Goal: Task Accomplishment & Management: Manage account settings

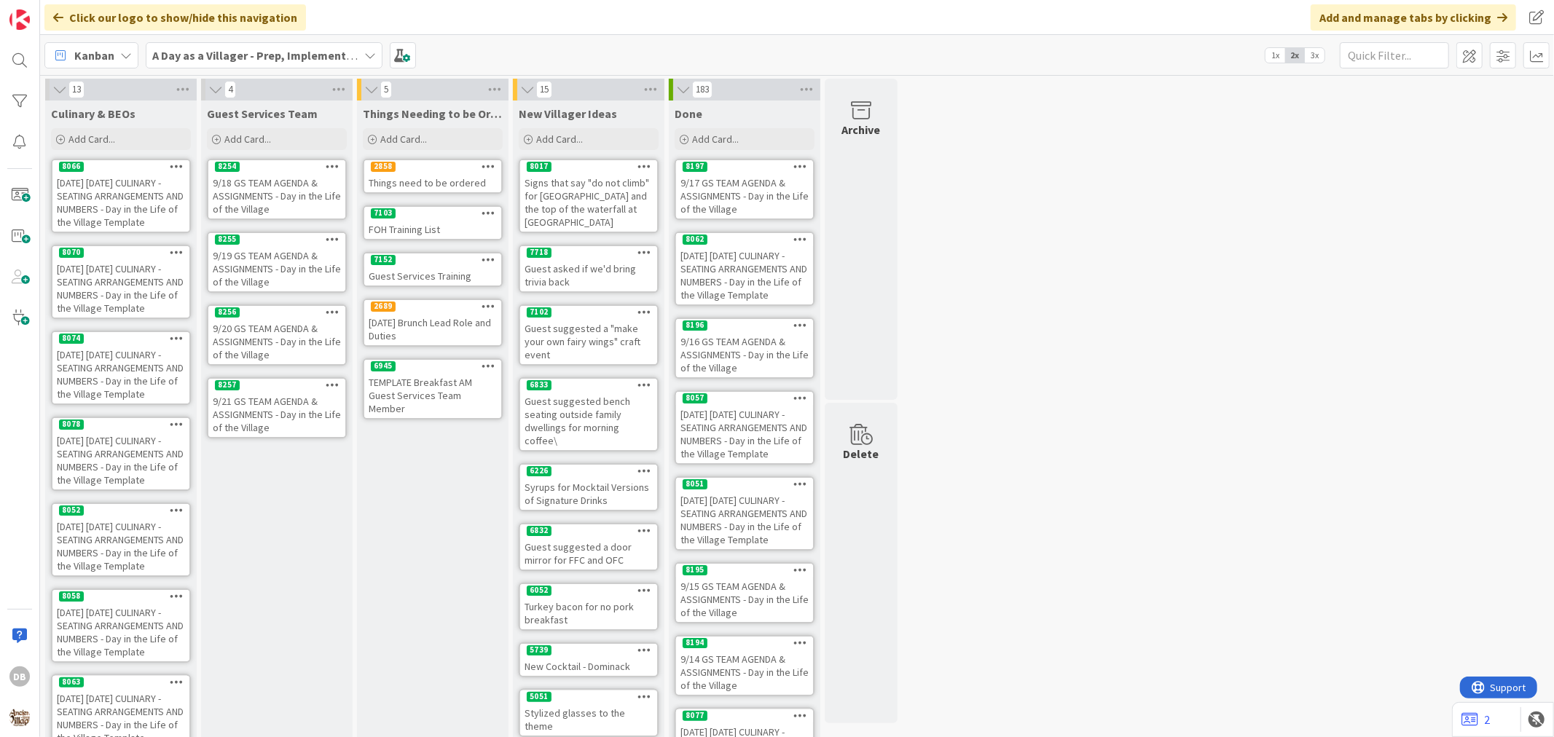
click at [328, 380] on icon at bounding box center [333, 385] width 14 height 10
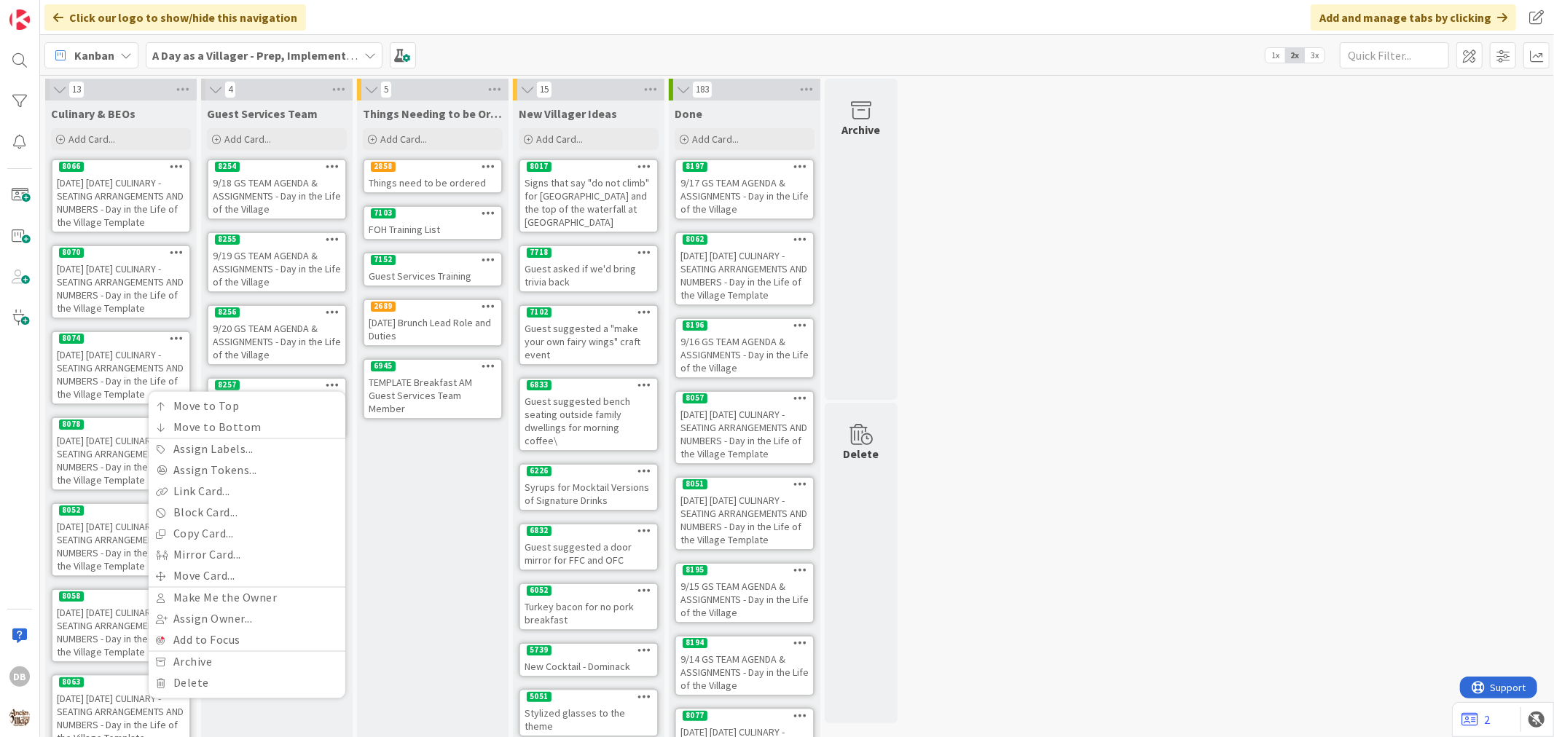
click at [402, 481] on div "Things Needing to be Ordered - PUT IN CARD, Don't make new card Add Card... 285…" at bounding box center [433, 577] width 152 height 953
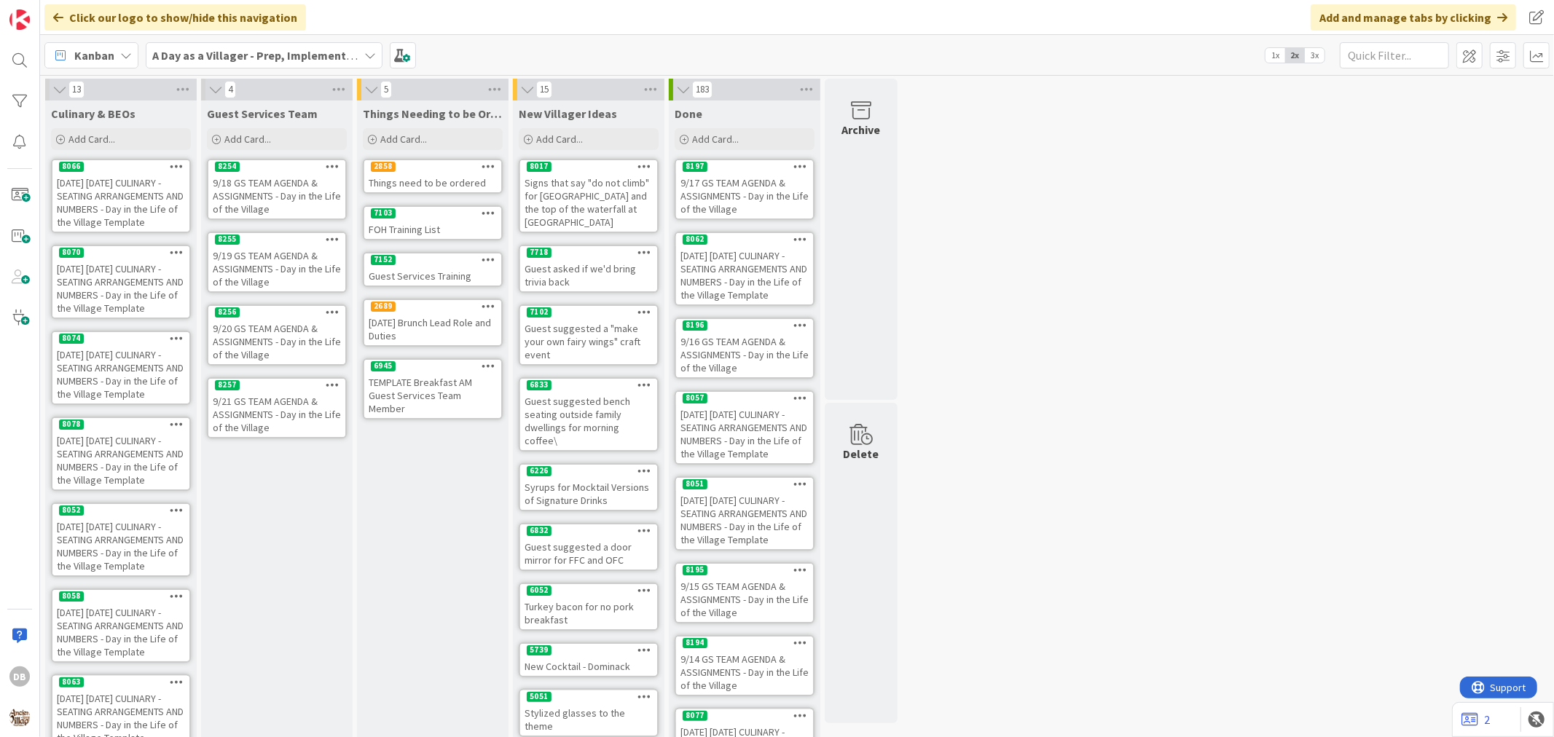
click at [300, 417] on div "9/21 GS TEAM AGENDA & ASSIGNMENTS - Day in the Life of the Village" at bounding box center [276, 414] width 137 height 45
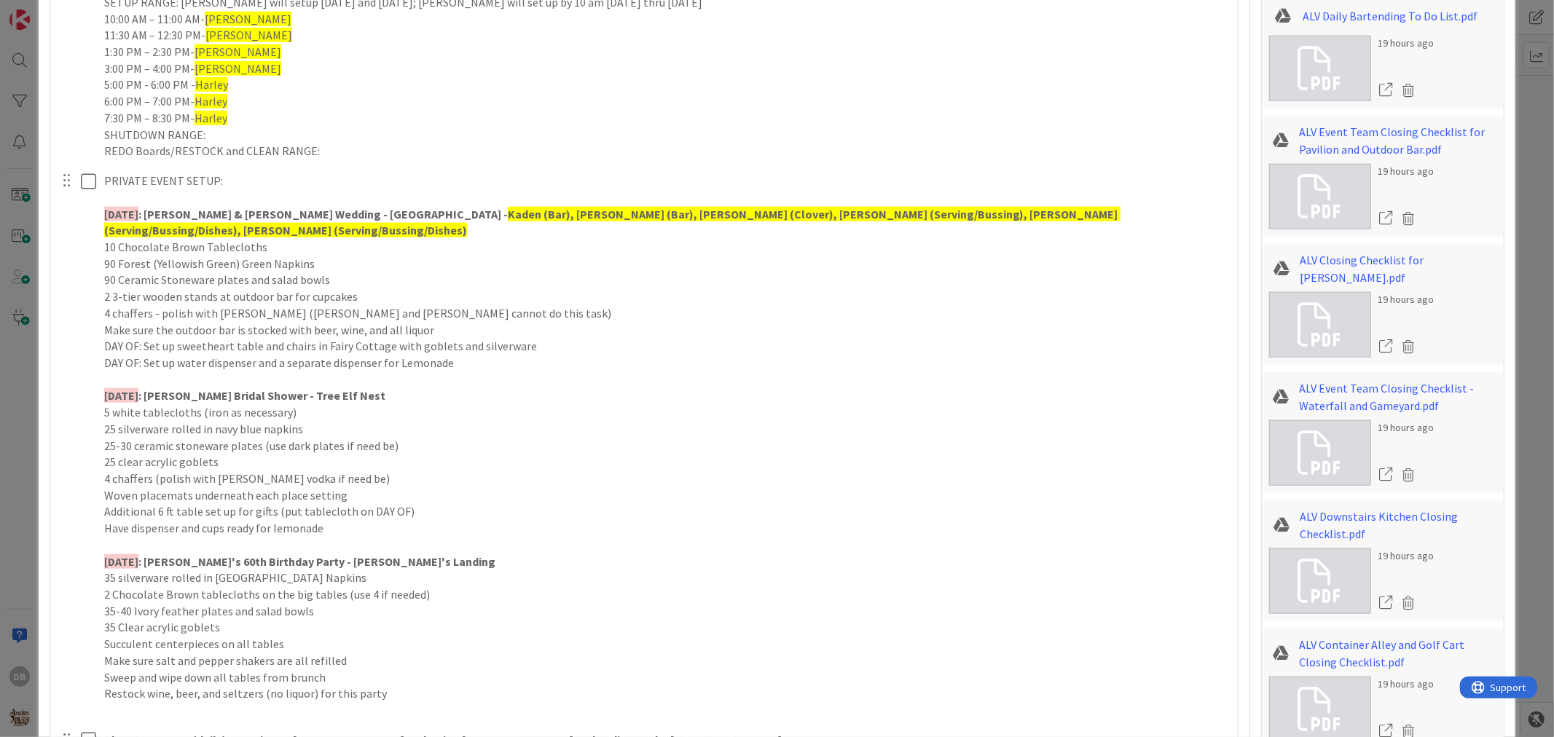
scroll to position [1214, 0]
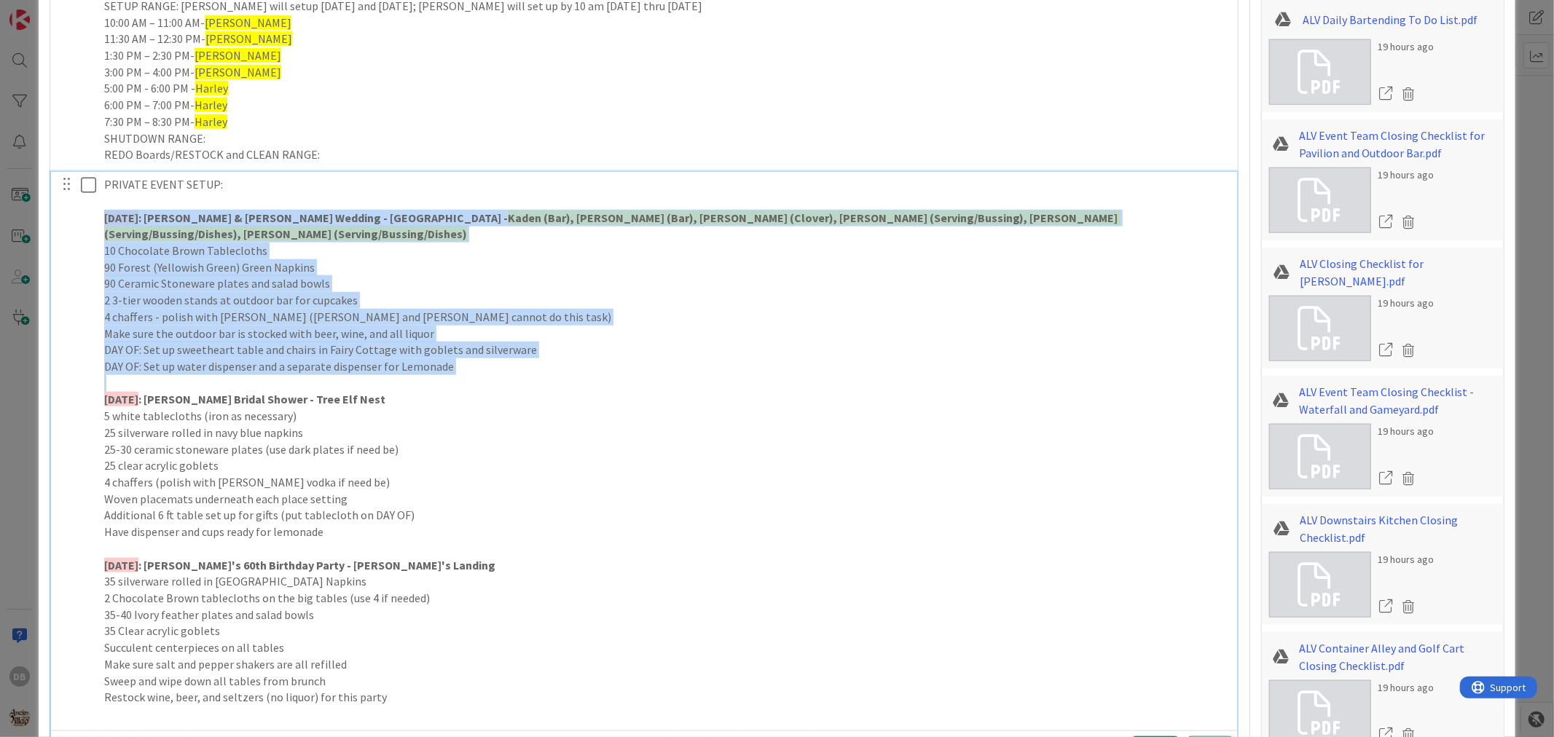
drag, startPoint x: 412, startPoint y: 361, endPoint x: 83, endPoint y: 212, distance: 361.0
click at [83, 212] on div "PRIVATE EVENT SETUP: [DATE] : [PERSON_NAME] & [PERSON_NAME] Wedding - [GEOGRAPH…" at bounding box center [645, 449] width 1176 height 555
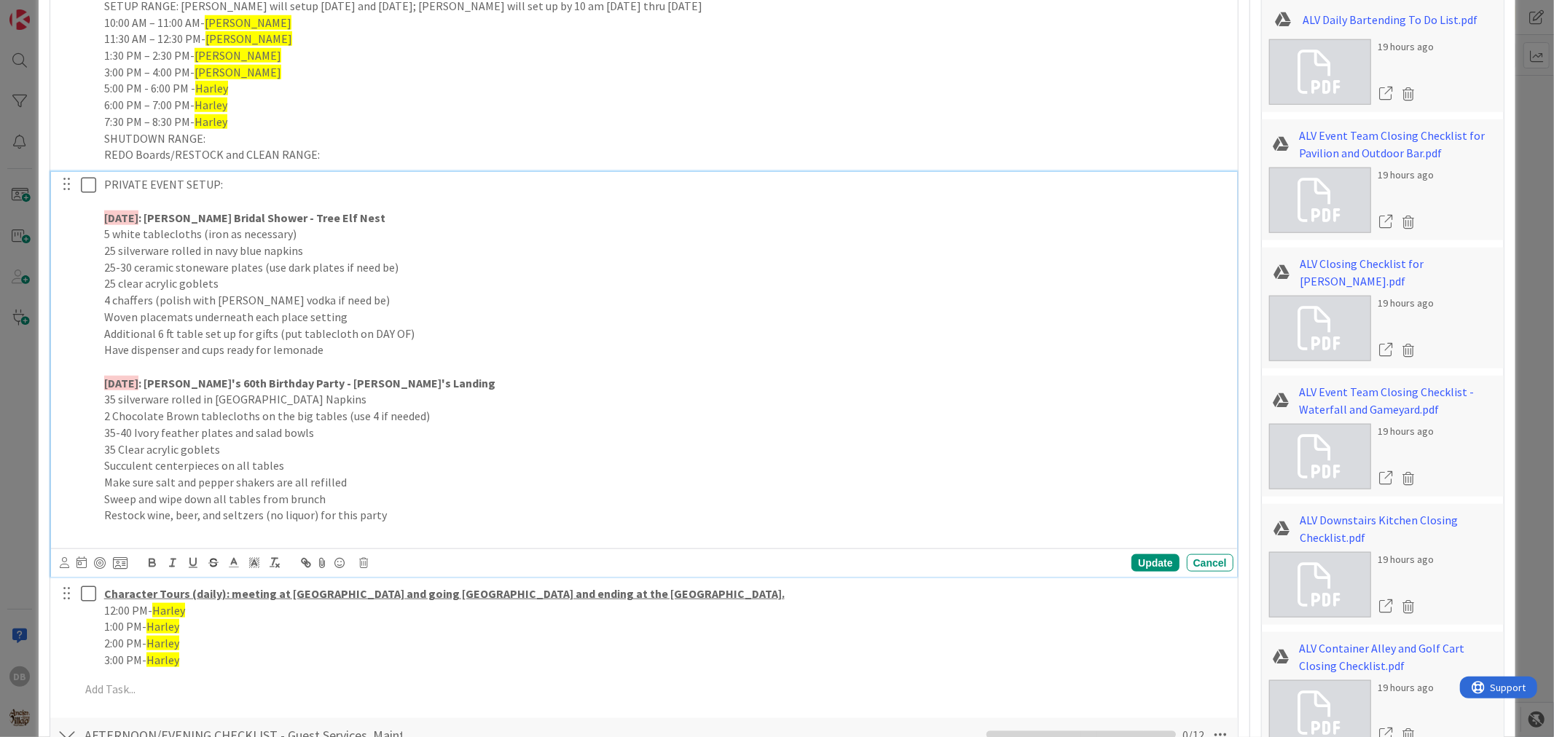
drag, startPoint x: 164, startPoint y: 224, endPoint x: 119, endPoint y: 212, distance: 46.7
click at [119, 212] on strong "[DATE]" at bounding box center [121, 218] width 34 height 15
drag, startPoint x: 165, startPoint y: 381, endPoint x: 121, endPoint y: 382, distance: 43.7
click at [121, 382] on strong "[DATE]" at bounding box center [121, 383] width 34 height 15
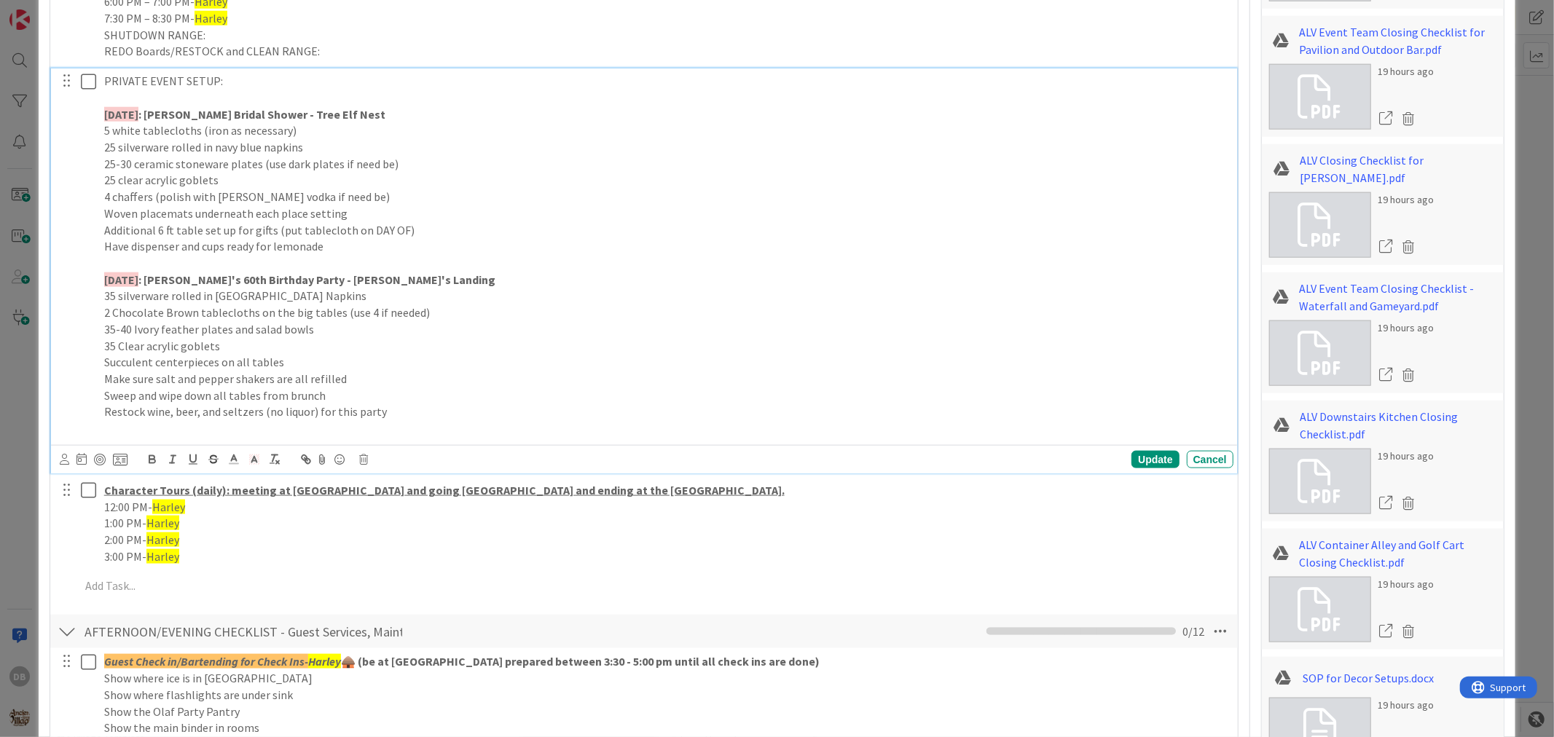
scroll to position [1376, 0]
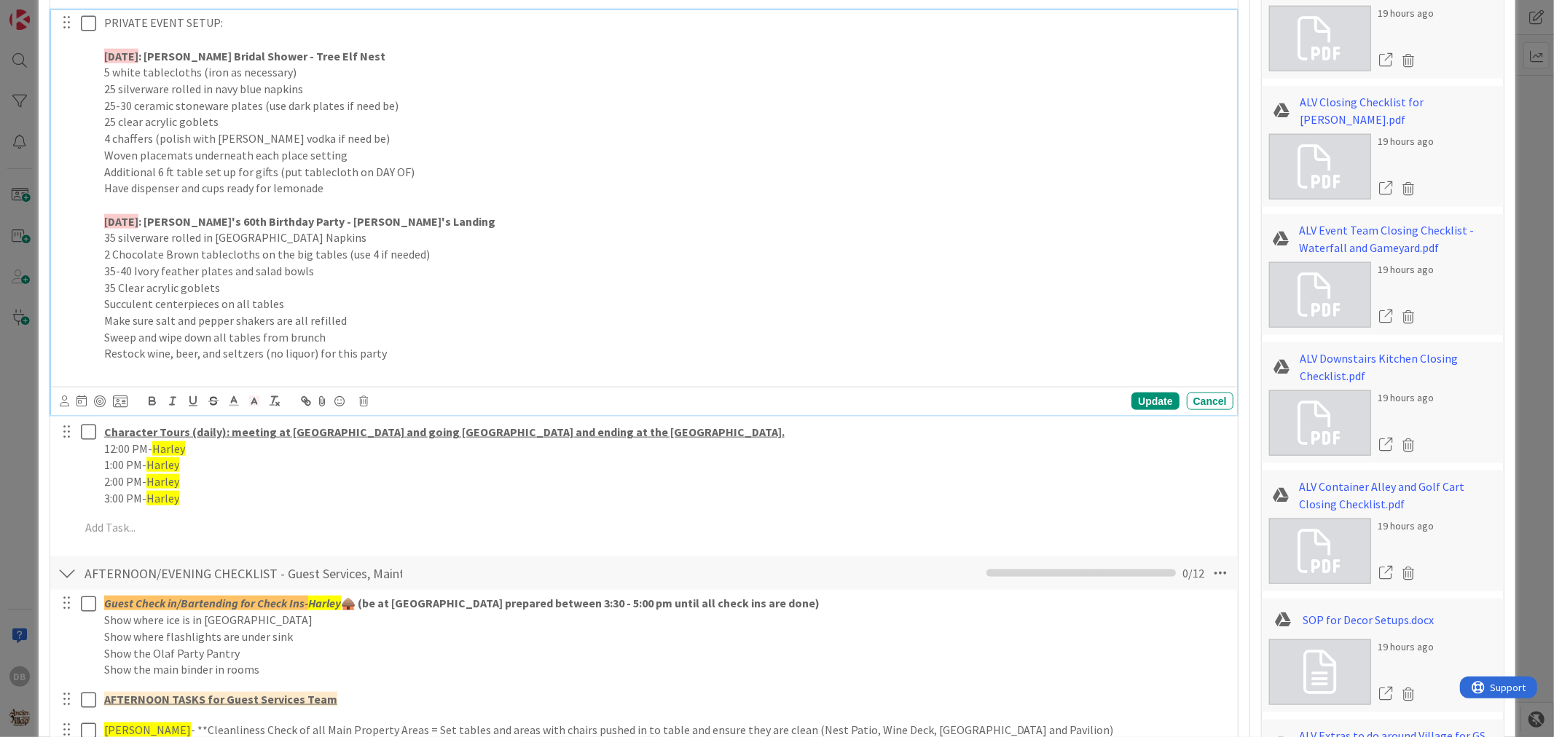
click at [397, 353] on p "Restock wine, beer, and seltzers (no liquor) for this party" at bounding box center [666, 353] width 1124 height 17
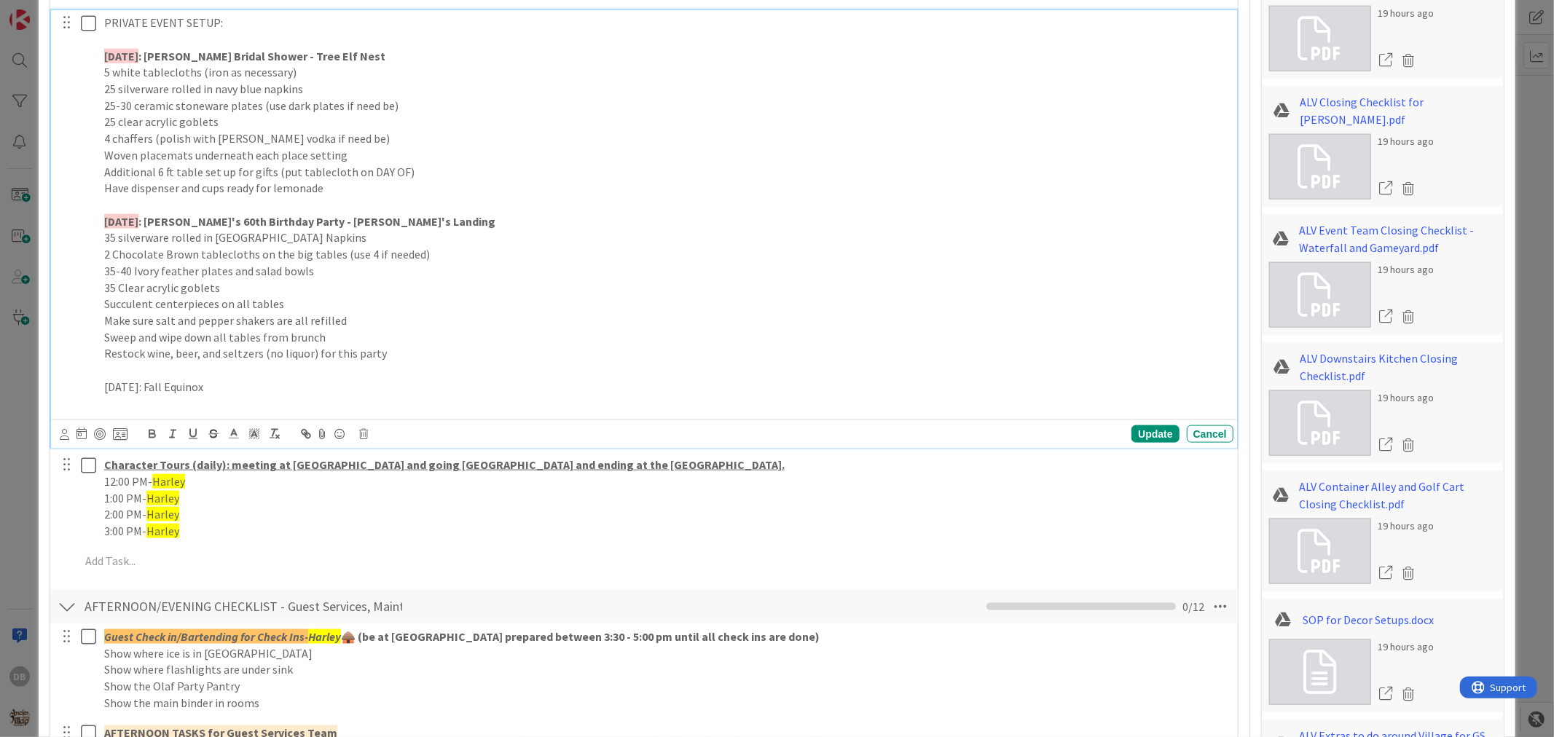
click at [301, 391] on p "[DATE]: Fall Equinox" at bounding box center [666, 387] width 1124 height 17
drag, startPoint x: 382, startPoint y: 384, endPoint x: 98, endPoint y: 388, distance: 283.5
click at [98, 388] on div "PRIVATE EVENT SETUP: [DATE] : [PERSON_NAME] Bridal Shower - Tree Elf Nest 5 whi…" at bounding box center [665, 213] width 1135 height 406
click at [146, 432] on icon "button" at bounding box center [152, 434] width 13 height 13
click at [264, 382] on strong "[DATE]: Fall Equinox Celebration - [GEOGRAPHIC_DATA]" at bounding box center [248, 387] width 289 height 15
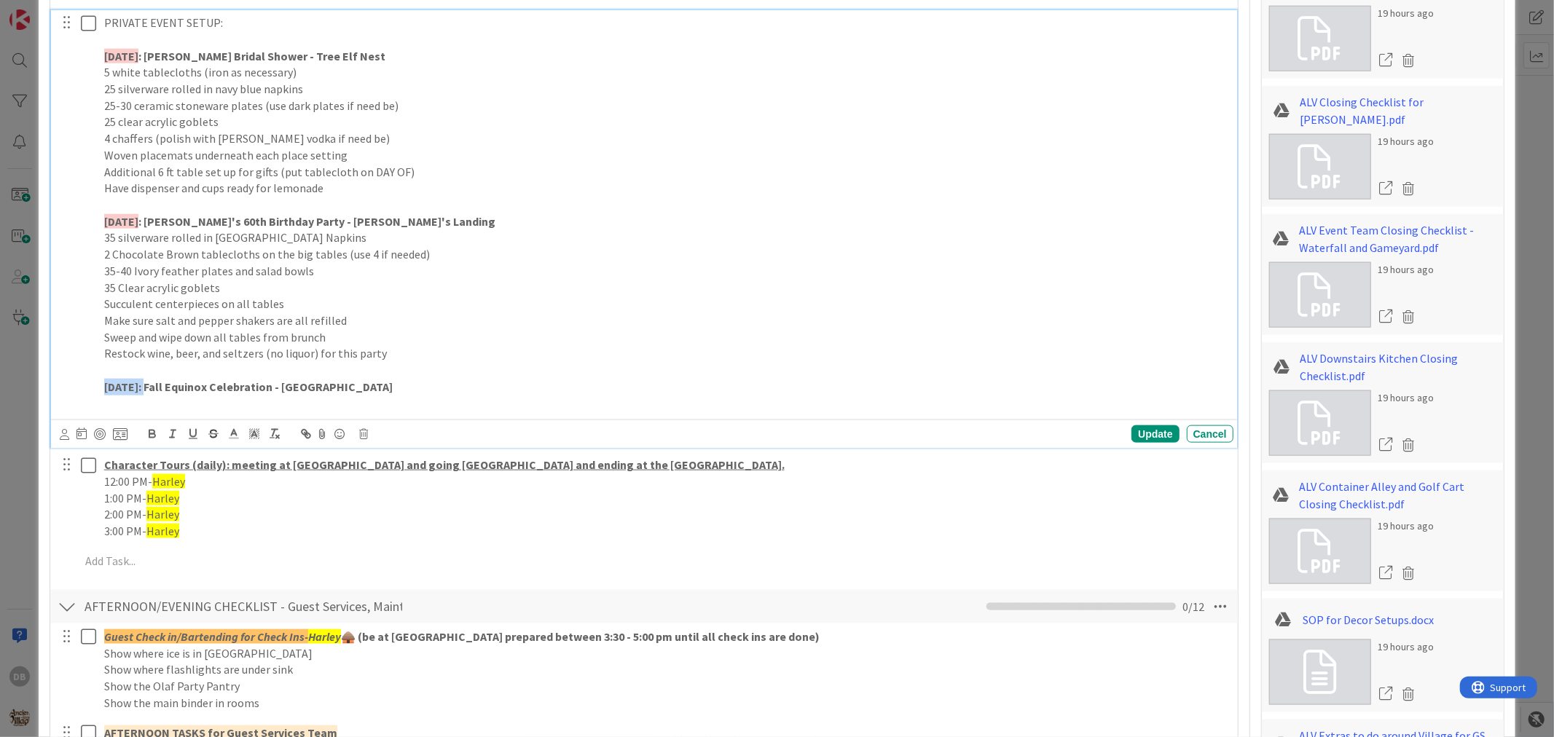
drag, startPoint x: 164, startPoint y: 385, endPoint x: 102, endPoint y: 390, distance: 62.1
click at [102, 390] on div "PRIVATE EVENT SETUP: [DATE] : [PERSON_NAME] Bridal Shower - Tree Elf Nest 5 whi…" at bounding box center [665, 213] width 1135 height 406
click at [251, 434] on icon at bounding box center [254, 434] width 13 height 13
click at [276, 468] on span at bounding box center [271, 468] width 12 height 12
click at [416, 392] on p "[DATE] : Fall Equinox Celebration - [GEOGRAPHIC_DATA]" at bounding box center [666, 387] width 1124 height 17
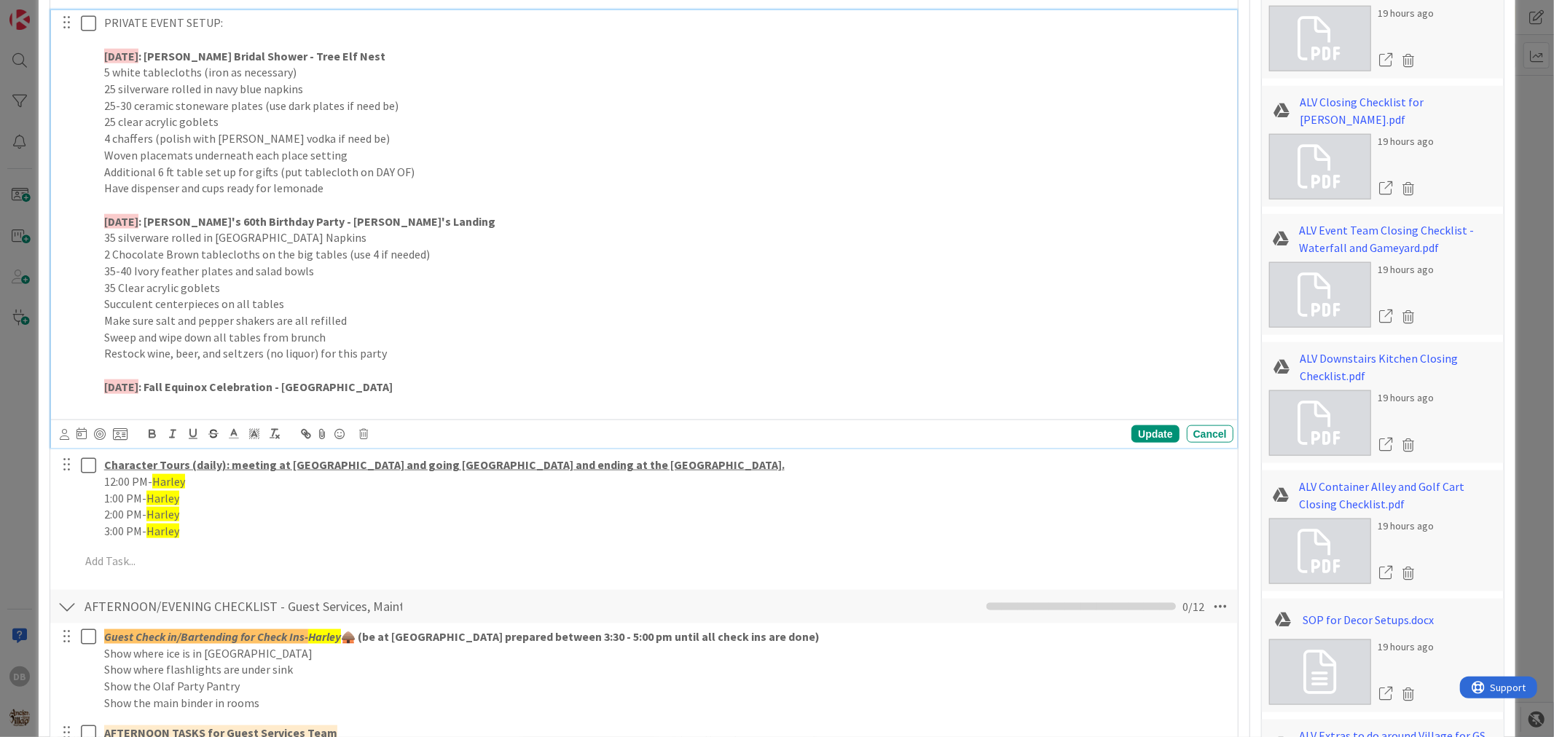
click at [383, 391] on strong ": Fall Equinox Celebration - [GEOGRAPHIC_DATA]" at bounding box center [265, 387] width 254 height 15
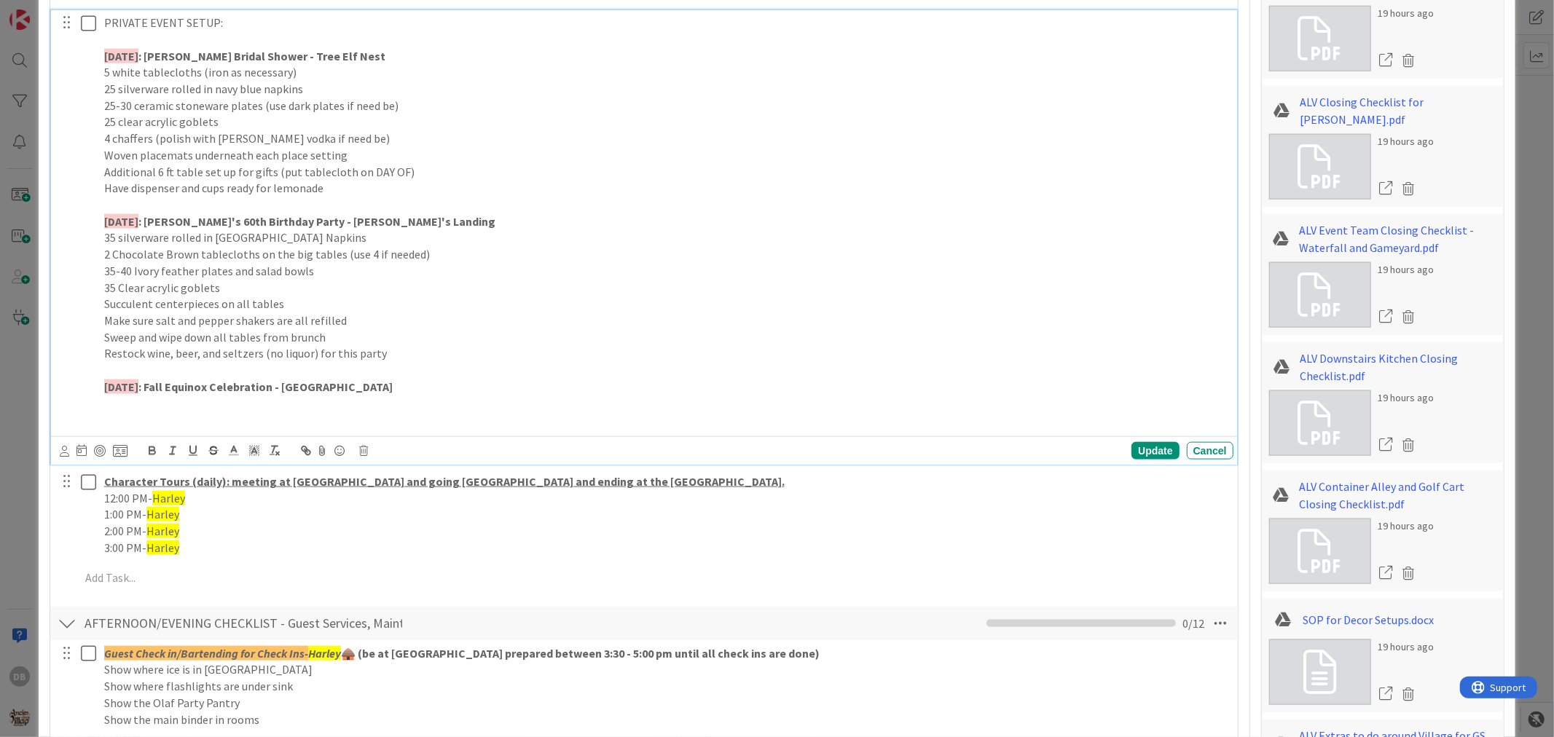
click at [273, 393] on strong ": Fall Equinox Celebration - [GEOGRAPHIC_DATA]" at bounding box center [265, 387] width 254 height 15
click at [261, 409] on p at bounding box center [666, 404] width 1124 height 17
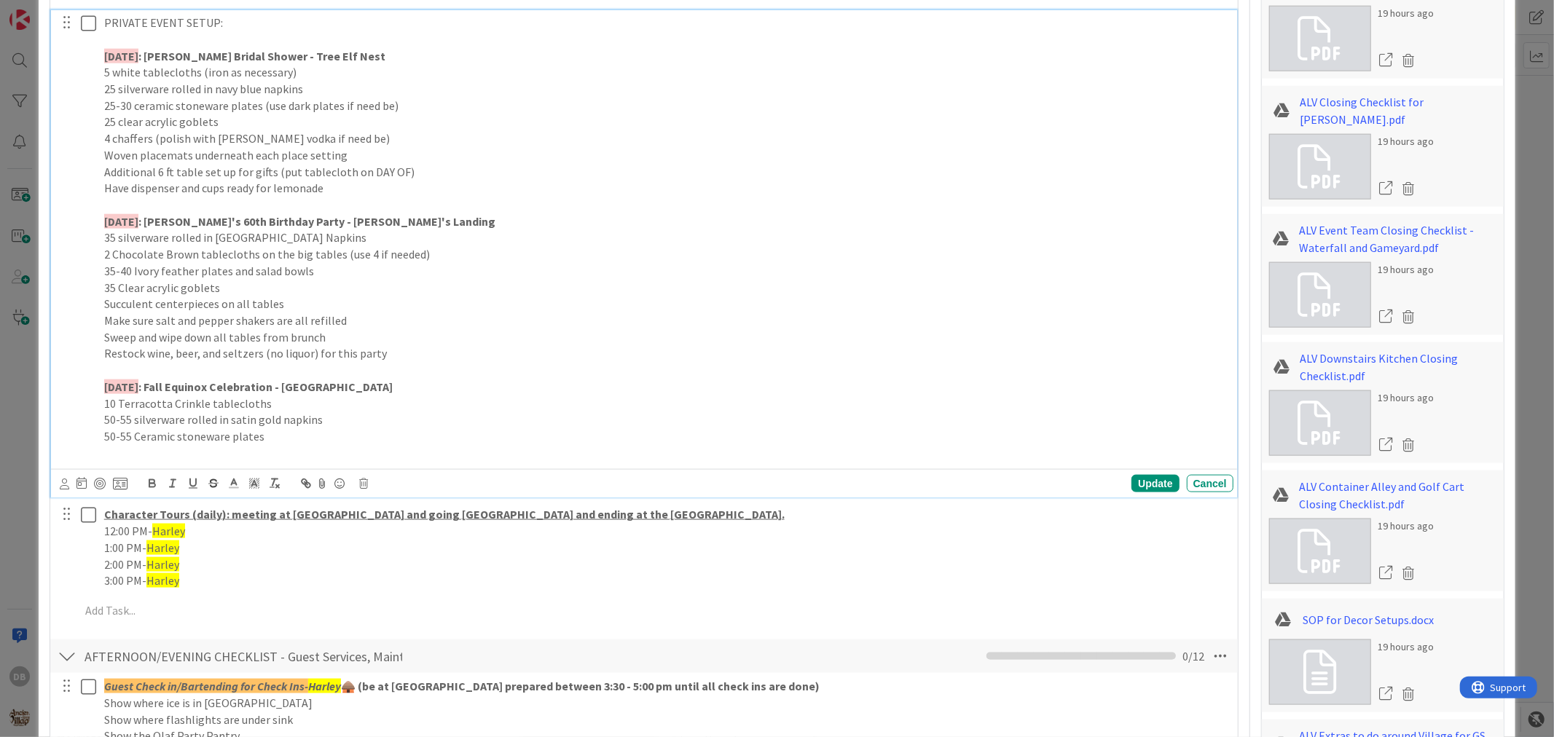
click at [316, 448] on p at bounding box center [666, 453] width 1124 height 17
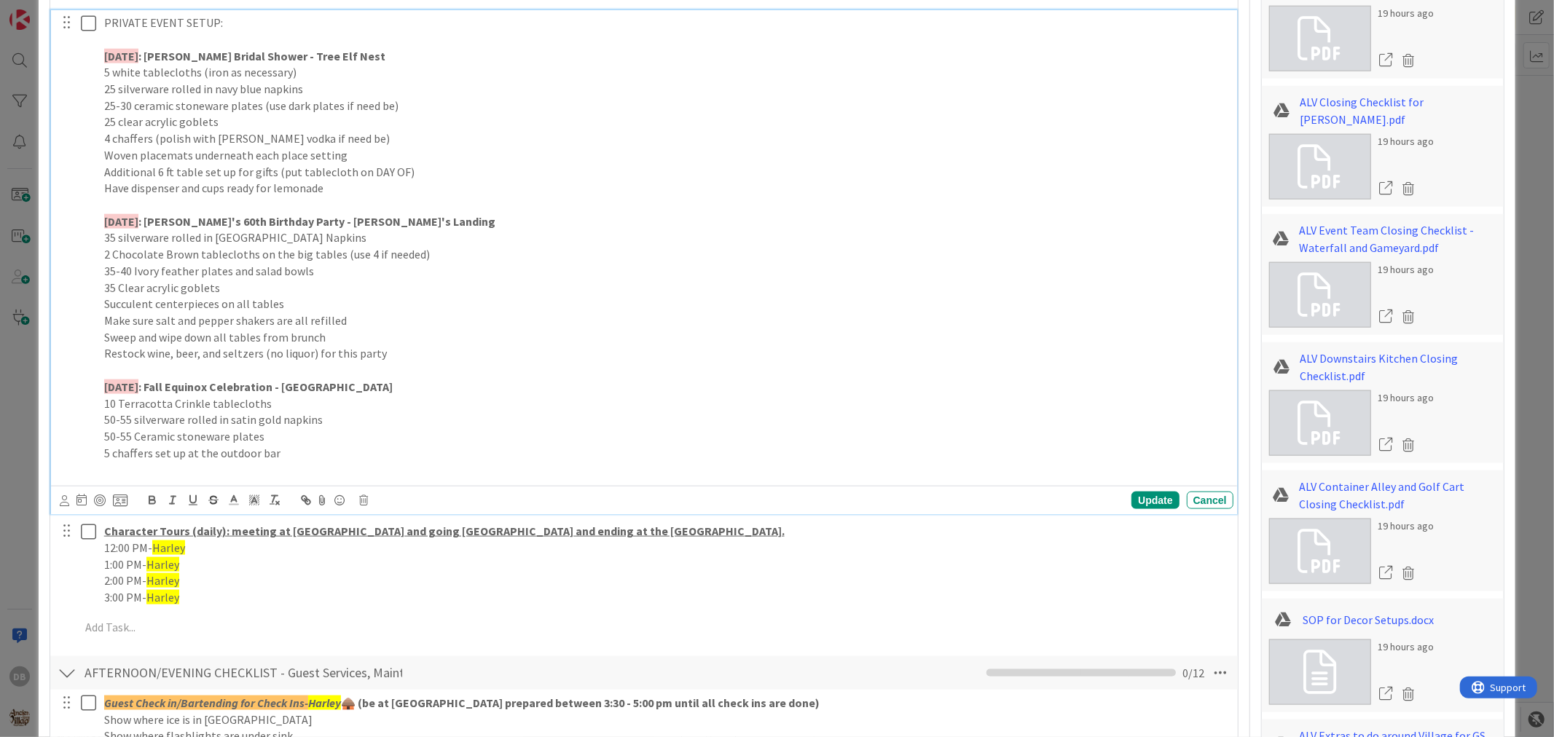
click at [275, 432] on p "50-55 Ceramic stoneware plates" at bounding box center [666, 436] width 1124 height 17
click at [136, 463] on p at bounding box center [666, 469] width 1124 height 17
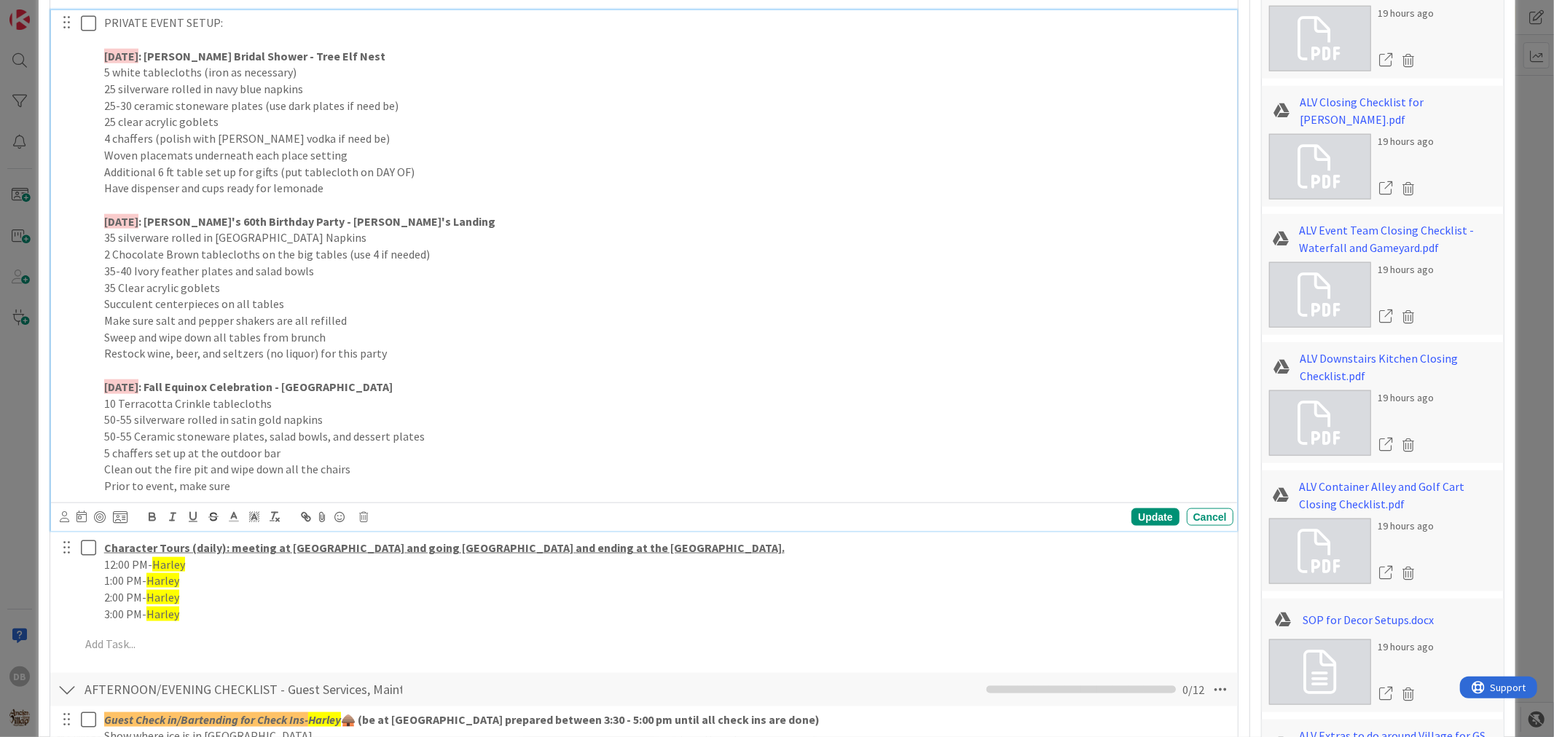
click at [287, 482] on p "Prior to event, make sure" at bounding box center [666, 486] width 1124 height 17
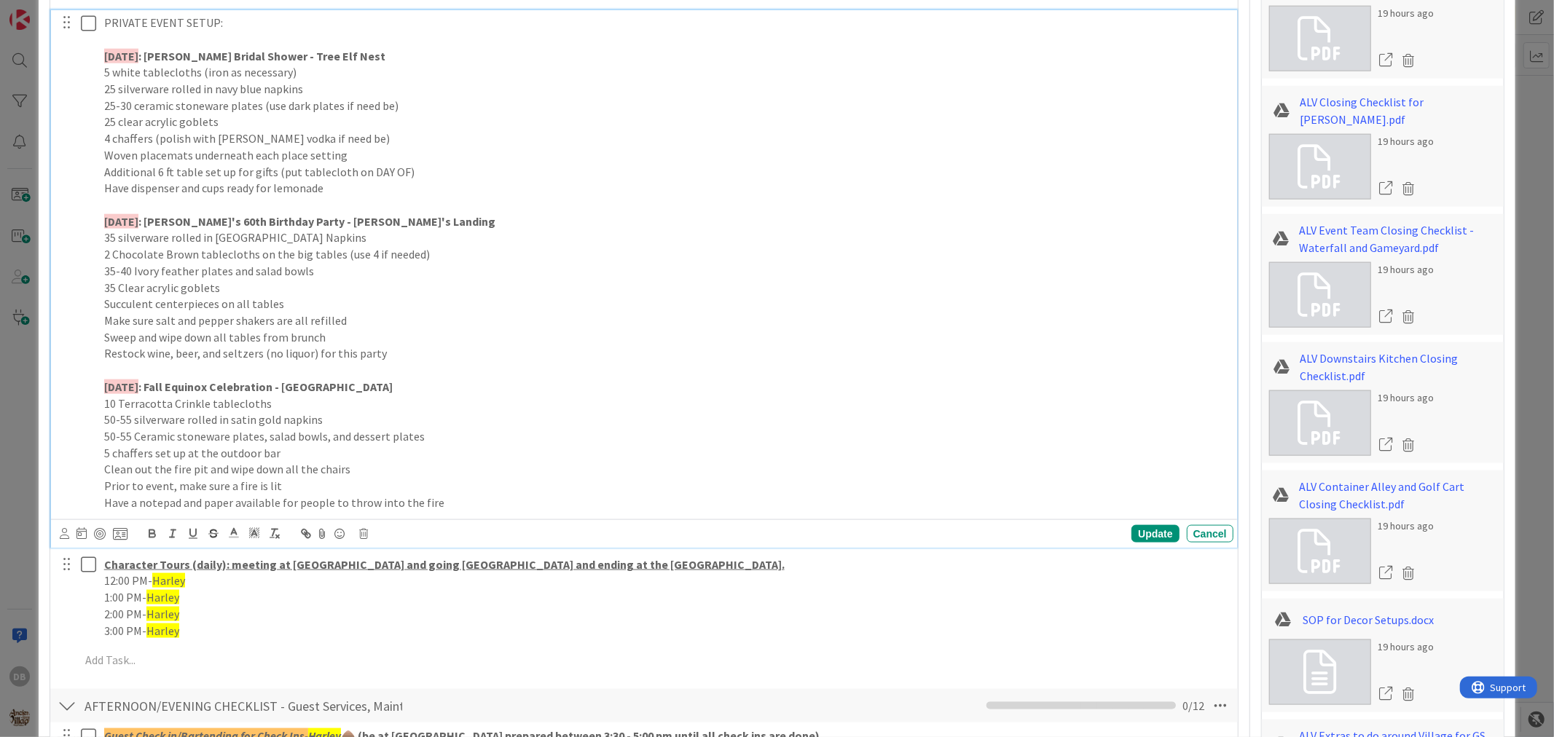
click at [204, 507] on p "Have a notepad and paper available for people to throw into the fire" at bounding box center [666, 503] width 1124 height 17
click at [506, 498] on p "Have a notepad/paper and a pen available for people to throw into the fire" at bounding box center [666, 503] width 1124 height 17
click at [1148, 536] on div "Update" at bounding box center [1155, 533] width 47 height 17
click at [501, 505] on p "Have a notepad/paper and a pen available for people to throw into the fire" at bounding box center [666, 503] width 1124 height 17
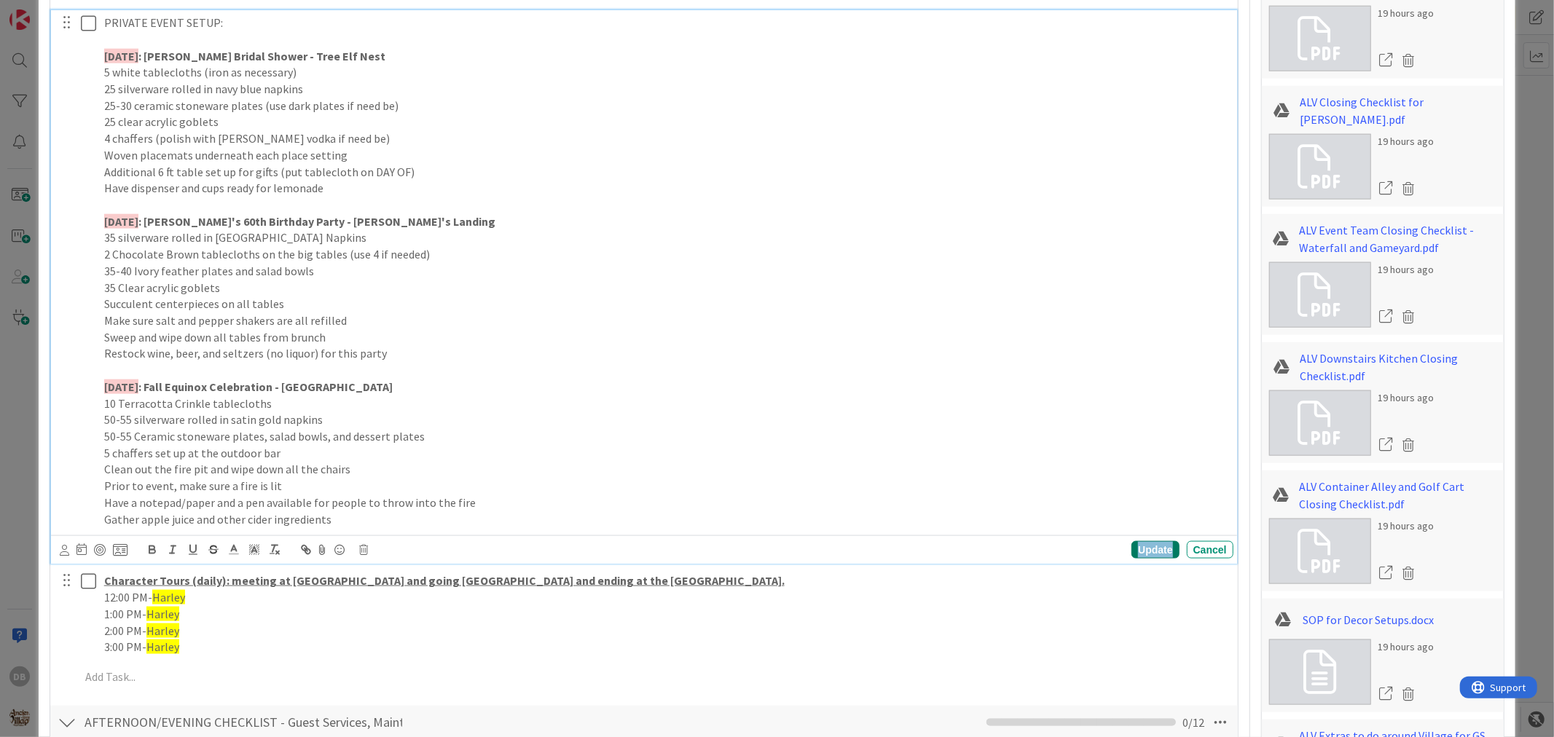
click at [1141, 544] on div "Update" at bounding box center [1155, 549] width 47 height 17
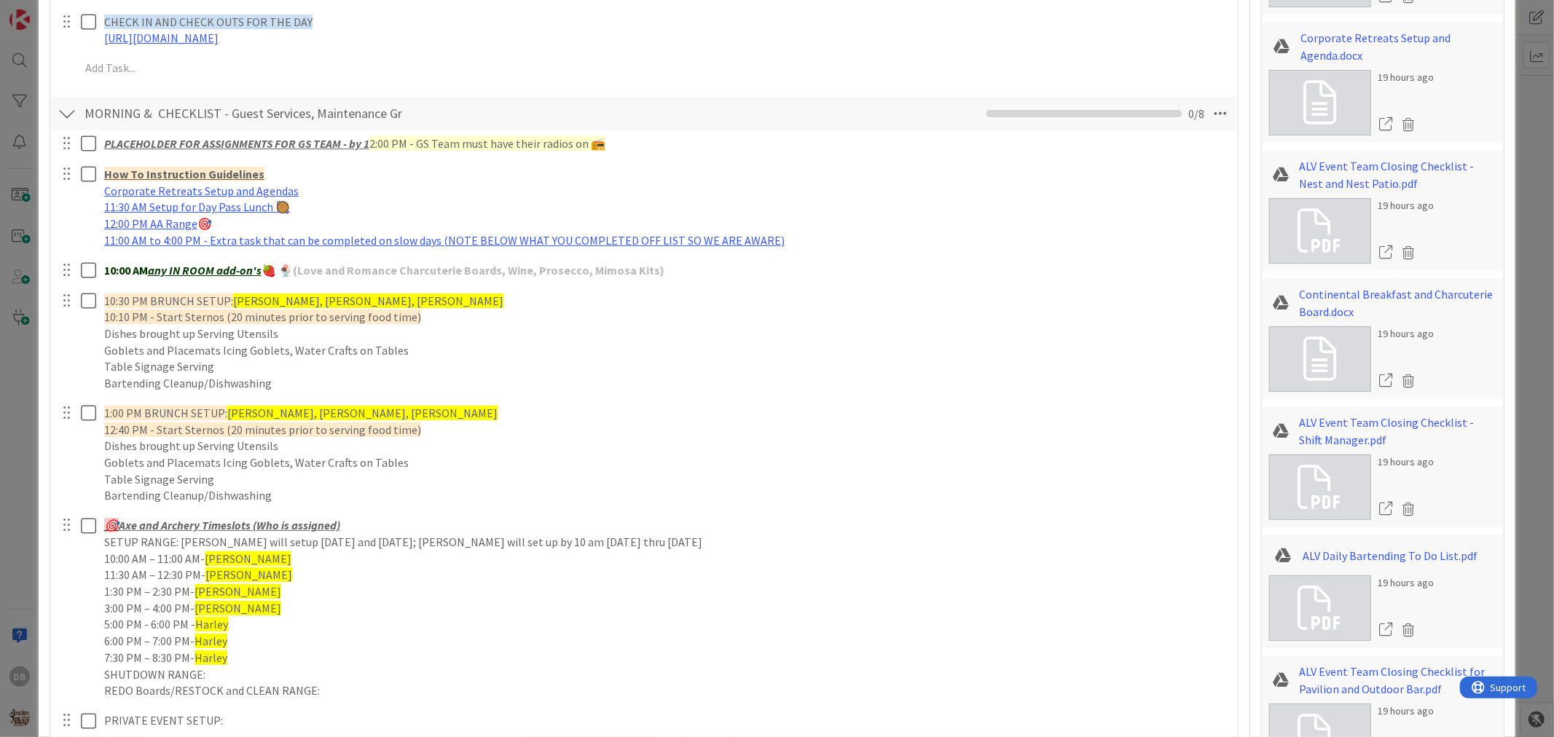
scroll to position [566, 0]
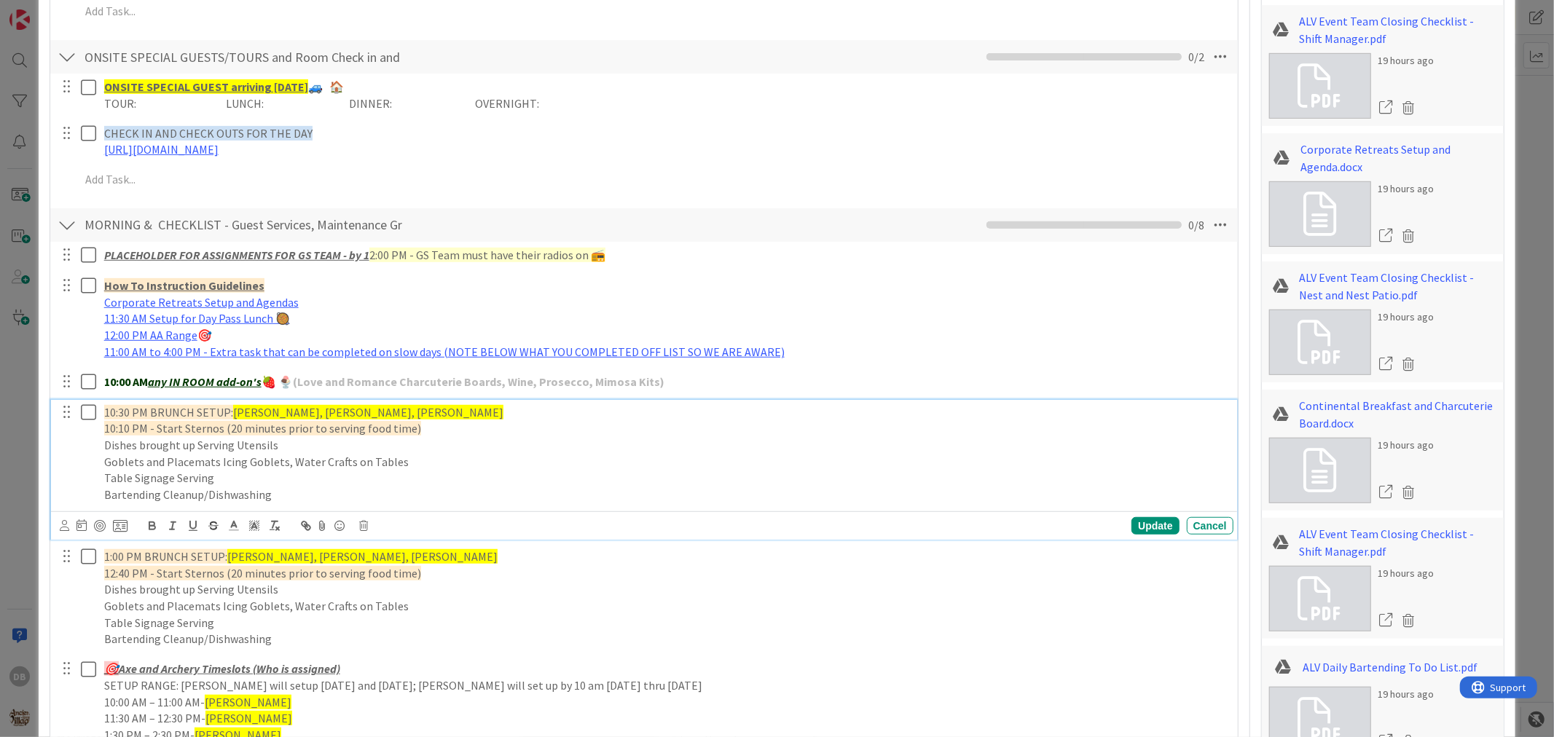
drag, startPoint x: 387, startPoint y: 412, endPoint x: 393, endPoint y: 415, distance: 7.5
click at [393, 415] on p "10:30 PM BRUNCH SETUP: [PERSON_NAME], [PERSON_NAME], [PERSON_NAME]" at bounding box center [666, 412] width 1124 height 17
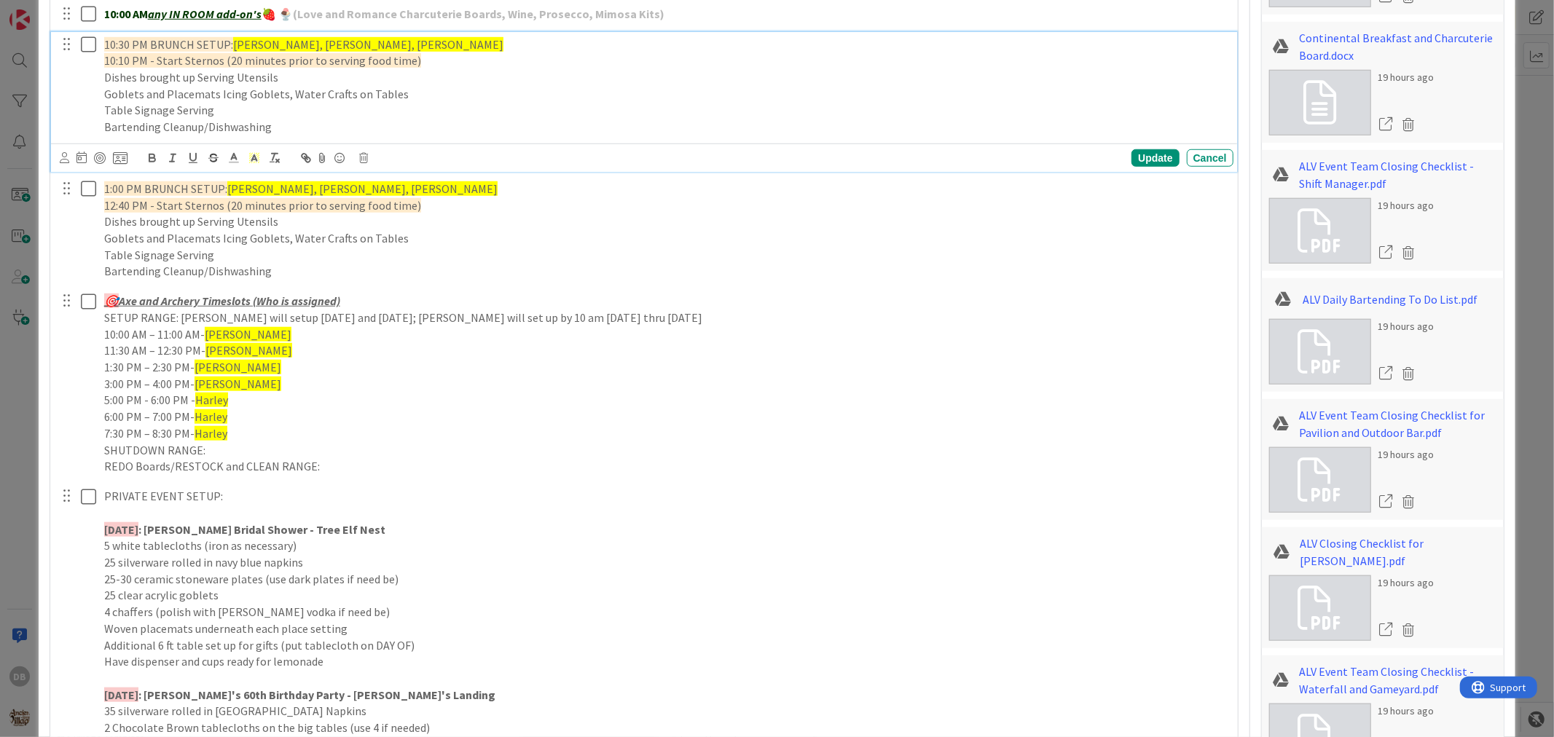
scroll to position [971, 0]
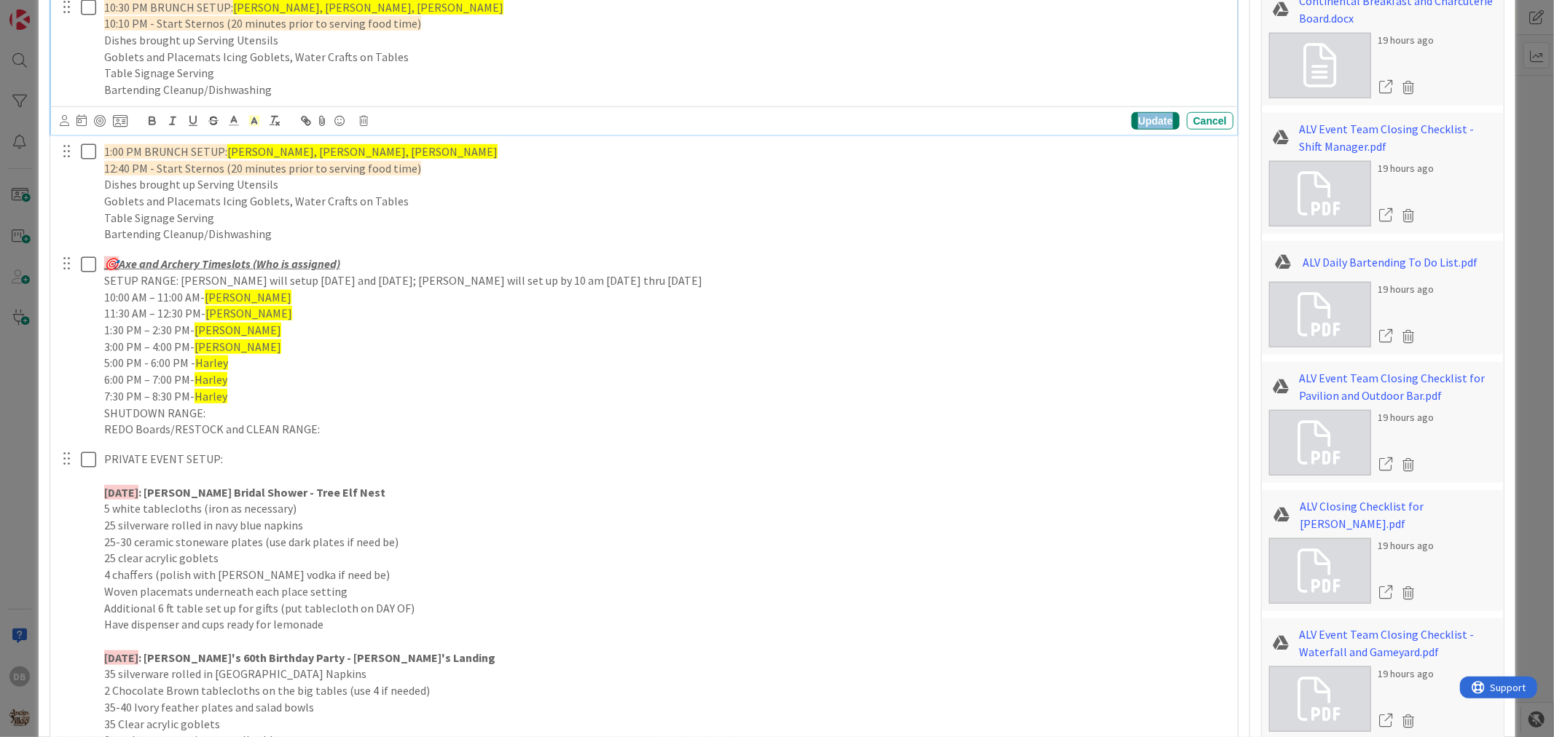
click at [1135, 125] on div "Update" at bounding box center [1155, 120] width 47 height 17
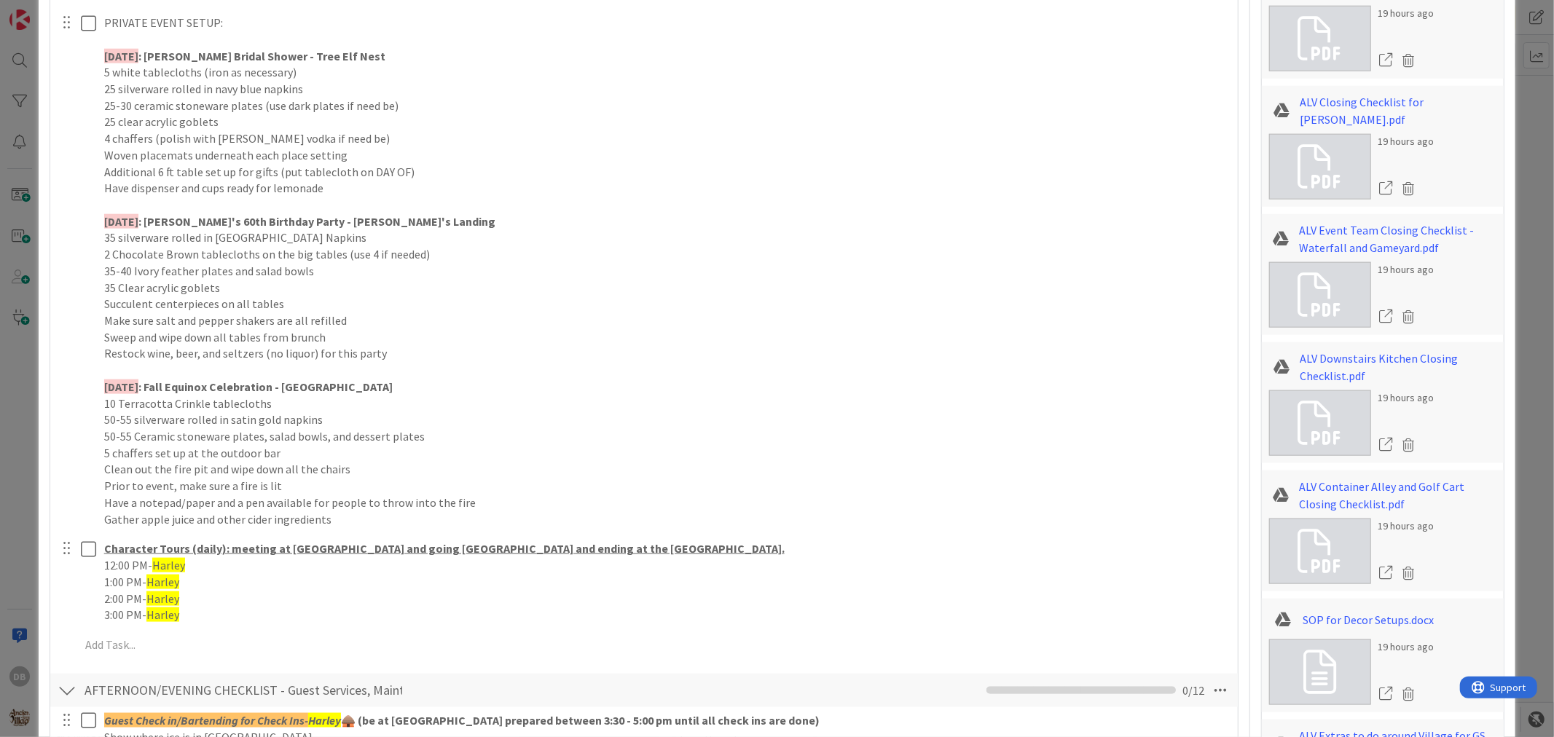
scroll to position [810, 0]
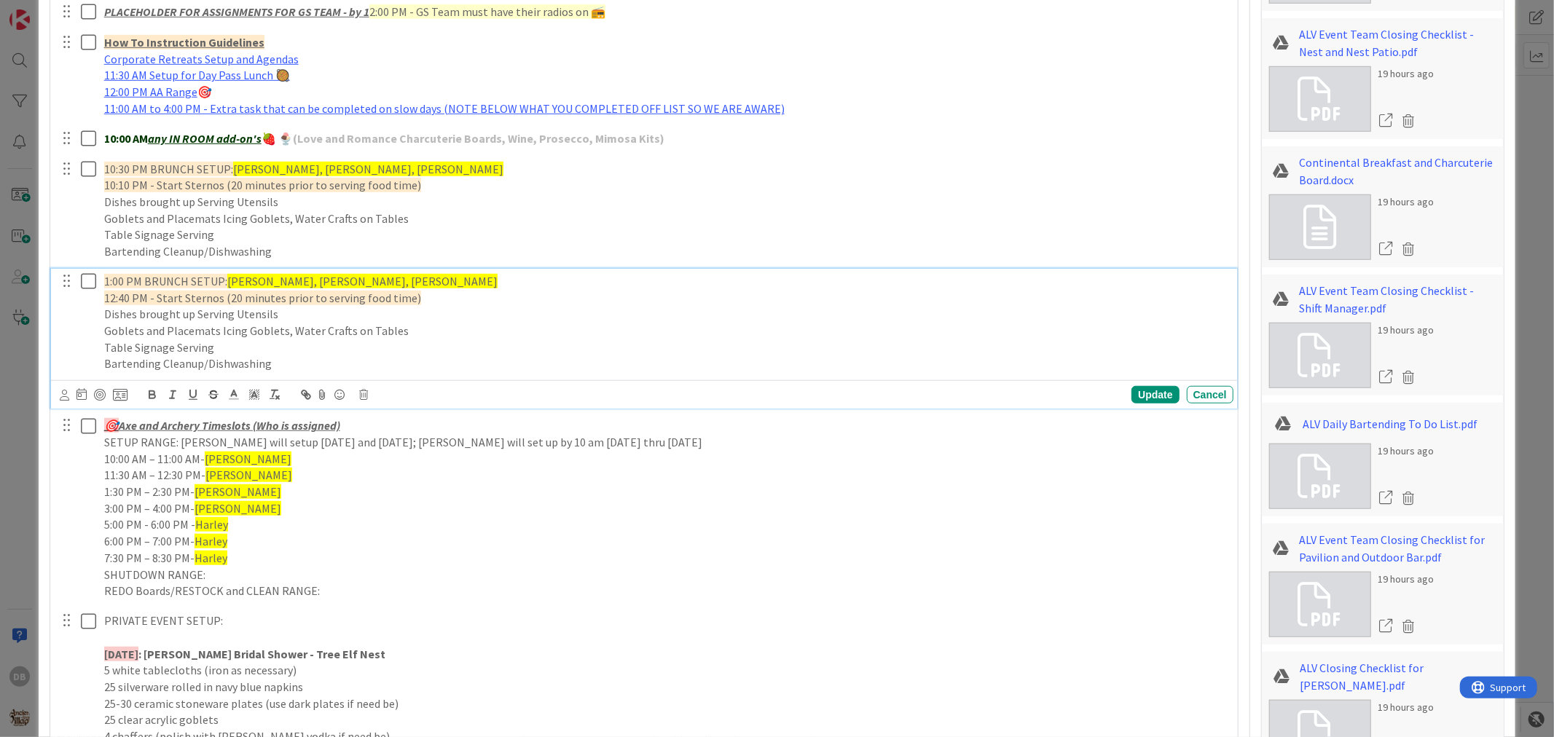
click at [381, 278] on span "[PERSON_NAME], [PERSON_NAME], [PERSON_NAME]" at bounding box center [362, 281] width 270 height 15
click at [1142, 399] on div "Update" at bounding box center [1155, 394] width 47 height 17
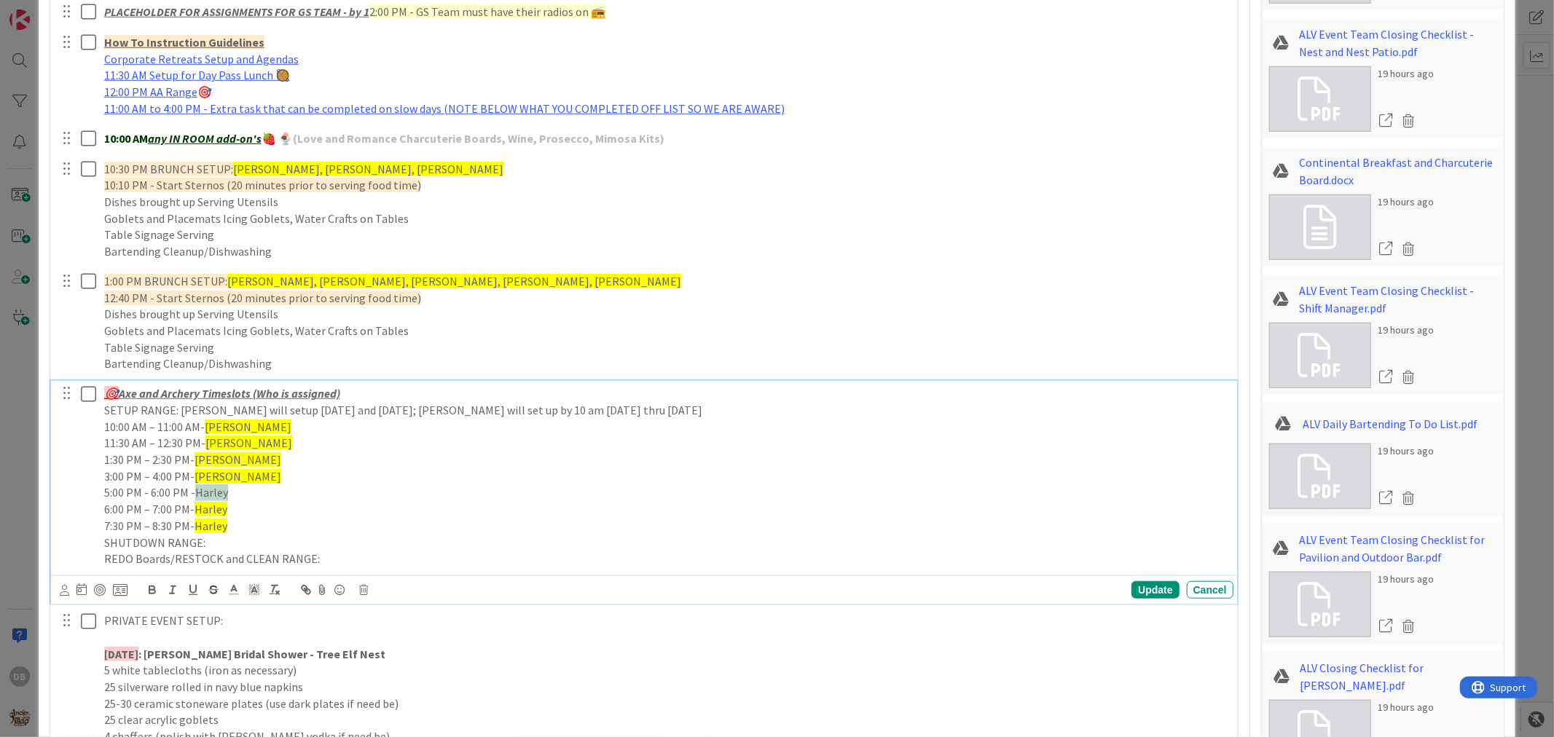
drag, startPoint x: 224, startPoint y: 496, endPoint x: 195, endPoint y: 496, distance: 29.2
click at [195, 496] on p "5:00 PM - 6:00 PM - [PERSON_NAME]" at bounding box center [666, 493] width 1124 height 17
click at [216, 493] on span "Harley" at bounding box center [211, 492] width 33 height 15
drag, startPoint x: 227, startPoint y: 493, endPoint x: 194, endPoint y: 493, distance: 32.8
click at [194, 493] on p "5:00 PM - 6:00 PM - [PERSON_NAME]" at bounding box center [666, 493] width 1124 height 17
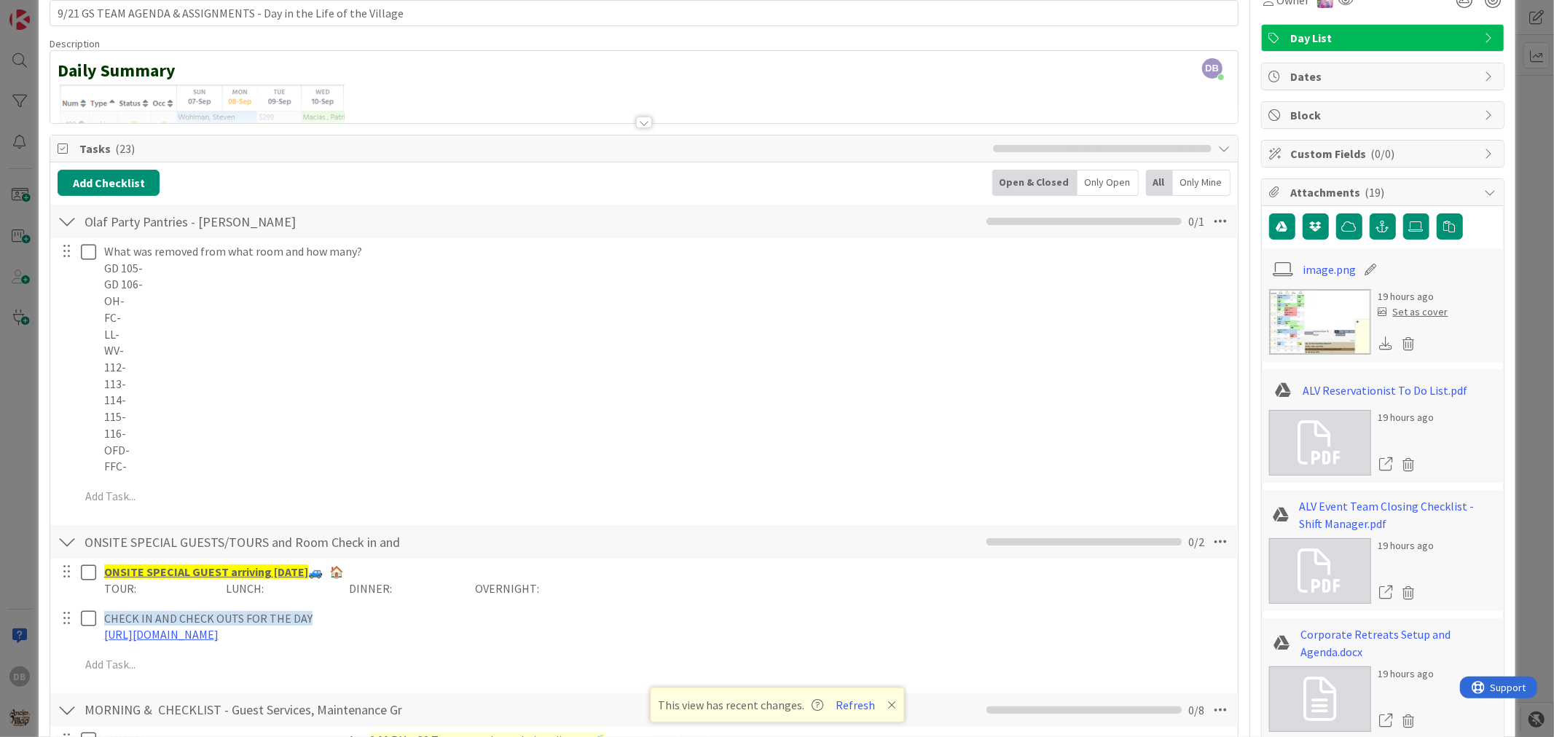
scroll to position [0, 0]
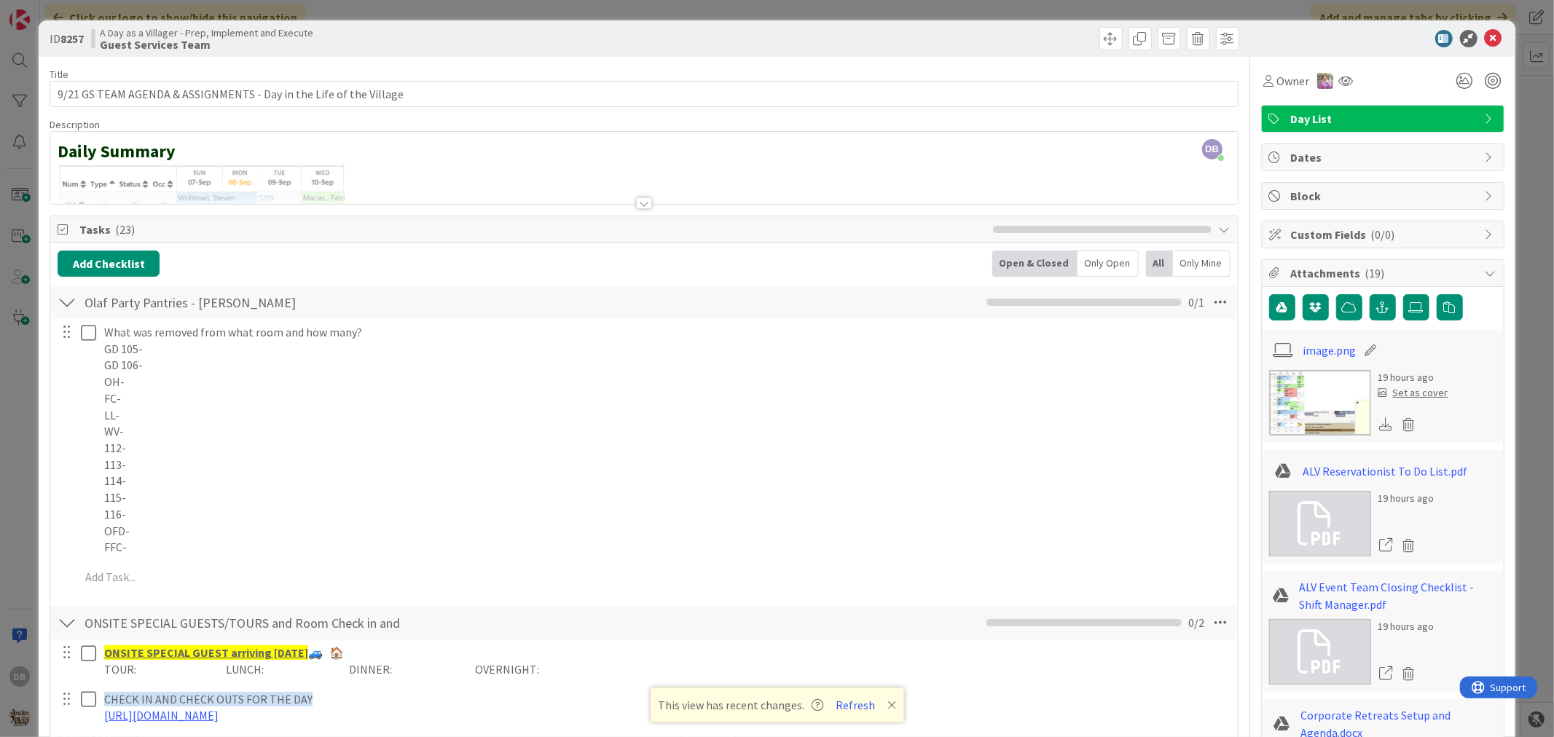
click at [1485, 42] on icon at bounding box center [1493, 38] width 17 height 17
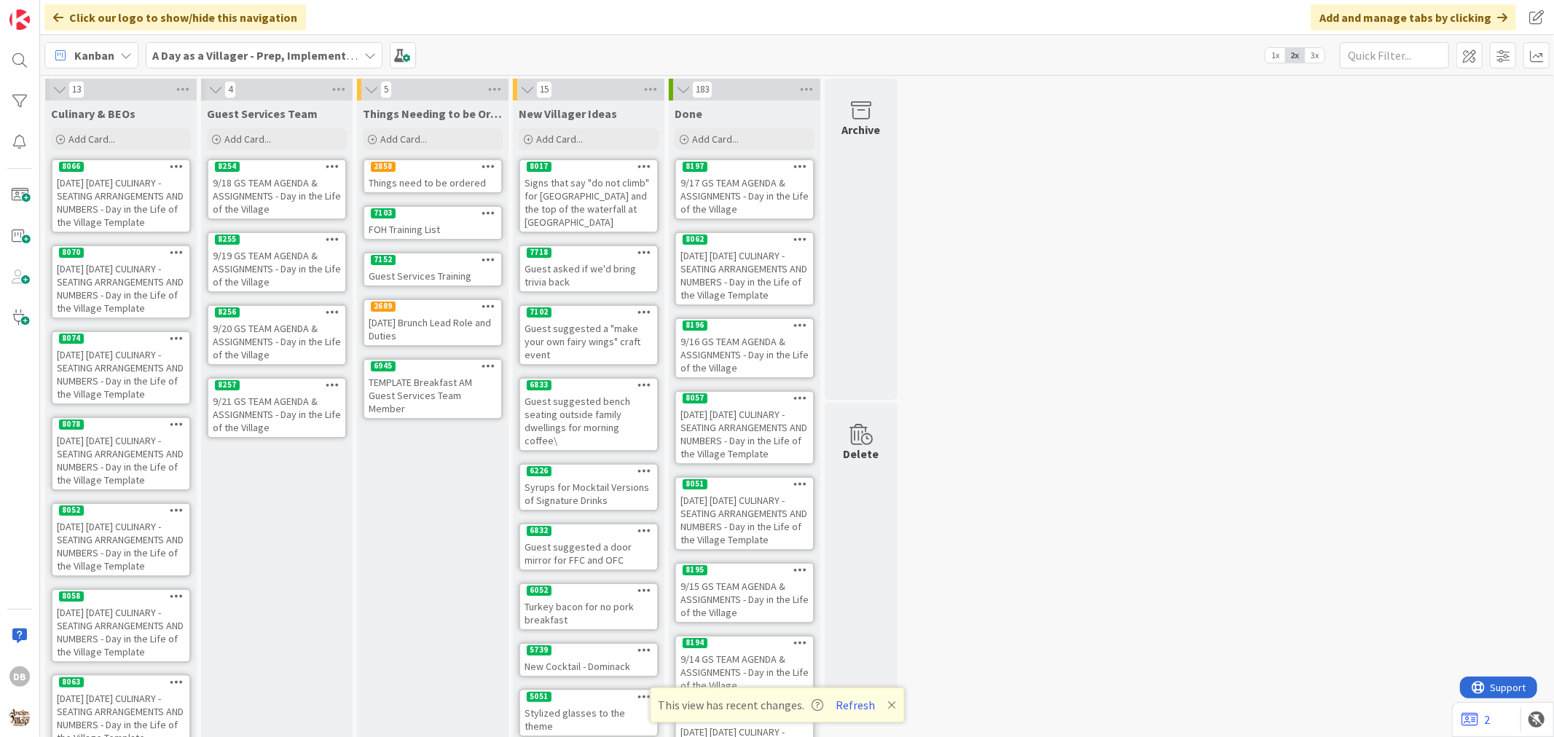
click at [235, 195] on div "9/18 GS TEAM AGENDA & ASSIGNMENTS - Day in the Life of the Village" at bounding box center [276, 195] width 137 height 45
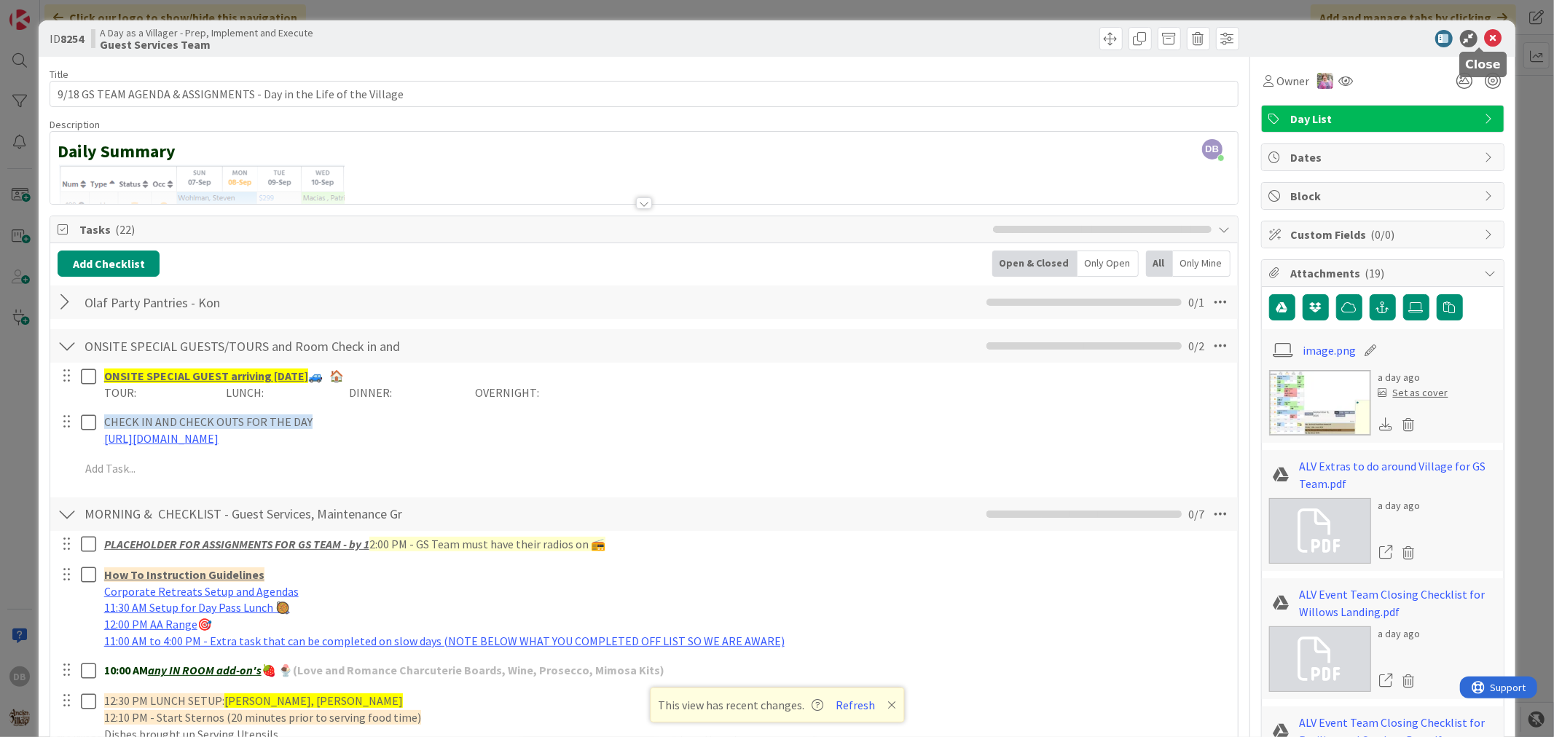
click at [1485, 44] on icon at bounding box center [1493, 38] width 17 height 17
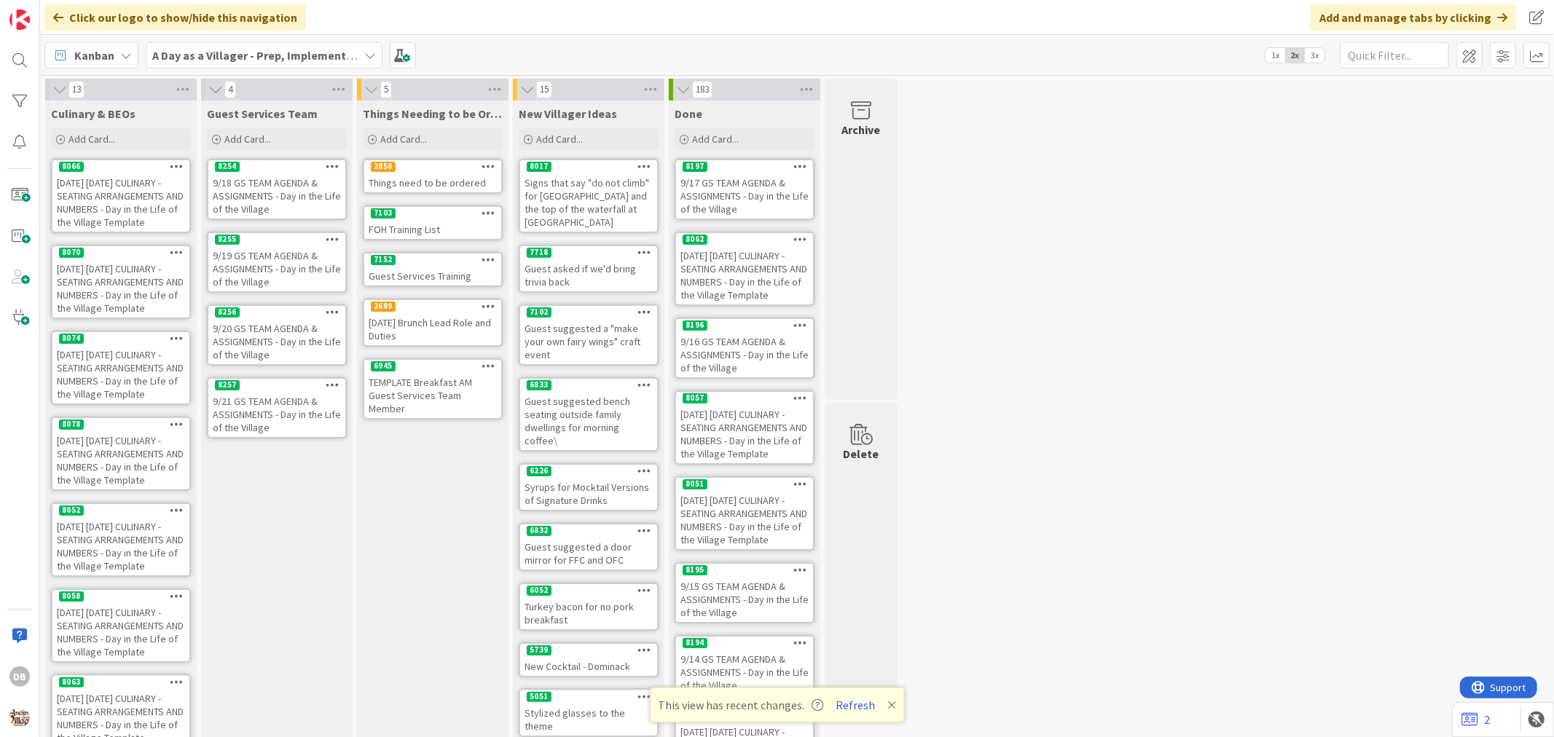
click at [254, 405] on div "9/21 GS TEAM AGENDA & ASSIGNMENTS - Day in the Life of the Village" at bounding box center [276, 414] width 137 height 45
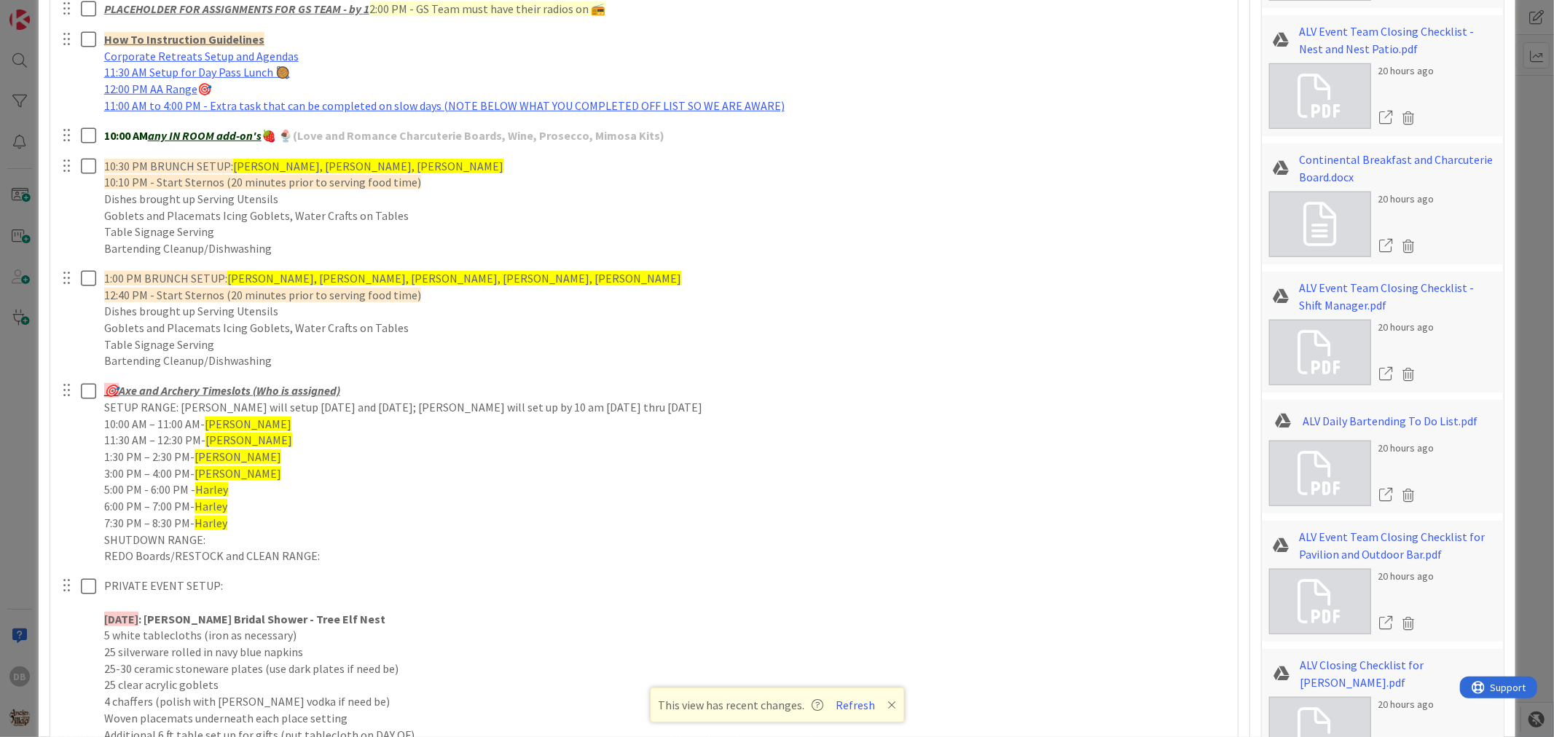
scroll to position [971, 0]
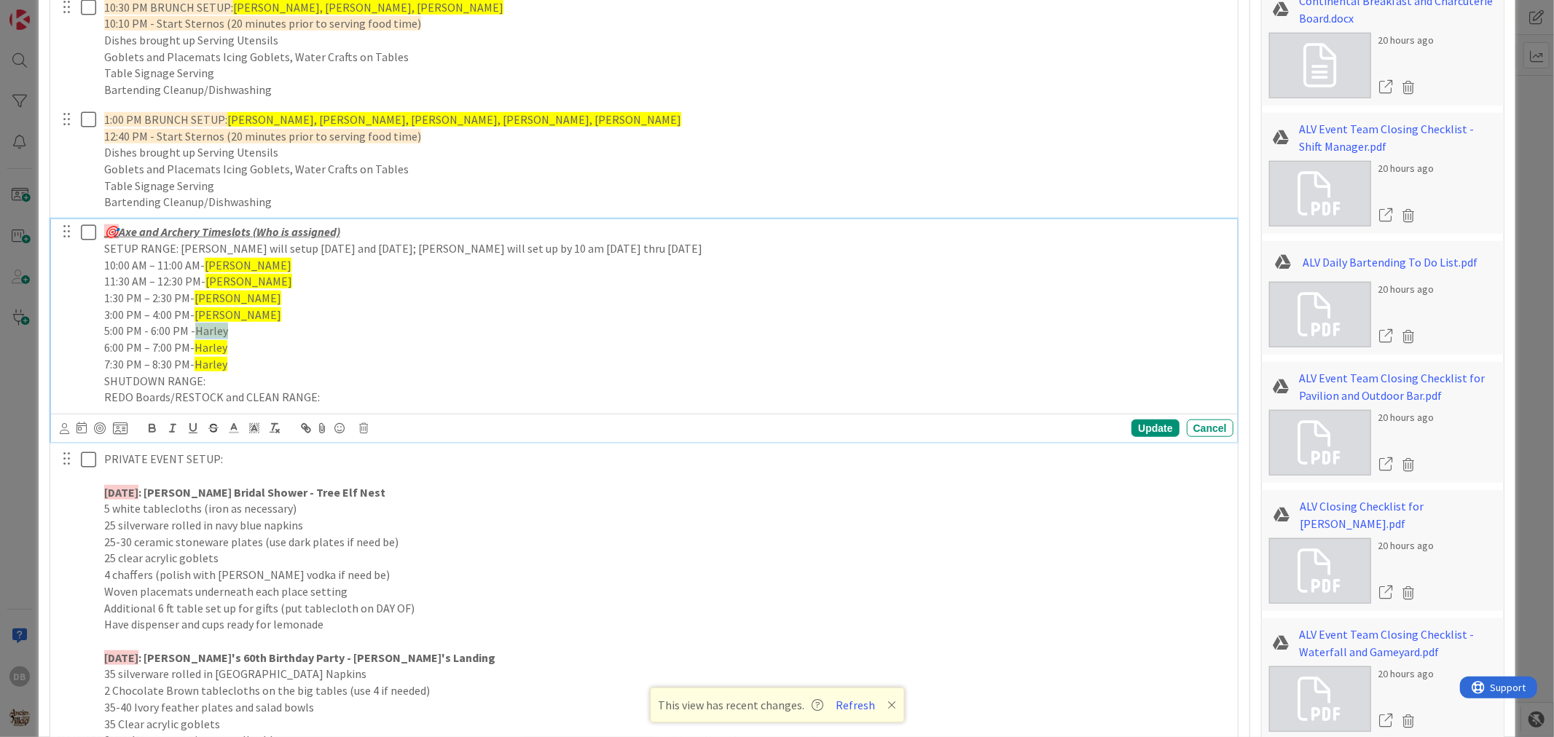
drag, startPoint x: 235, startPoint y: 333, endPoint x: 195, endPoint y: 329, distance: 40.2
click at [195, 329] on p "5:00 PM - 6:00 PM - [PERSON_NAME]" at bounding box center [666, 331] width 1124 height 17
click at [215, 325] on span "Harley" at bounding box center [211, 331] width 33 height 15
drag, startPoint x: 230, startPoint y: 334, endPoint x: 197, endPoint y: 336, distance: 33.6
click at [197, 336] on p "5:00 PM - 6:00 PM - [PERSON_NAME]" at bounding box center [666, 331] width 1124 height 17
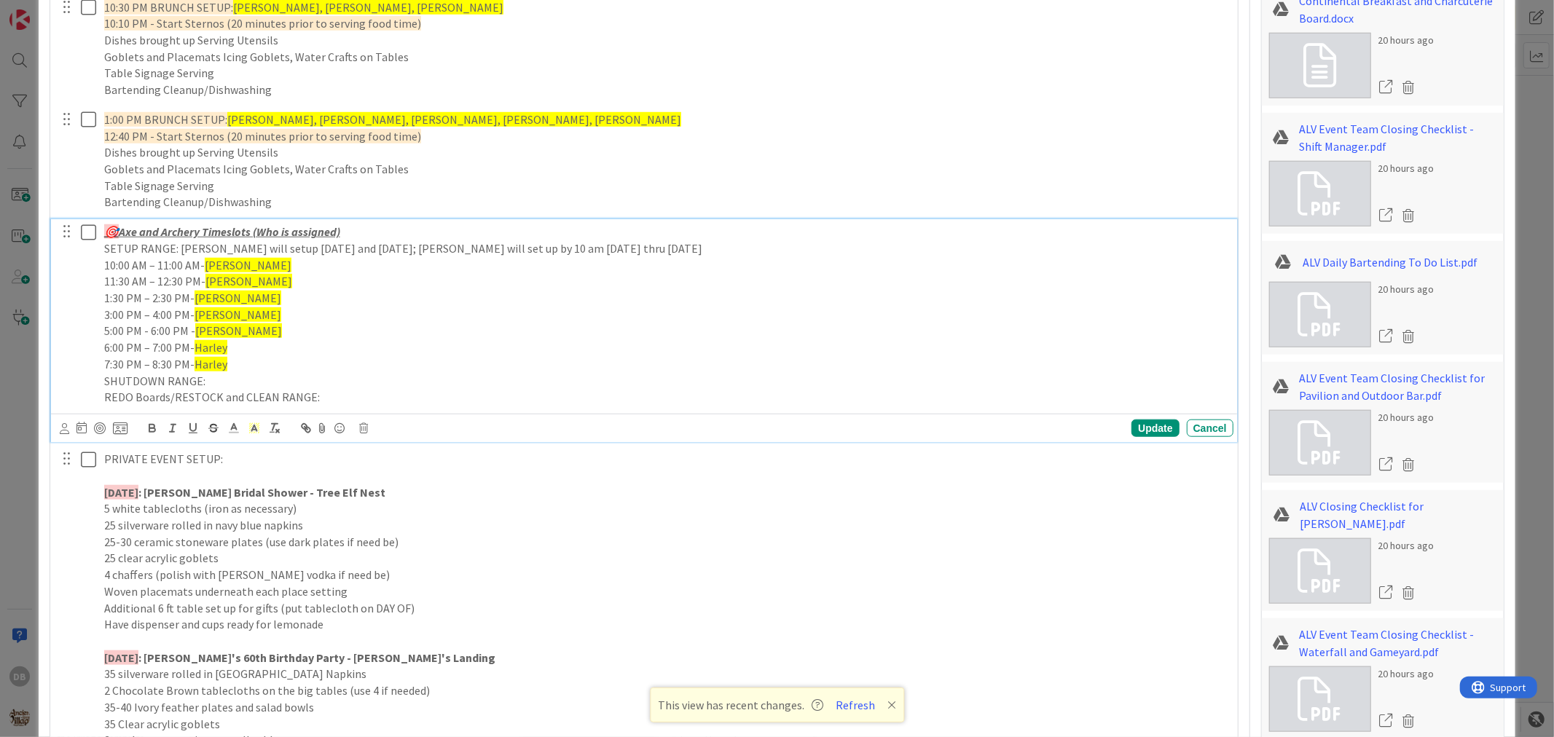
drag, startPoint x: 227, startPoint y: 347, endPoint x: 195, endPoint y: 350, distance: 32.2
click at [195, 350] on p "6:00 PM – 7:00 PM- [PERSON_NAME]" at bounding box center [666, 348] width 1124 height 17
drag, startPoint x: 229, startPoint y: 367, endPoint x: 195, endPoint y: 364, distance: 33.6
click at [195, 364] on p "7:30 PM – 8:30 PM- [PERSON_NAME]" at bounding box center [666, 364] width 1124 height 17
click at [1135, 423] on div "Update" at bounding box center [1155, 428] width 47 height 17
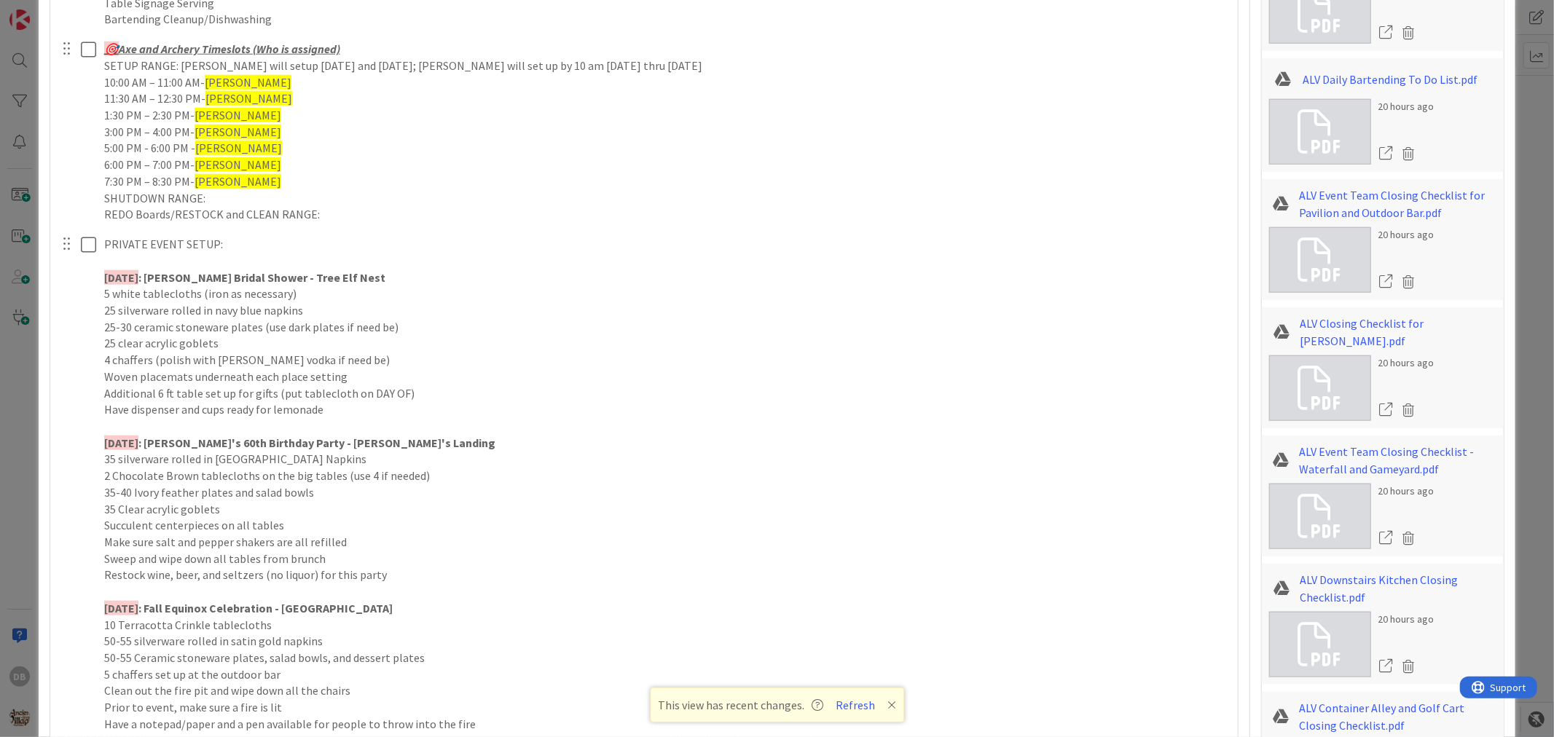
scroll to position [1214, 0]
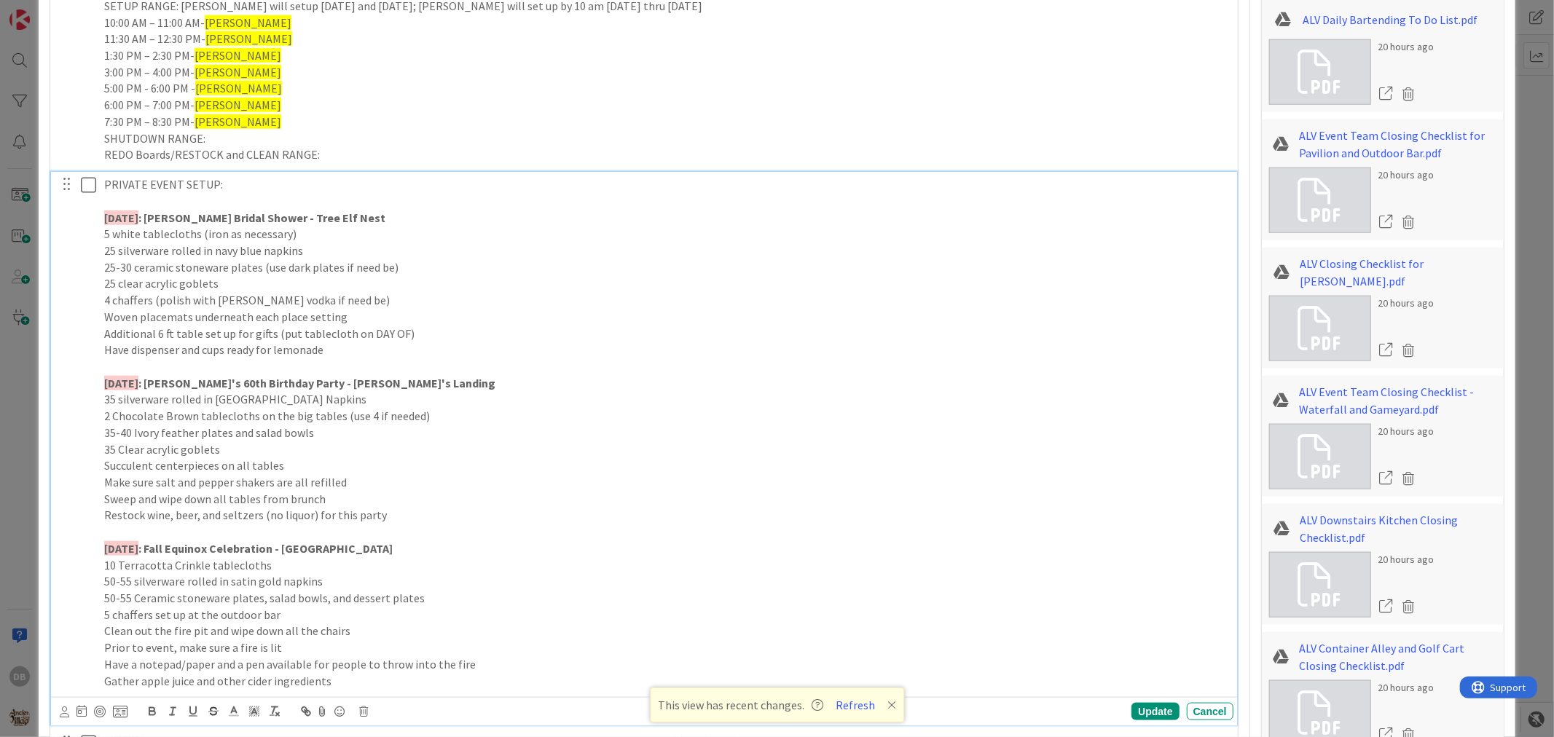
click at [376, 226] on p "5 white tablecloths (iron as necessary)" at bounding box center [666, 234] width 1124 height 17
click at [392, 210] on p "[DATE] : [PERSON_NAME] Bridal Shower - Tree Elf Nest" at bounding box center [666, 218] width 1124 height 17
drag, startPoint x: 498, startPoint y: 222, endPoint x: 359, endPoint y: 214, distance: 139.4
click at [359, 214] on p "[DATE] : [PERSON_NAME] Bridal Shower - Tree Elf Nest - Kon (Bar), Ashlyn (Servi…" at bounding box center [666, 218] width 1124 height 17
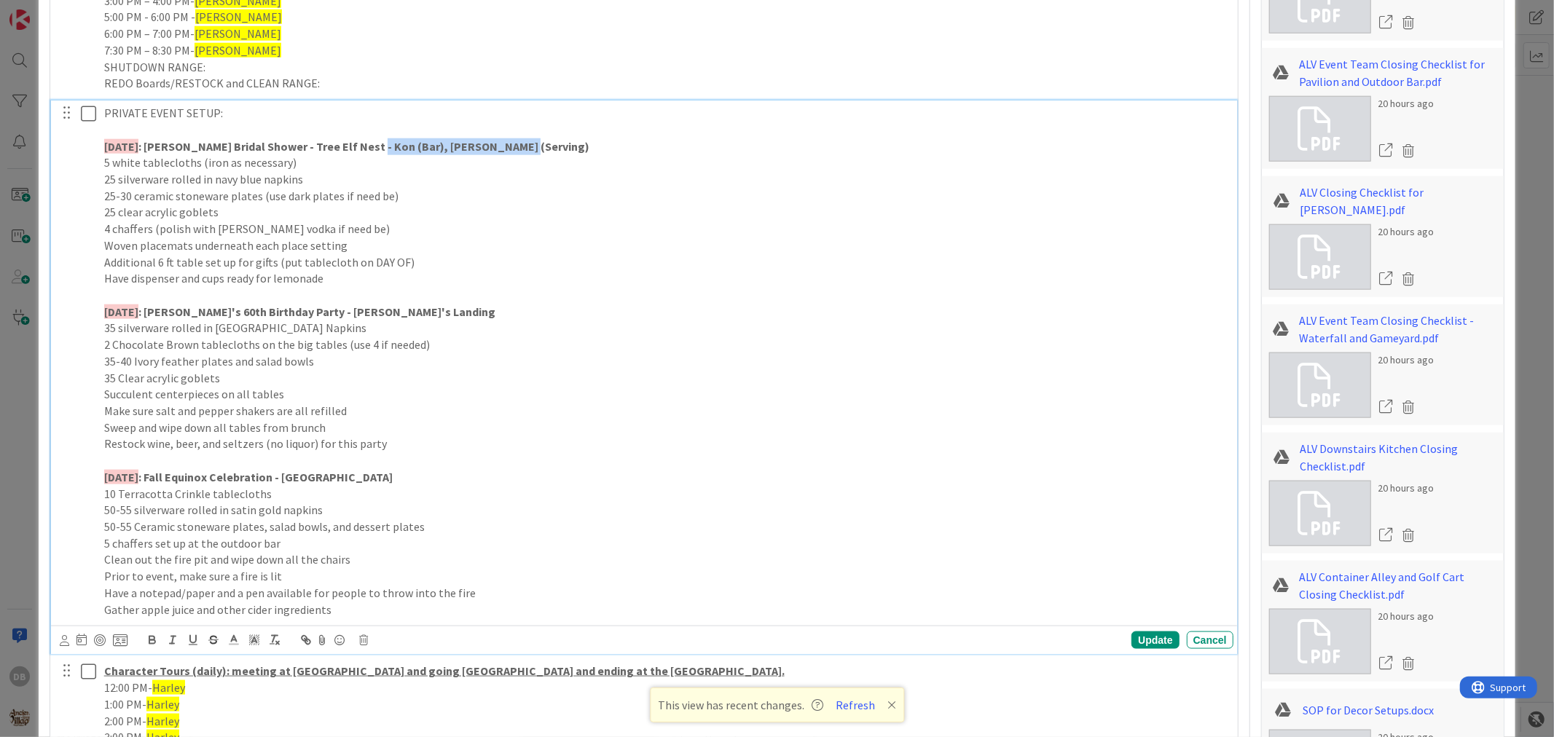
scroll to position [1295, 0]
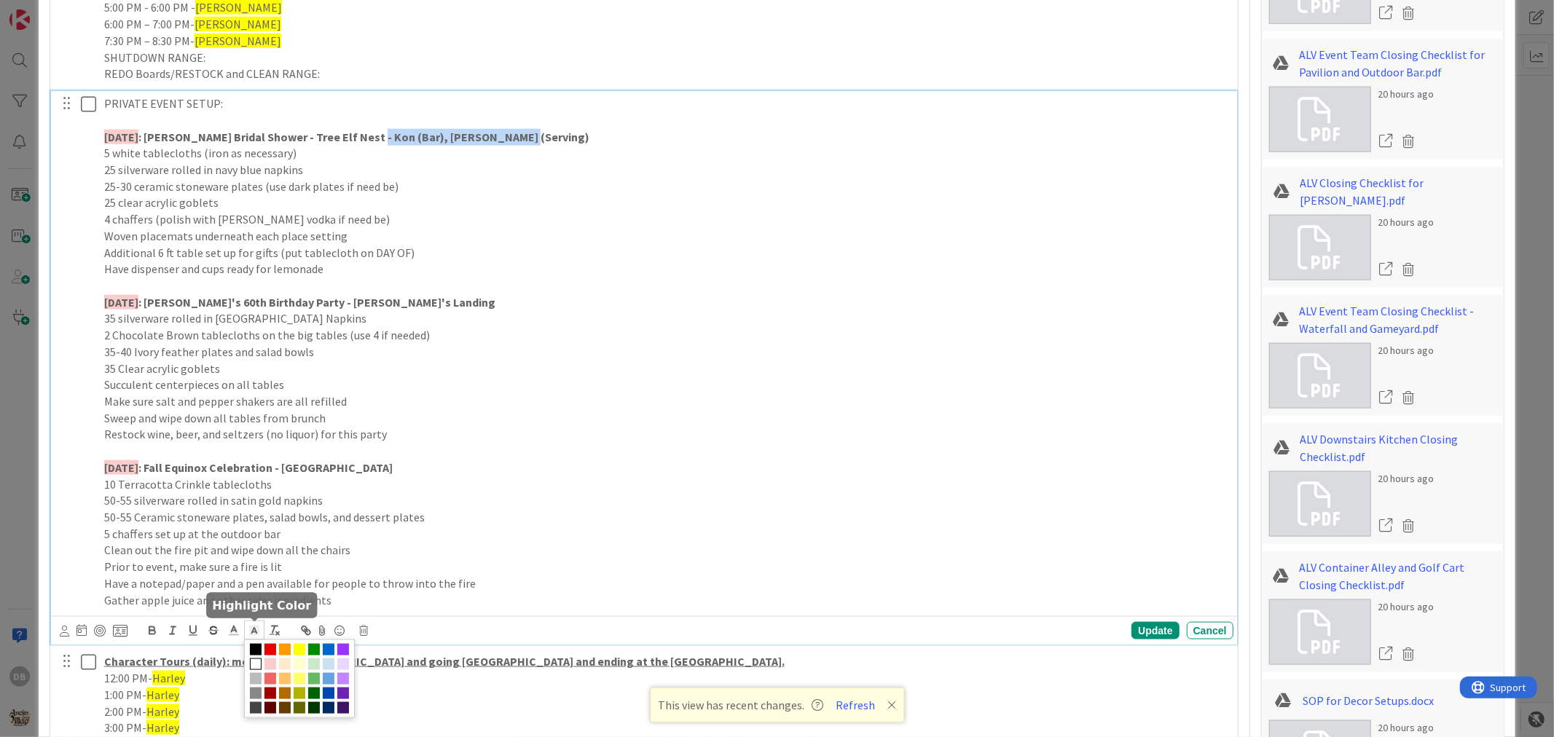
click at [248, 629] on icon at bounding box center [254, 630] width 13 height 13
click at [295, 651] on span at bounding box center [300, 650] width 12 height 12
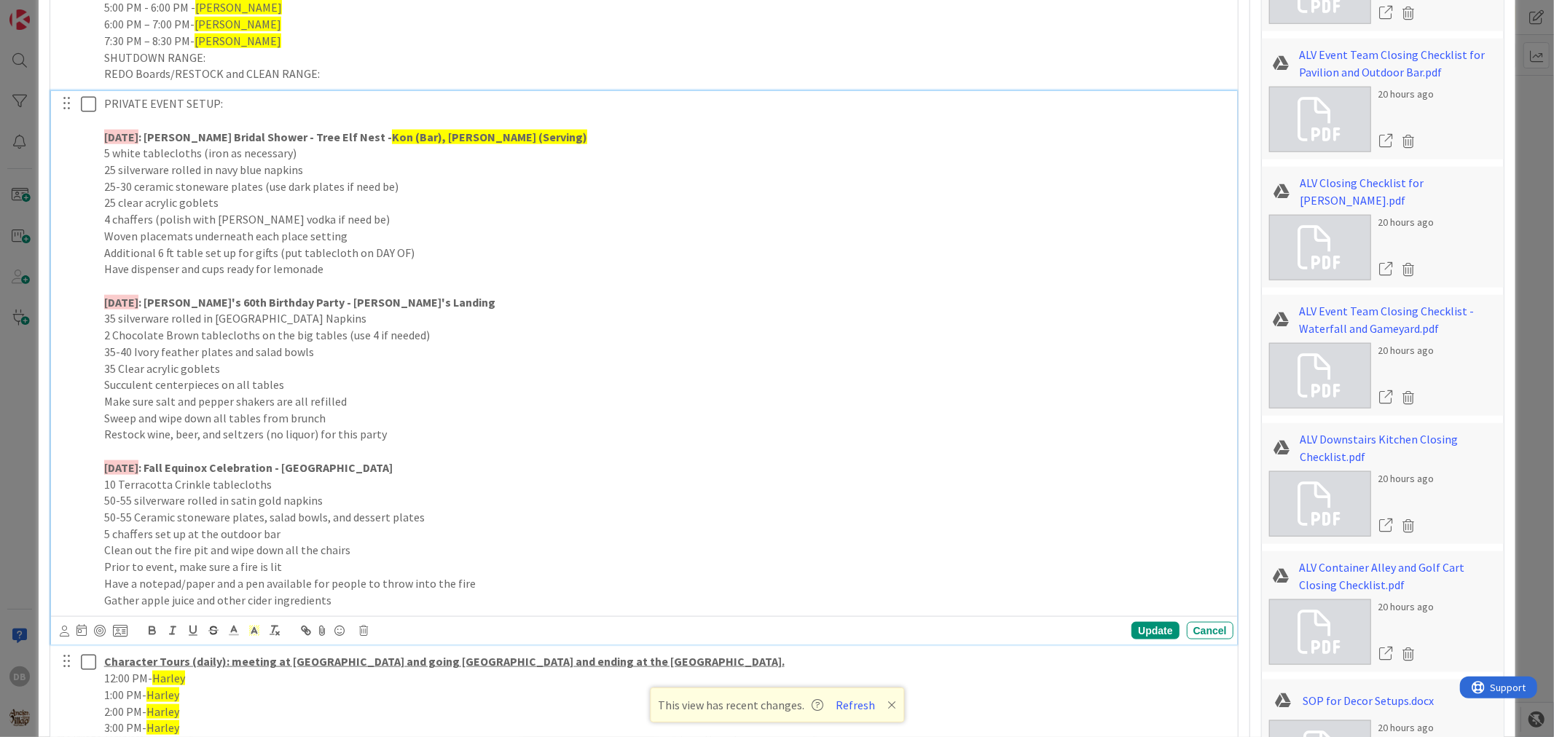
click at [410, 308] on p "[DATE] : [PERSON_NAME]'s 60th Birthday Party - [PERSON_NAME][GEOGRAPHIC_DATA]" at bounding box center [666, 302] width 1124 height 17
drag, startPoint x: 617, startPoint y: 297, endPoint x: 388, endPoint y: 299, distance: 229.5
click at [388, 299] on p "[DATE] : [PERSON_NAME]'s 60th Birthday Party - [PERSON_NAME]'s Landing - [GEOGR…" at bounding box center [666, 302] width 1124 height 17
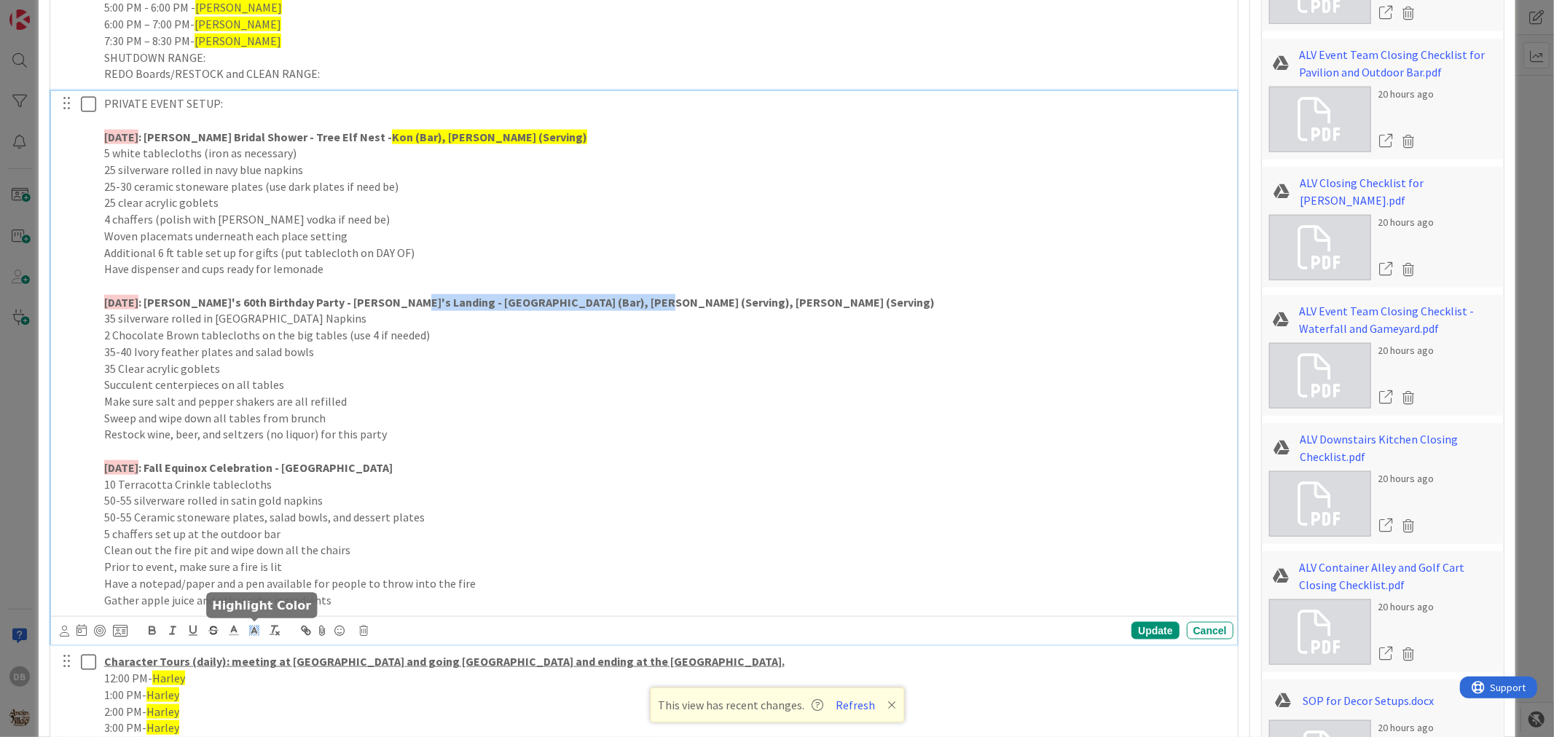
click at [254, 627] on icon at bounding box center [254, 630] width 13 height 13
click at [294, 646] on span at bounding box center [300, 650] width 12 height 12
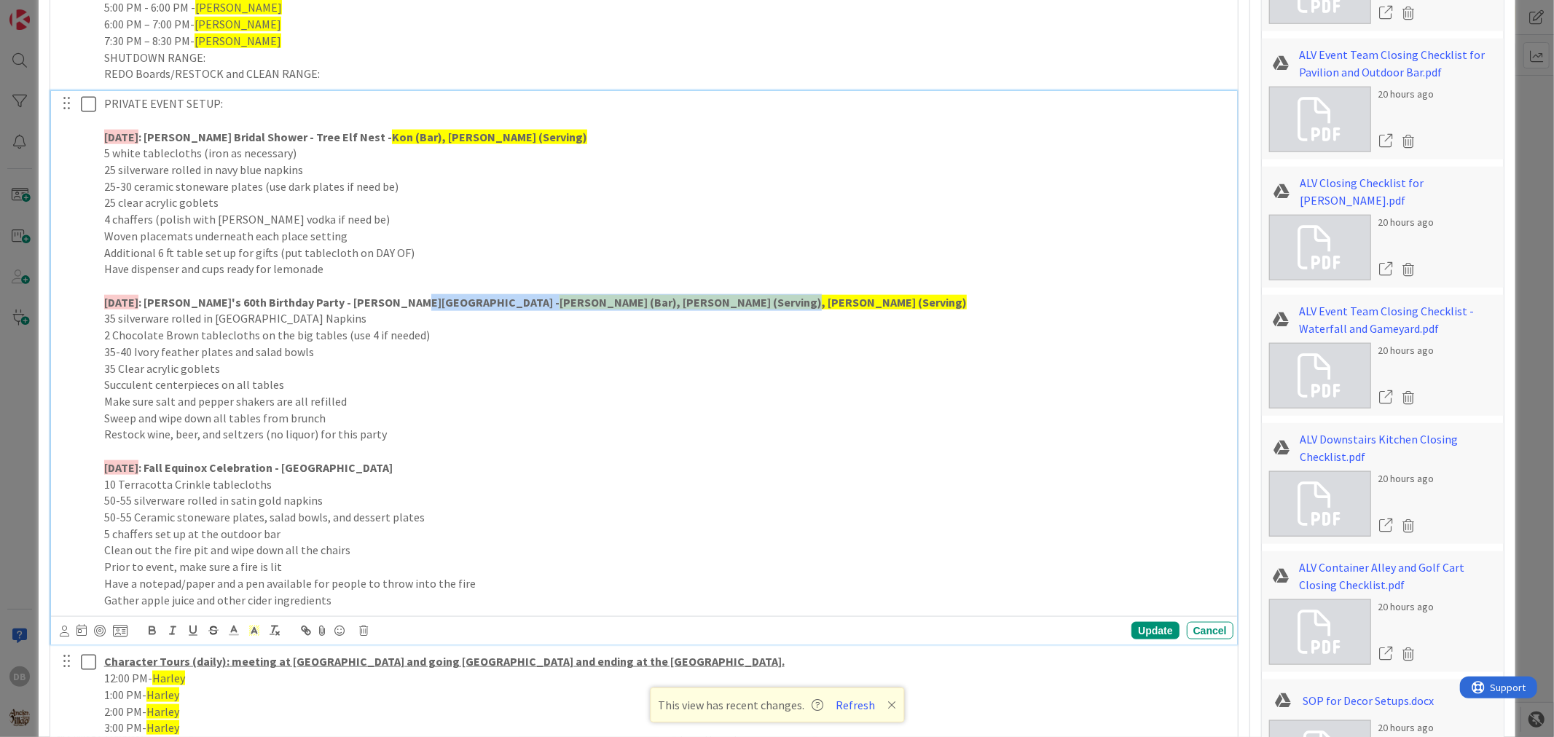
click at [628, 297] on p "[DATE] : [PERSON_NAME]'s 60th Birthday Party - [PERSON_NAME]'s Landing - [GEOGR…" at bounding box center [666, 302] width 1124 height 17
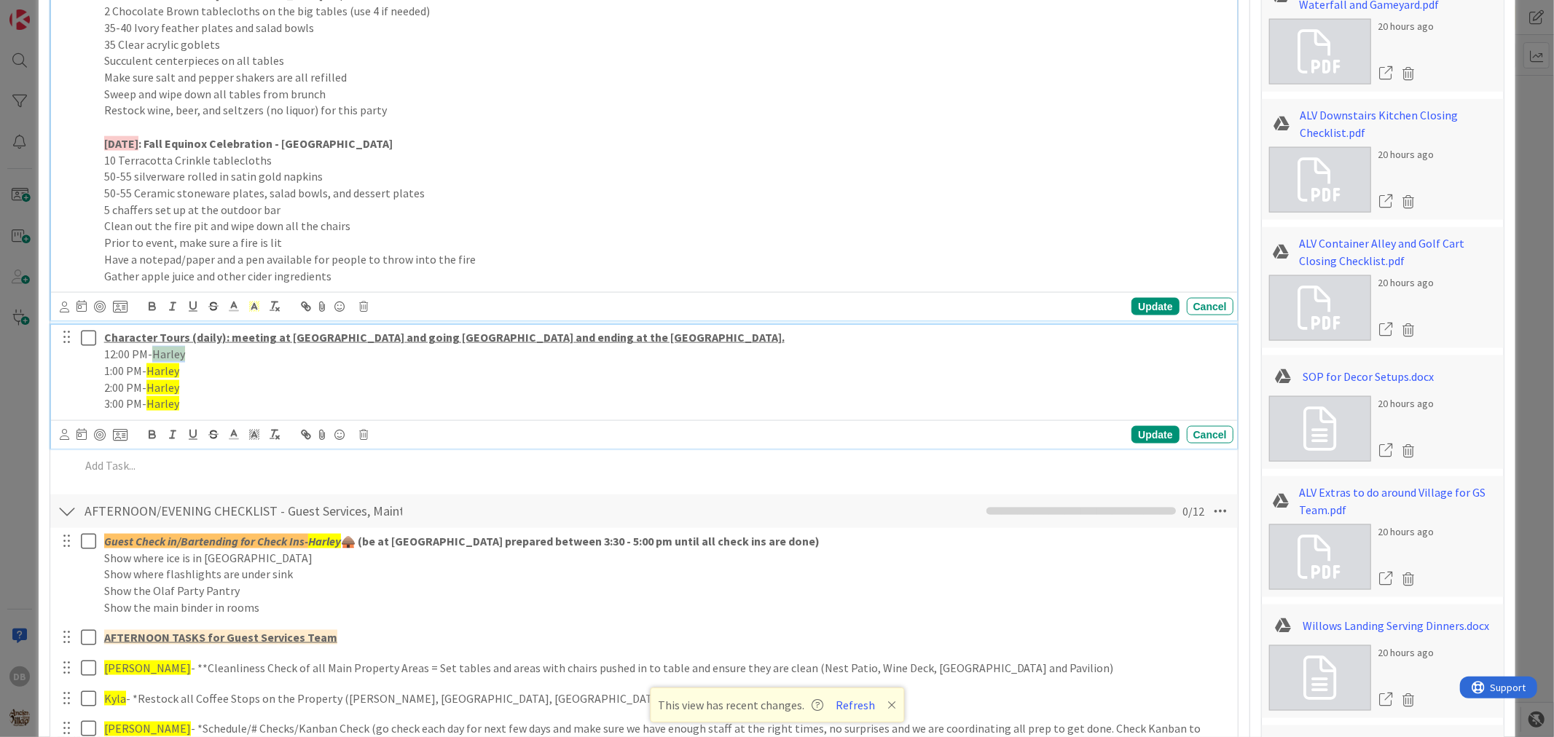
drag, startPoint x: 184, startPoint y: 353, endPoint x: 153, endPoint y: 358, distance: 30.9
click at [153, 358] on span "Harley" at bounding box center [168, 354] width 33 height 15
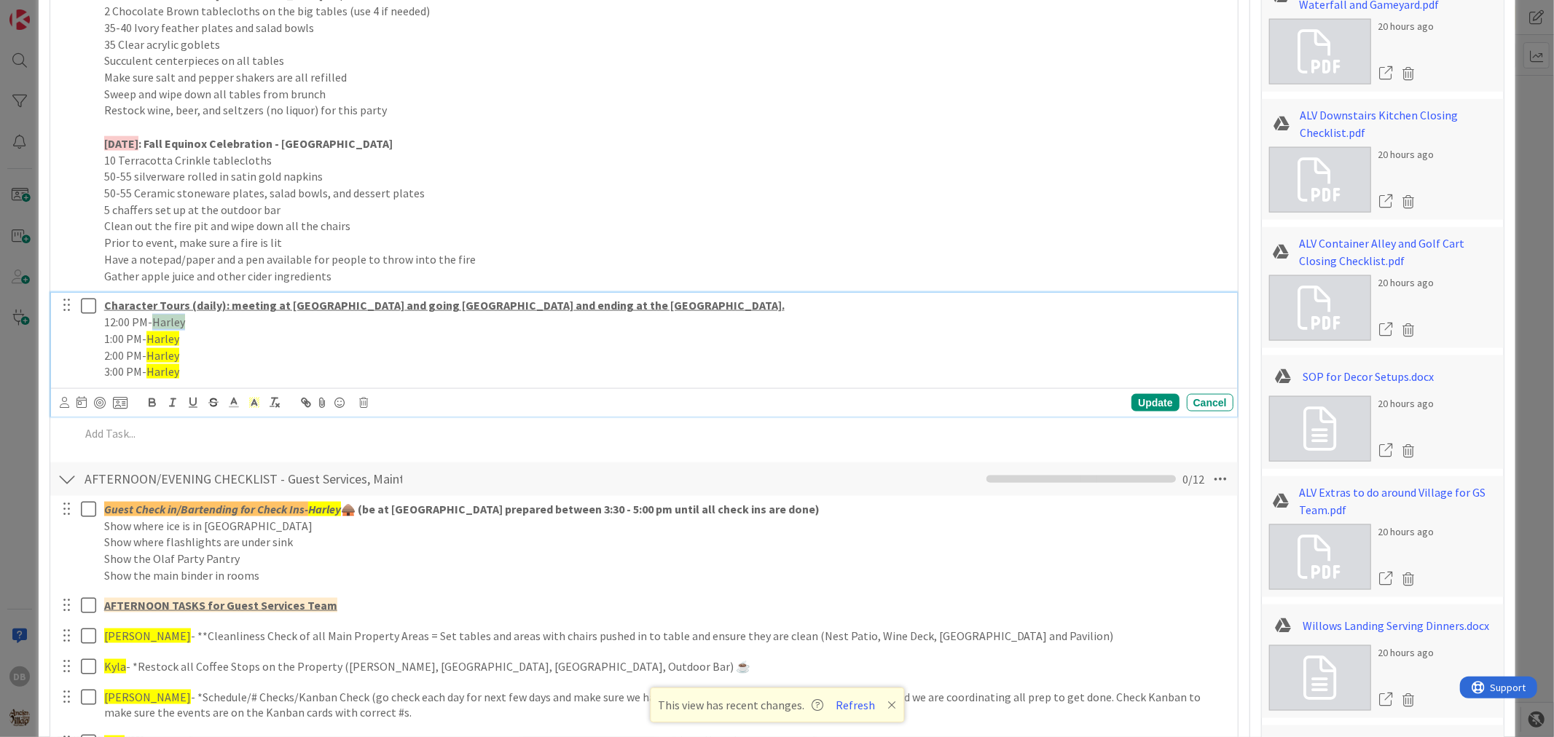
scroll to position [1586, 0]
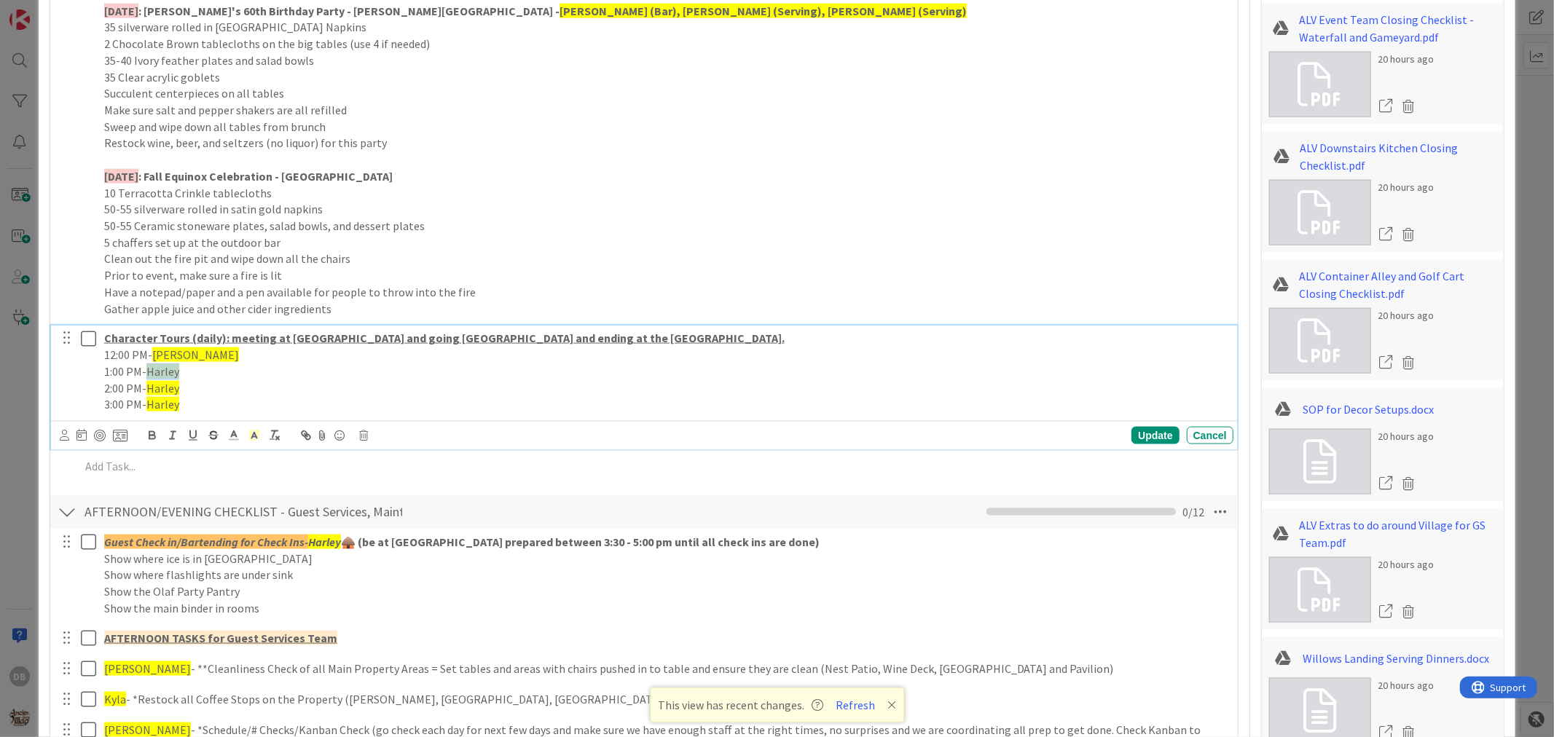
drag, startPoint x: 181, startPoint y: 373, endPoint x: 149, endPoint y: 373, distance: 32.1
click at [149, 373] on p "1:00 PM- [PERSON_NAME]" at bounding box center [666, 372] width 1124 height 17
drag, startPoint x: 179, startPoint y: 384, endPoint x: 148, endPoint y: 386, distance: 31.4
click at [148, 386] on p "2:00 PM- [PERSON_NAME]" at bounding box center [666, 388] width 1124 height 17
click at [176, 407] on span "Harley" at bounding box center [162, 404] width 33 height 15
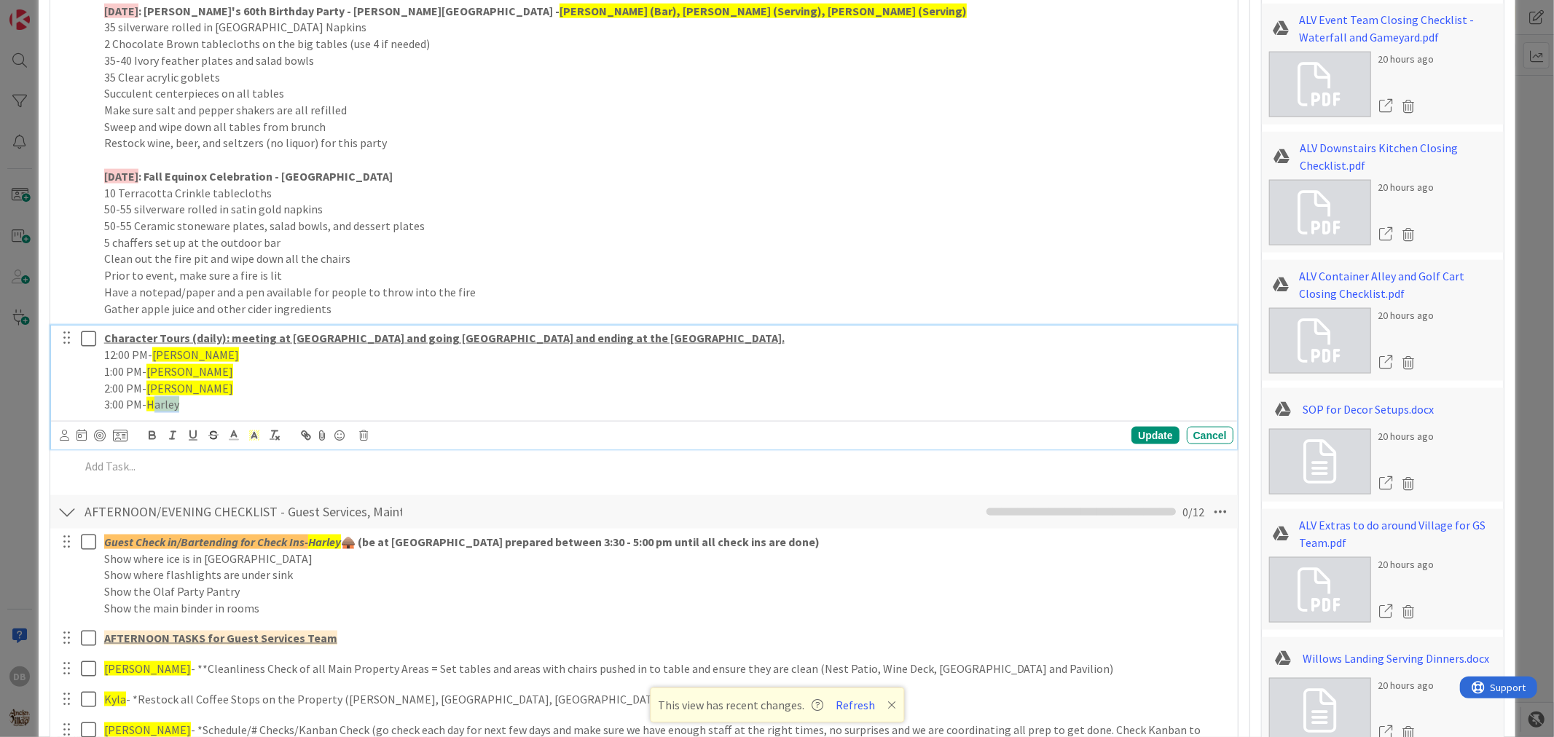
drag, startPoint x: 182, startPoint y: 407, endPoint x: 151, endPoint y: 404, distance: 31.4
click at [151, 404] on p "3:00 PM- [PERSON_NAME]" at bounding box center [666, 404] width 1124 height 17
click at [1137, 439] on div "Update" at bounding box center [1155, 435] width 47 height 17
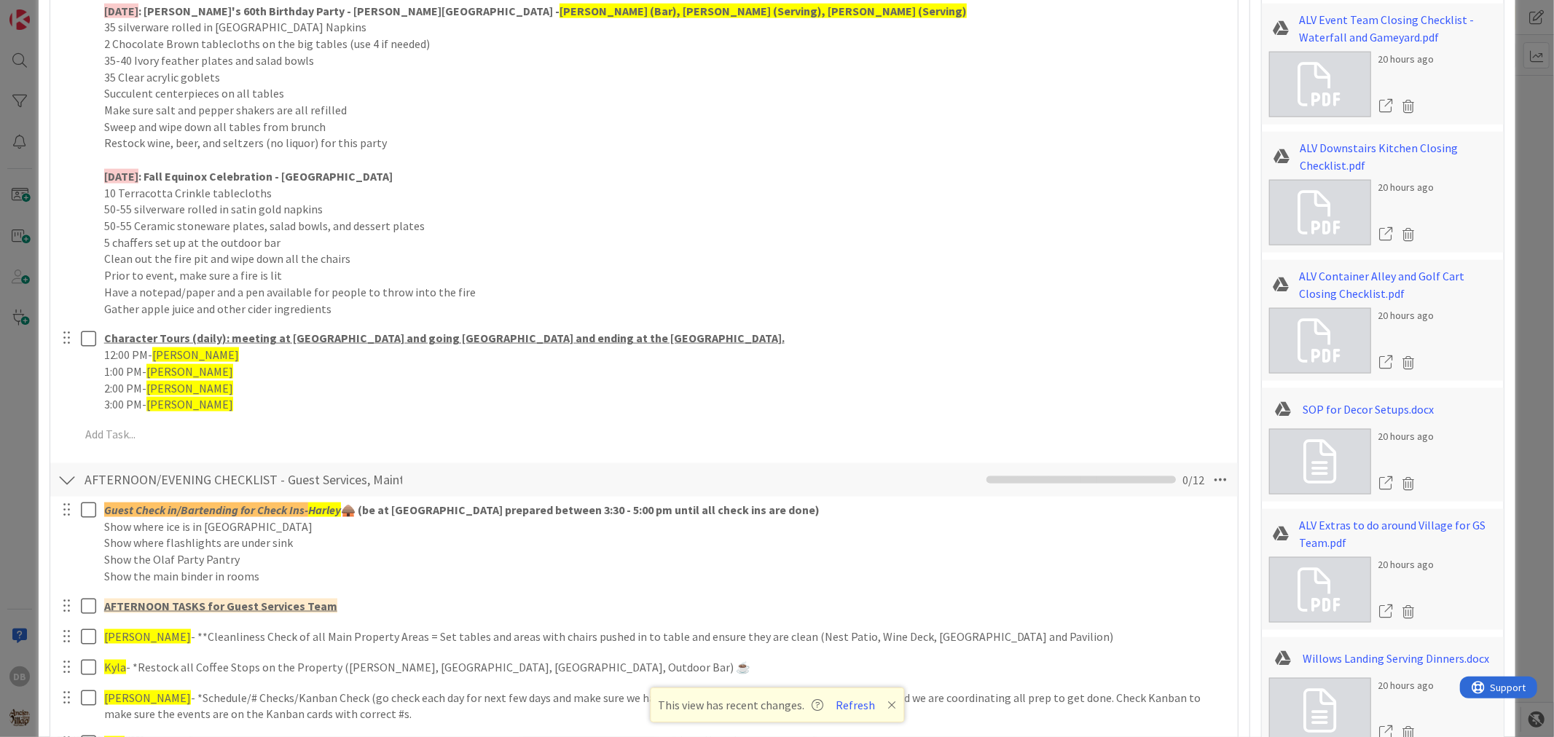
scroll to position [1830, 0]
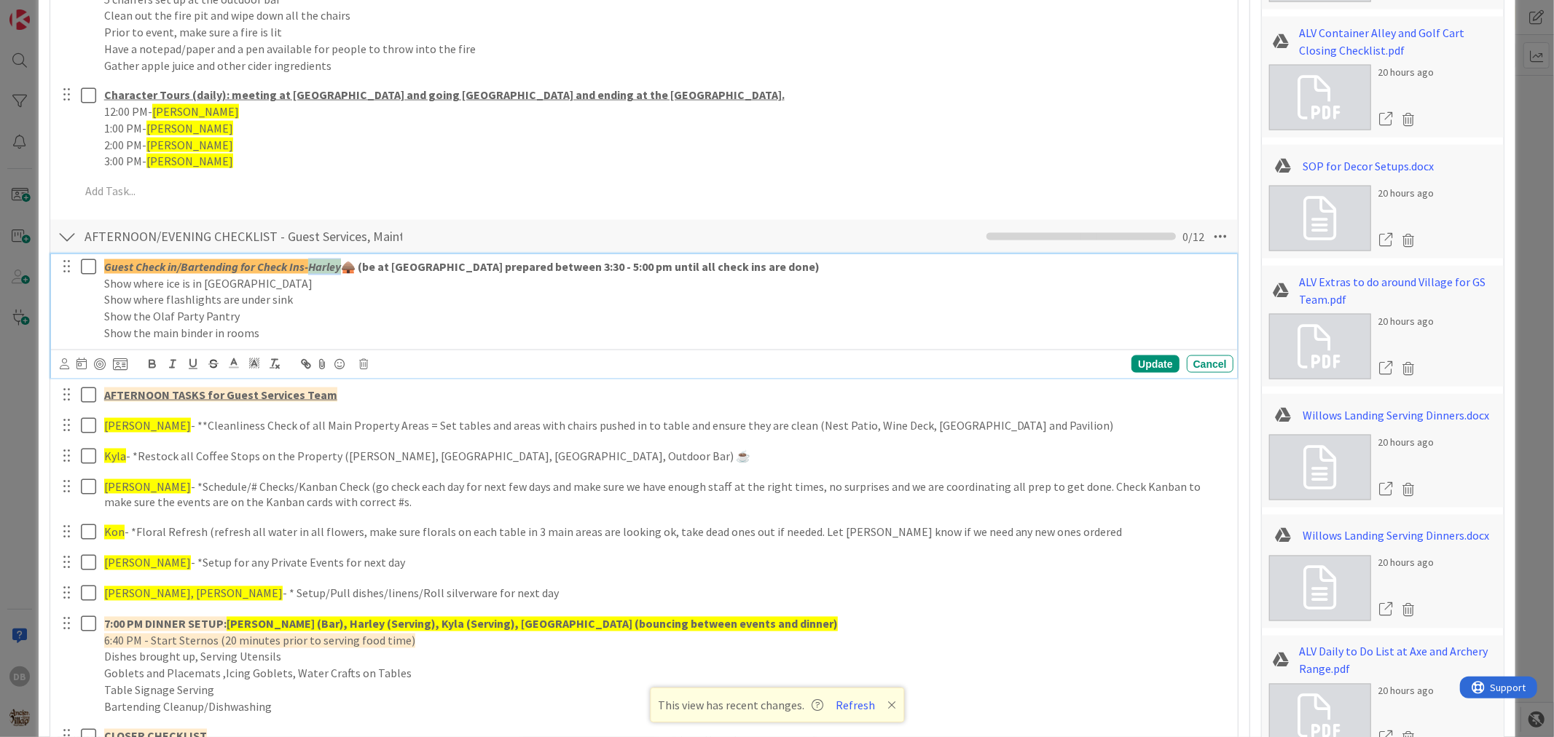
drag, startPoint x: 340, startPoint y: 262, endPoint x: 310, endPoint y: 259, distance: 30.0
click at [310, 259] on em "Harley" at bounding box center [324, 266] width 33 height 15
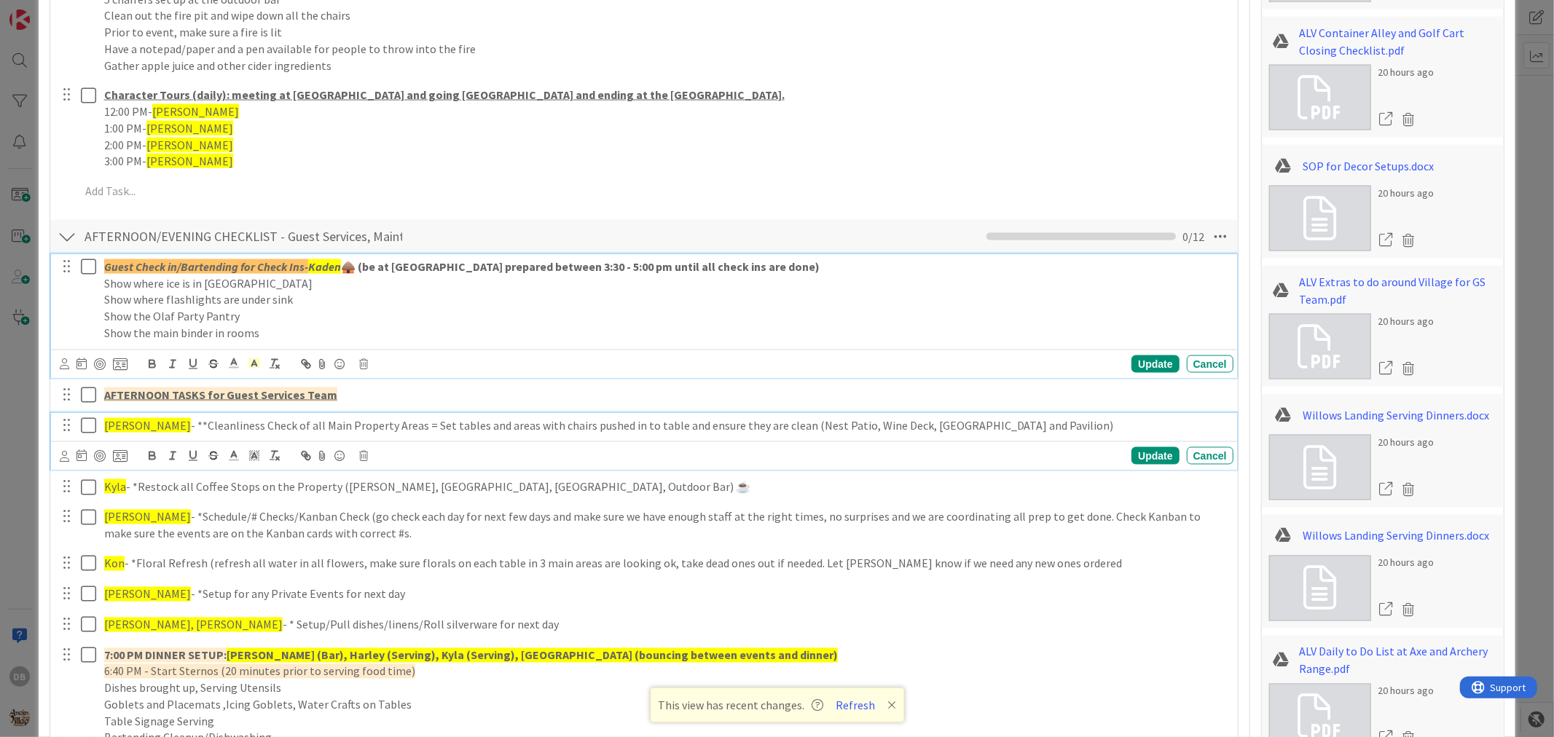
click at [134, 423] on span "[PERSON_NAME]" at bounding box center [147, 425] width 87 height 15
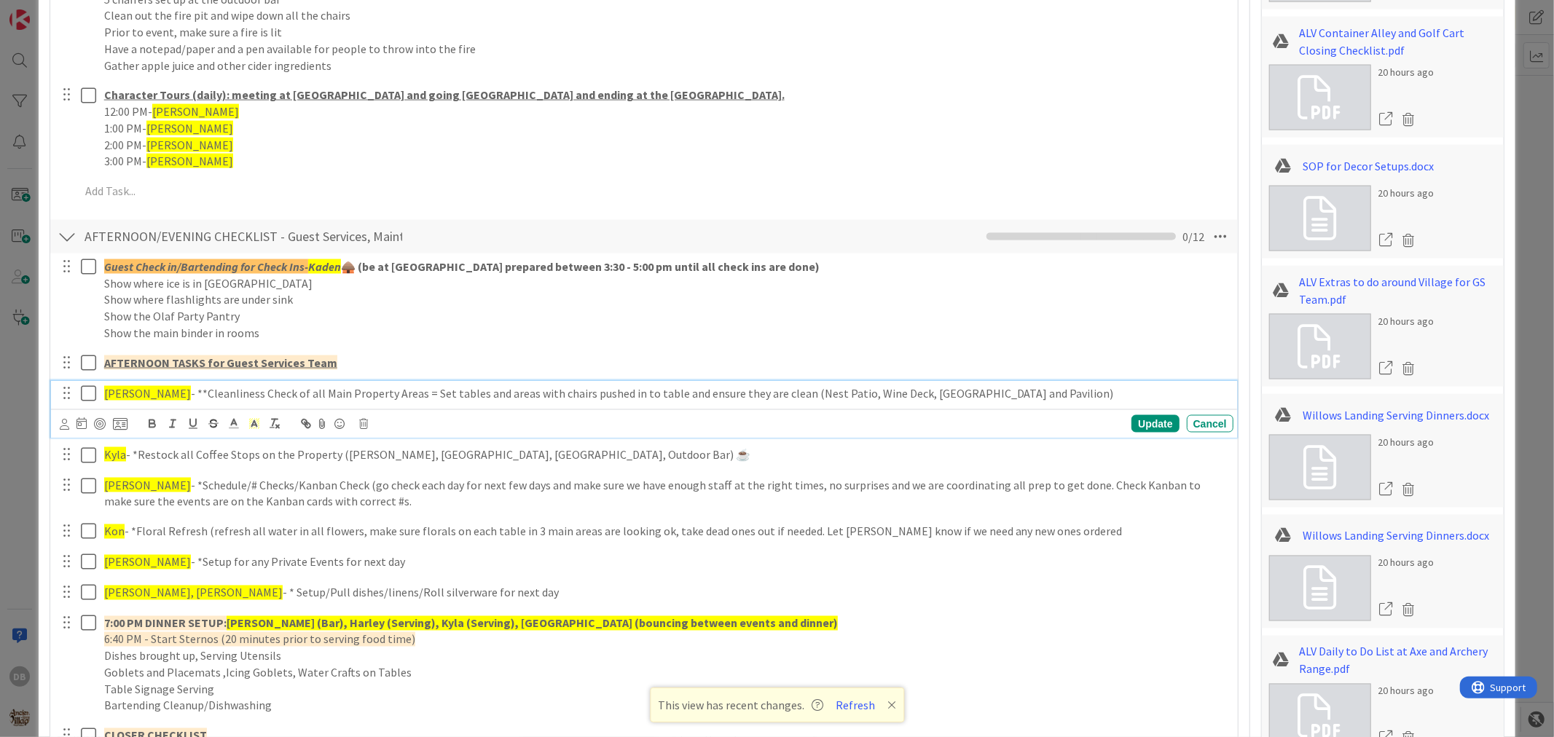
scroll to position [1797, 0]
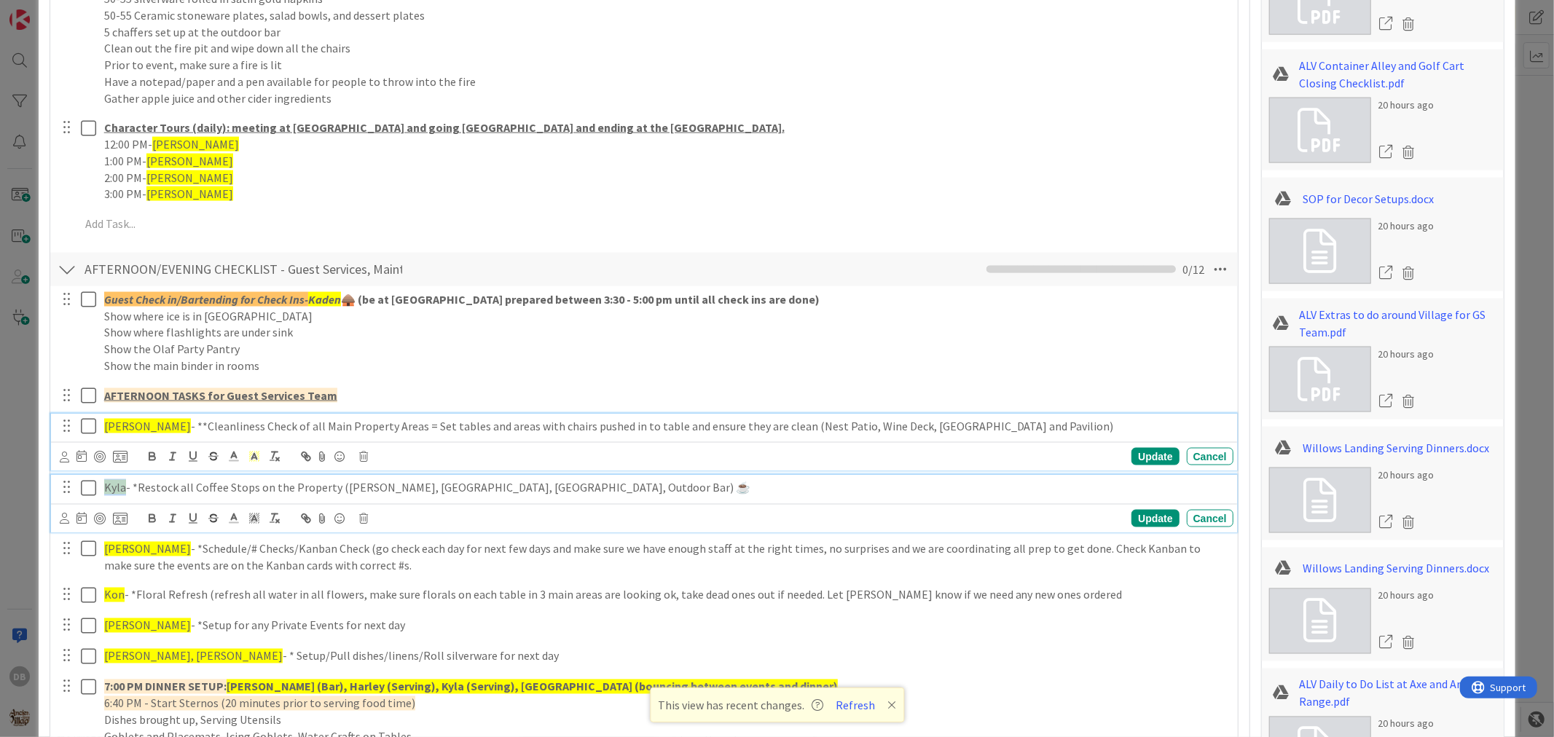
drag, startPoint x: 115, startPoint y: 490, endPoint x: 103, endPoint y: 490, distance: 11.7
click at [104, 490] on span "Kyla" at bounding box center [115, 487] width 22 height 15
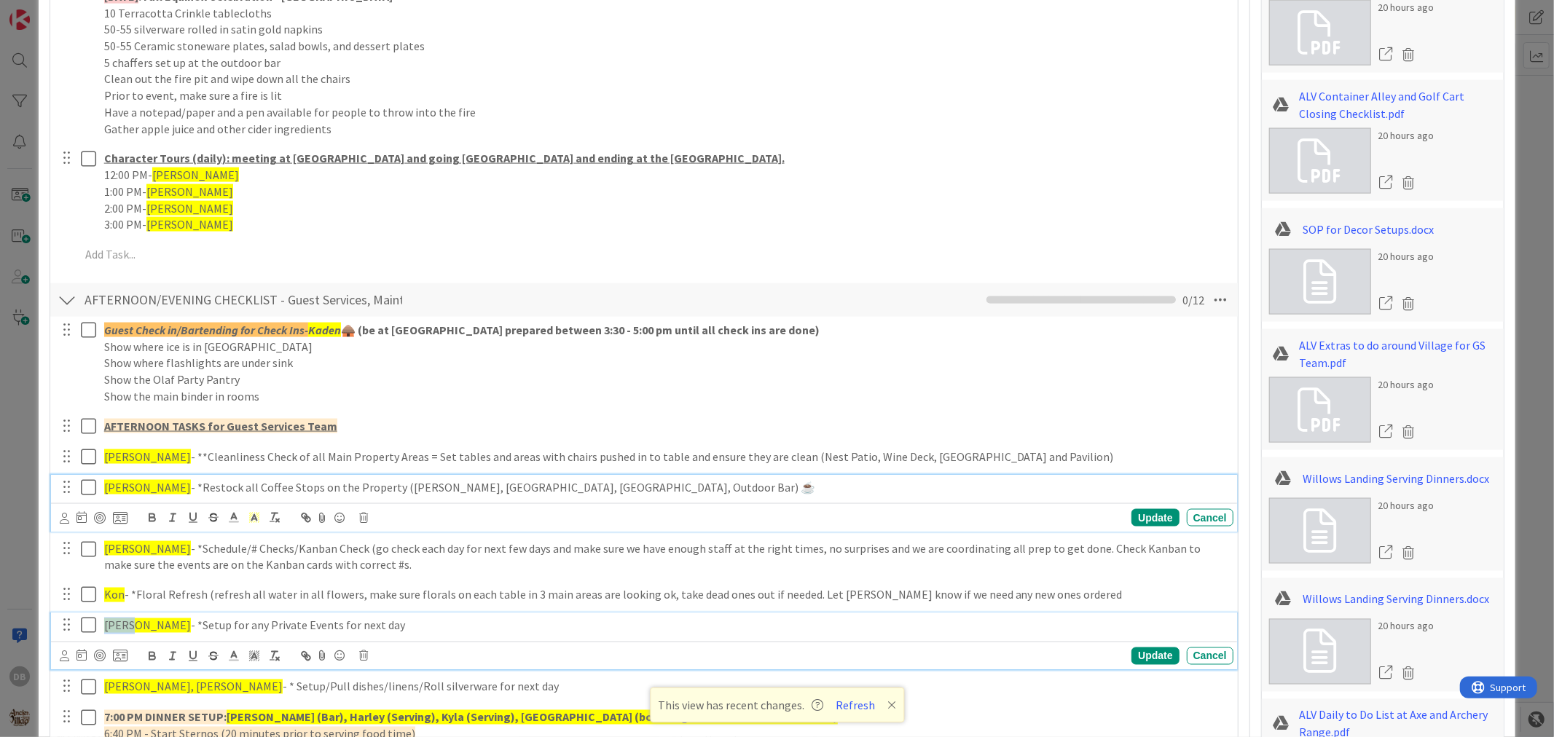
drag, startPoint x: 133, startPoint y: 625, endPoint x: 100, endPoint y: 627, distance: 33.6
click at [100, 627] on div "[PERSON_NAME] - *Setup for any Private Events for next day" at bounding box center [665, 627] width 1135 height 26
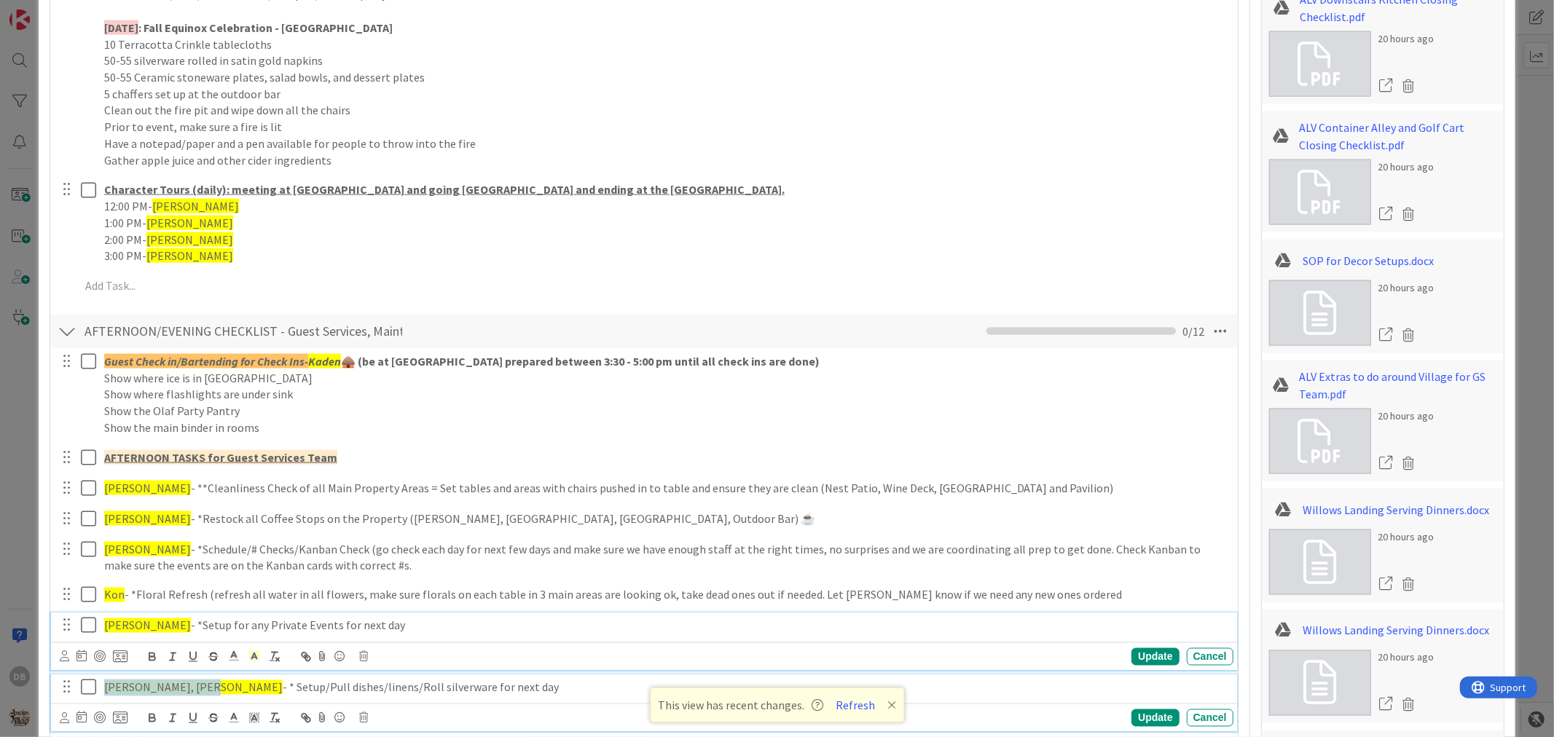
drag, startPoint x: 193, startPoint y: 689, endPoint x: 104, endPoint y: 684, distance: 89.0
click at [104, 684] on p "[PERSON_NAME], [PERSON_NAME] - * Setup/Pull dishes/linens/Roll silverware for n…" at bounding box center [666, 688] width 1124 height 17
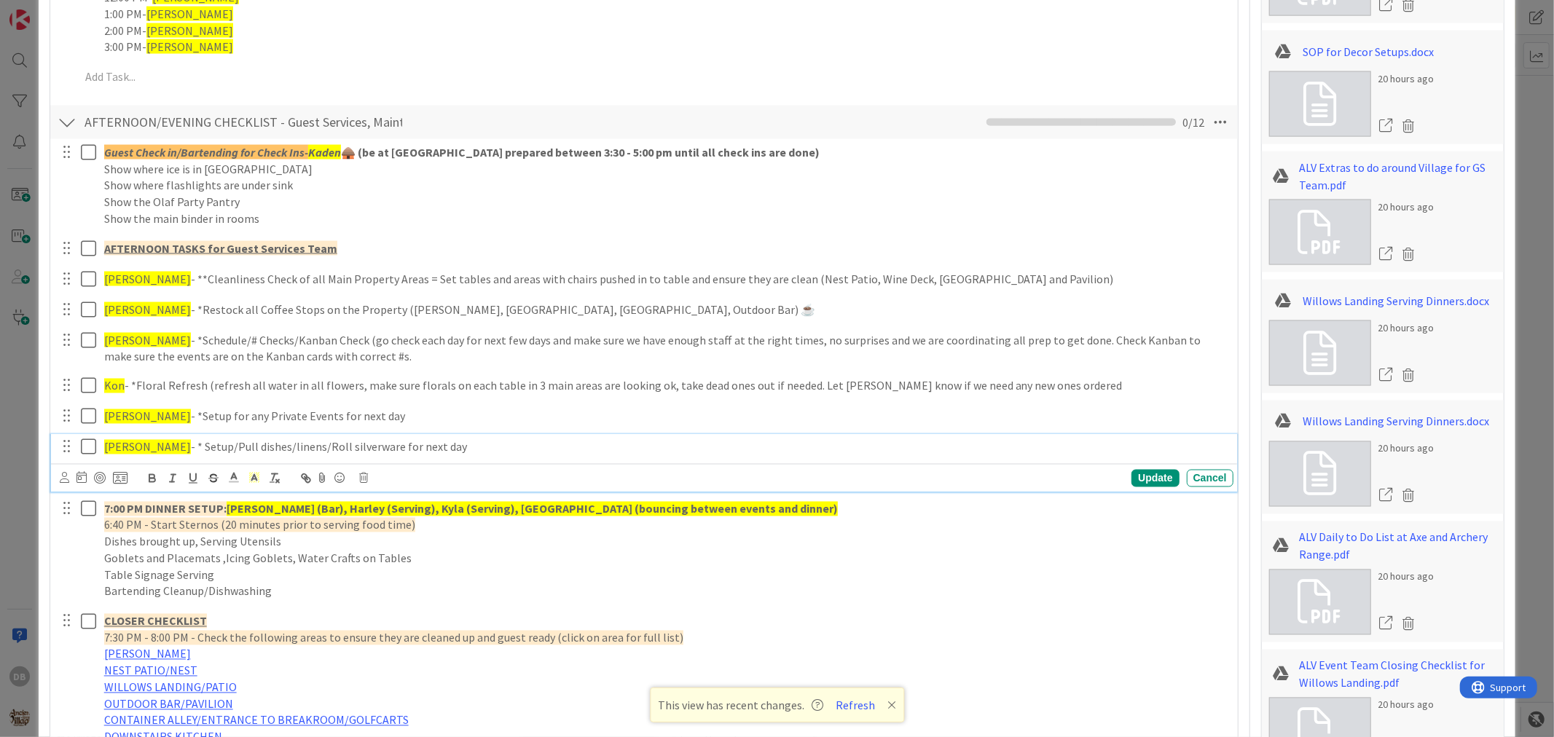
scroll to position [1946, 0]
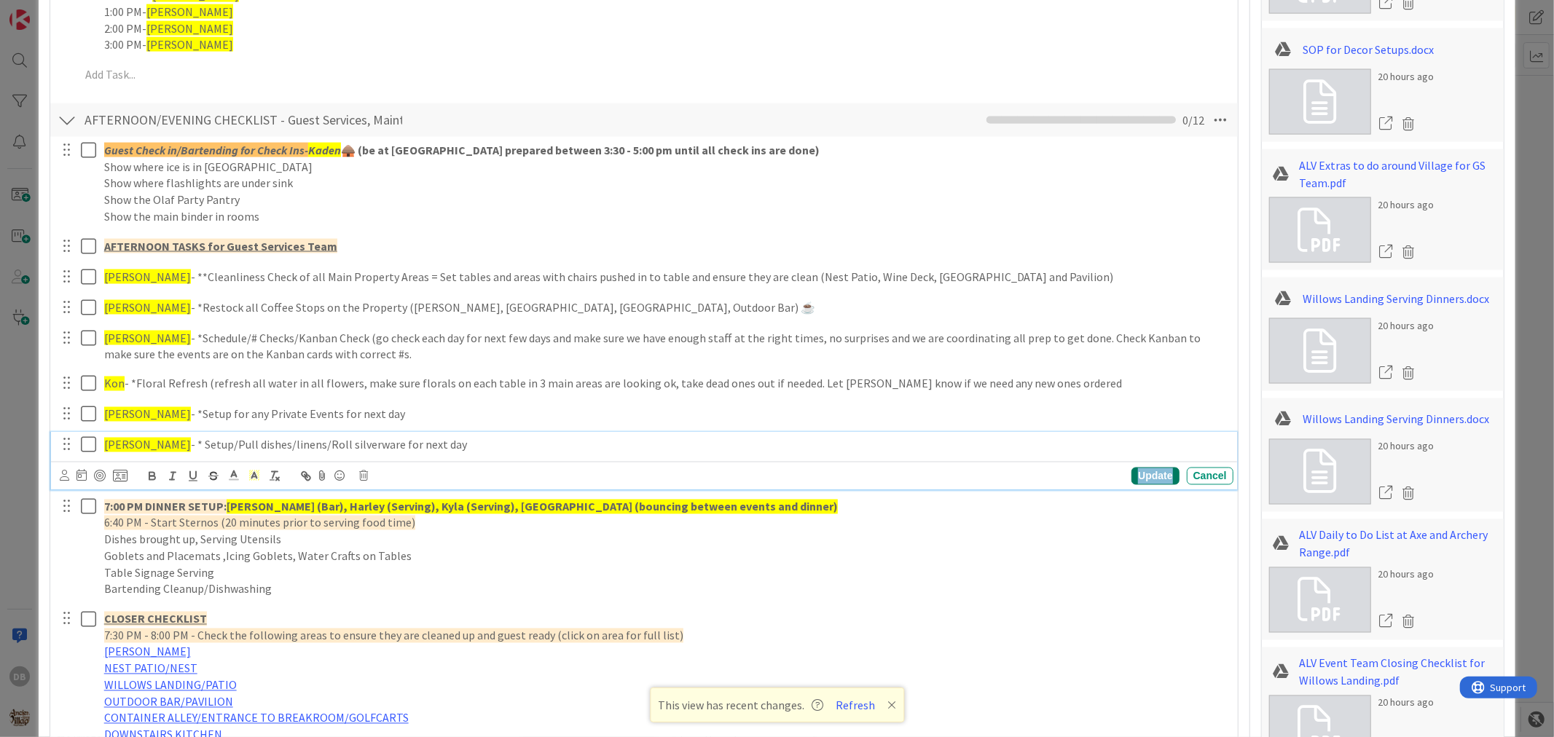
click at [1139, 478] on div "Update" at bounding box center [1155, 476] width 47 height 17
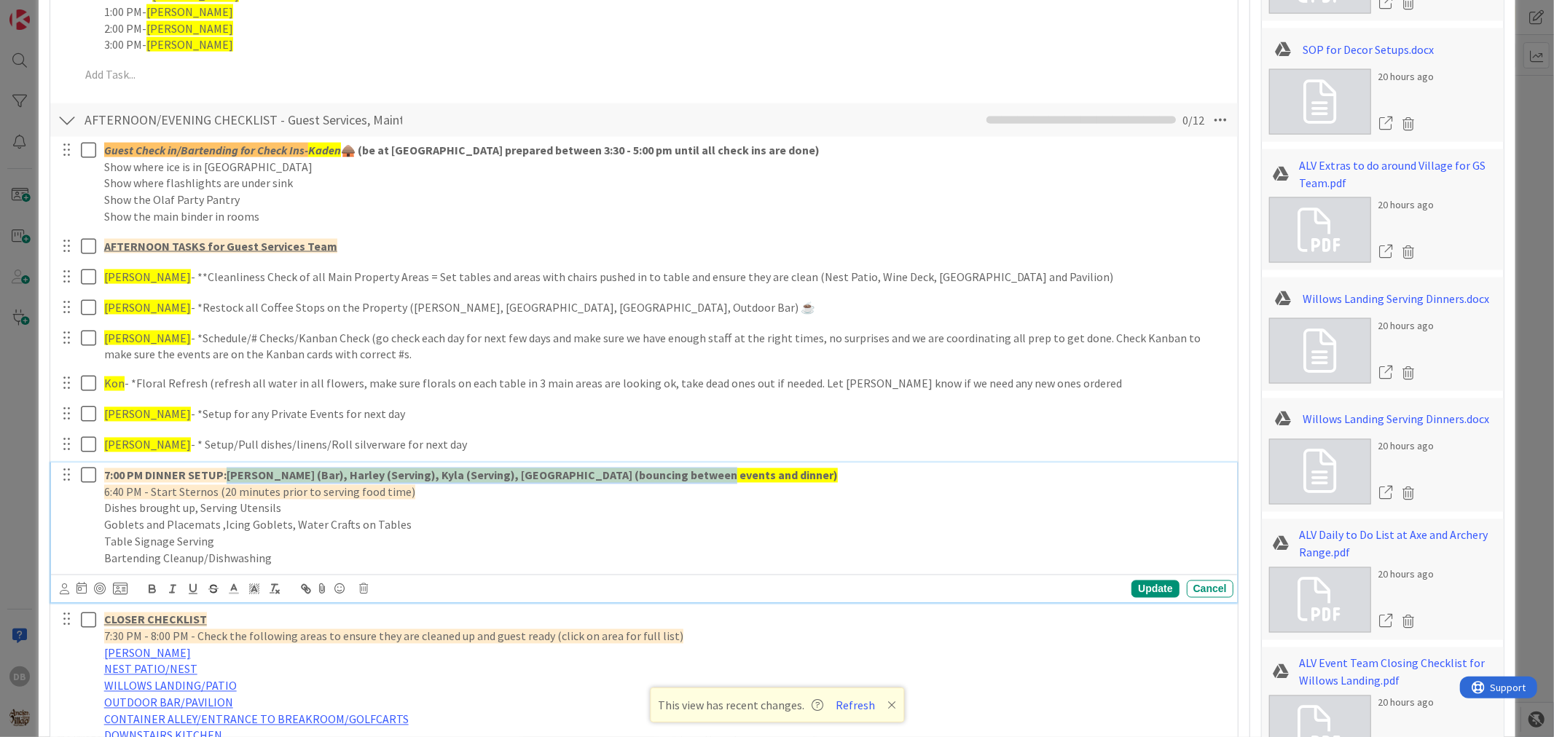
drag, startPoint x: 697, startPoint y: 476, endPoint x: 231, endPoint y: 464, distance: 466.5
click at [231, 464] on div "7:00 PM DINNER SETUP: [PERSON_NAME] (Bar), Harley (Serving), Kyla (Serving), [P…" at bounding box center [665, 517] width 1135 height 108
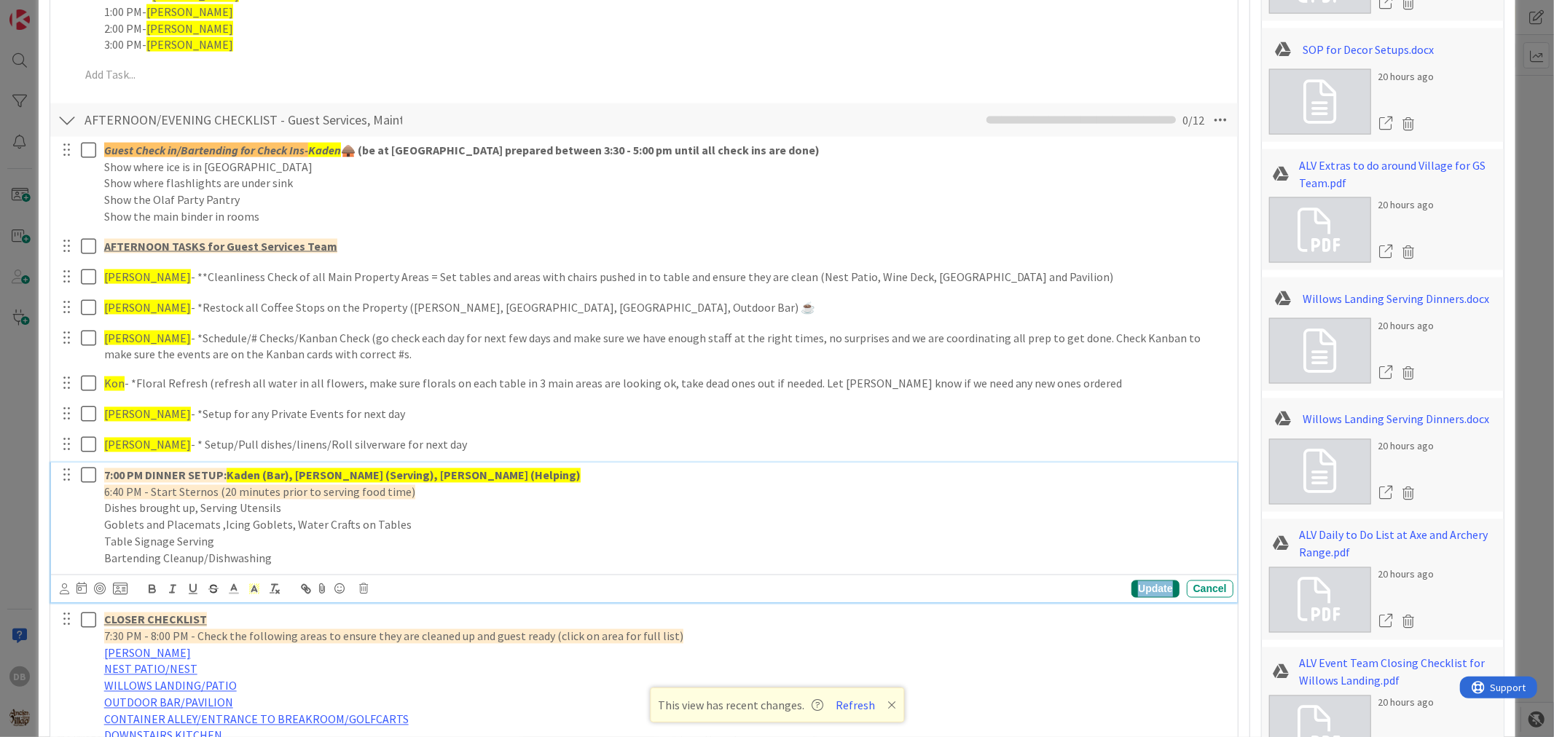
click at [1146, 587] on div "Update" at bounding box center [1155, 589] width 47 height 17
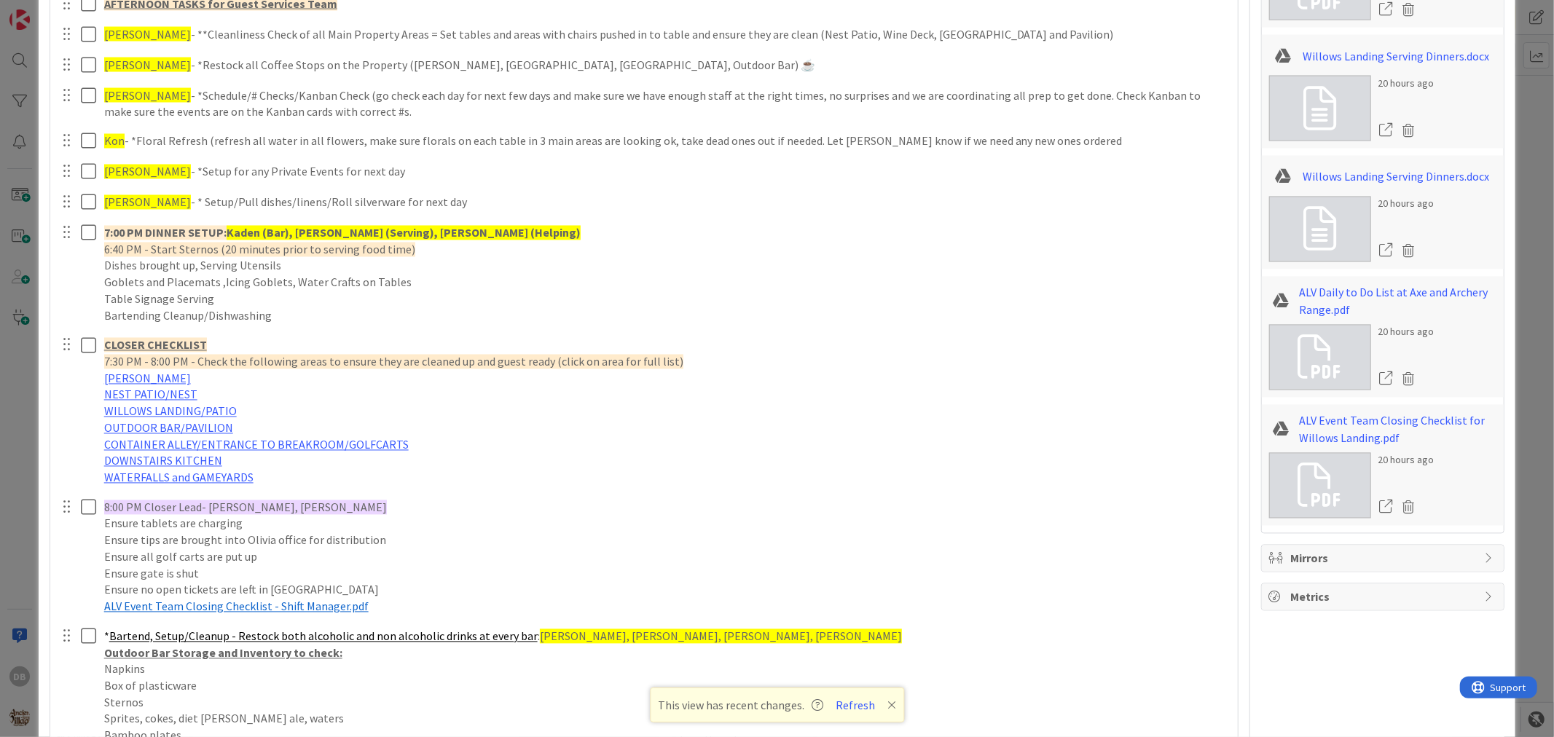
scroll to position [2513, 0]
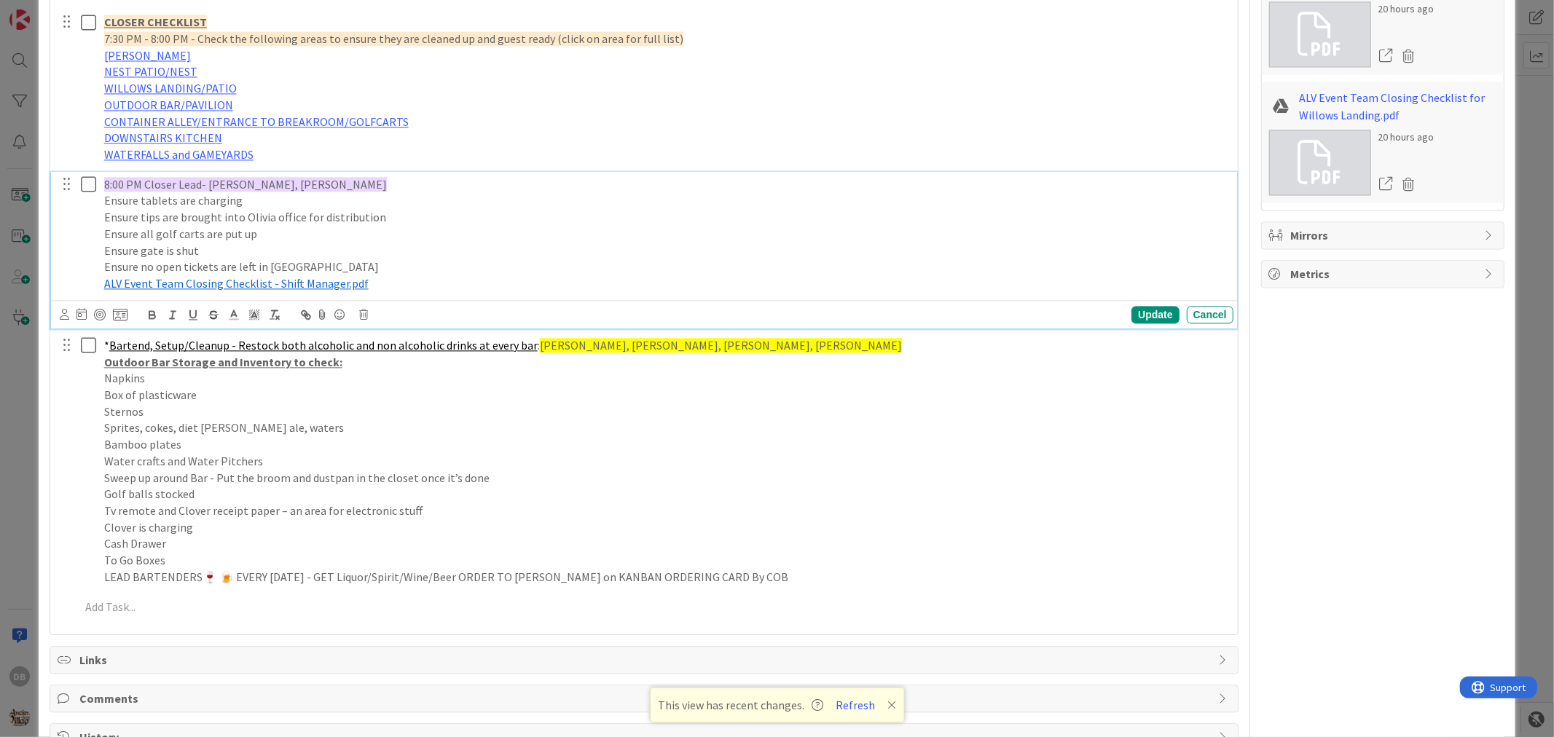
click at [307, 187] on span "8:00 PM Closer Lead- [PERSON_NAME], [PERSON_NAME]" at bounding box center [245, 184] width 283 height 15
drag, startPoint x: 308, startPoint y: 186, endPoint x: 272, endPoint y: 182, distance: 36.6
click at [272, 182] on span "8:00 PM Closer Lead- [PERSON_NAME], [PERSON_NAME]" at bounding box center [245, 184] width 283 height 15
click at [302, 179] on span "8:00 PM Closer Lead- [PERSON_NAME], [PERSON_NAME]" at bounding box center [245, 184] width 283 height 15
drag, startPoint x: 310, startPoint y: 180, endPoint x: 208, endPoint y: 173, distance: 102.2
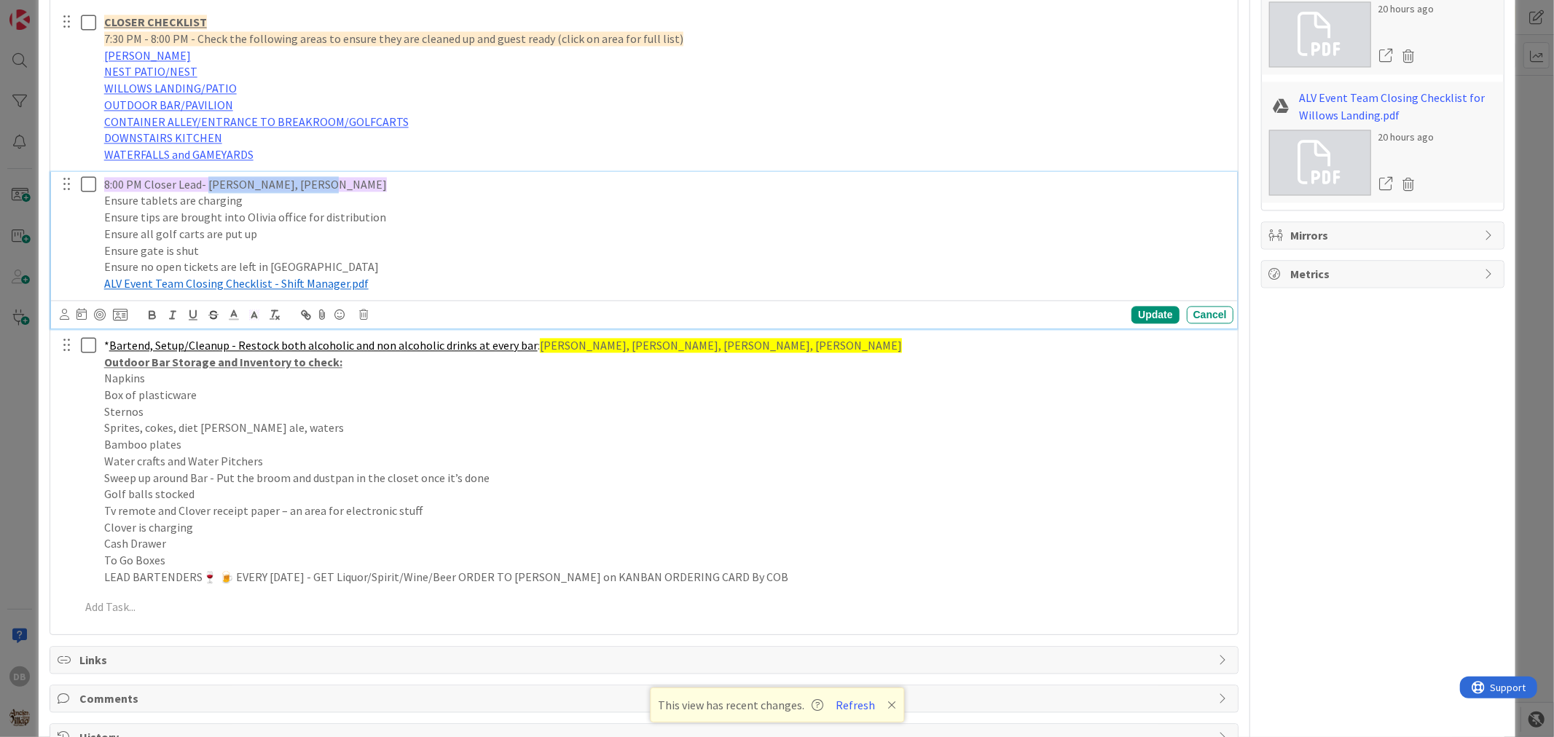
click at [208, 173] on div "8:00 PM Closer Lead- Kaden, Harley, [PERSON_NAME] Ensure tablets are charging E…" at bounding box center [665, 234] width 1135 height 125
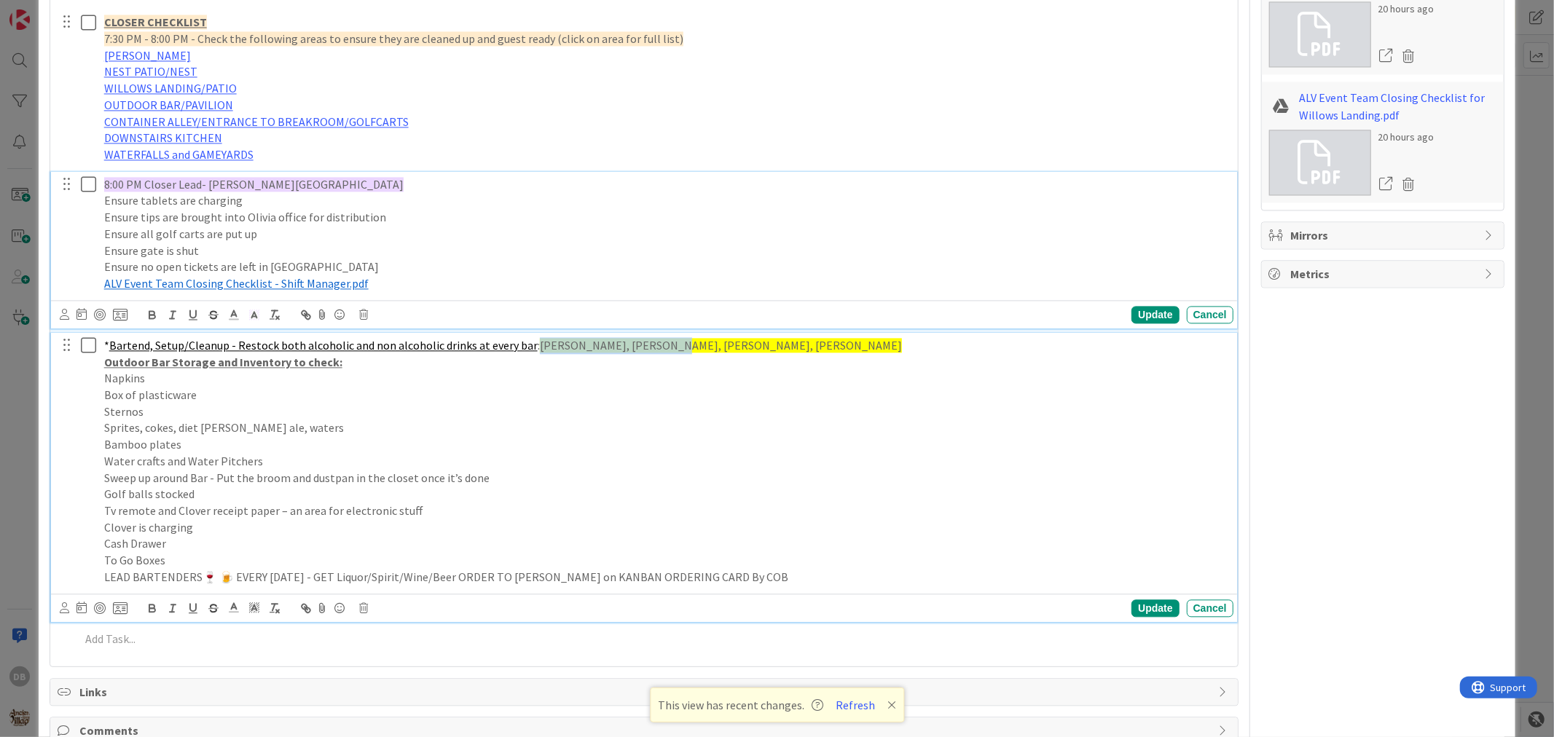
drag, startPoint x: 654, startPoint y: 342, endPoint x: 530, endPoint y: 348, distance: 123.3
click at [540, 348] on span "[PERSON_NAME], [PERSON_NAME], [PERSON_NAME], [PERSON_NAME]" at bounding box center [721, 345] width 362 height 15
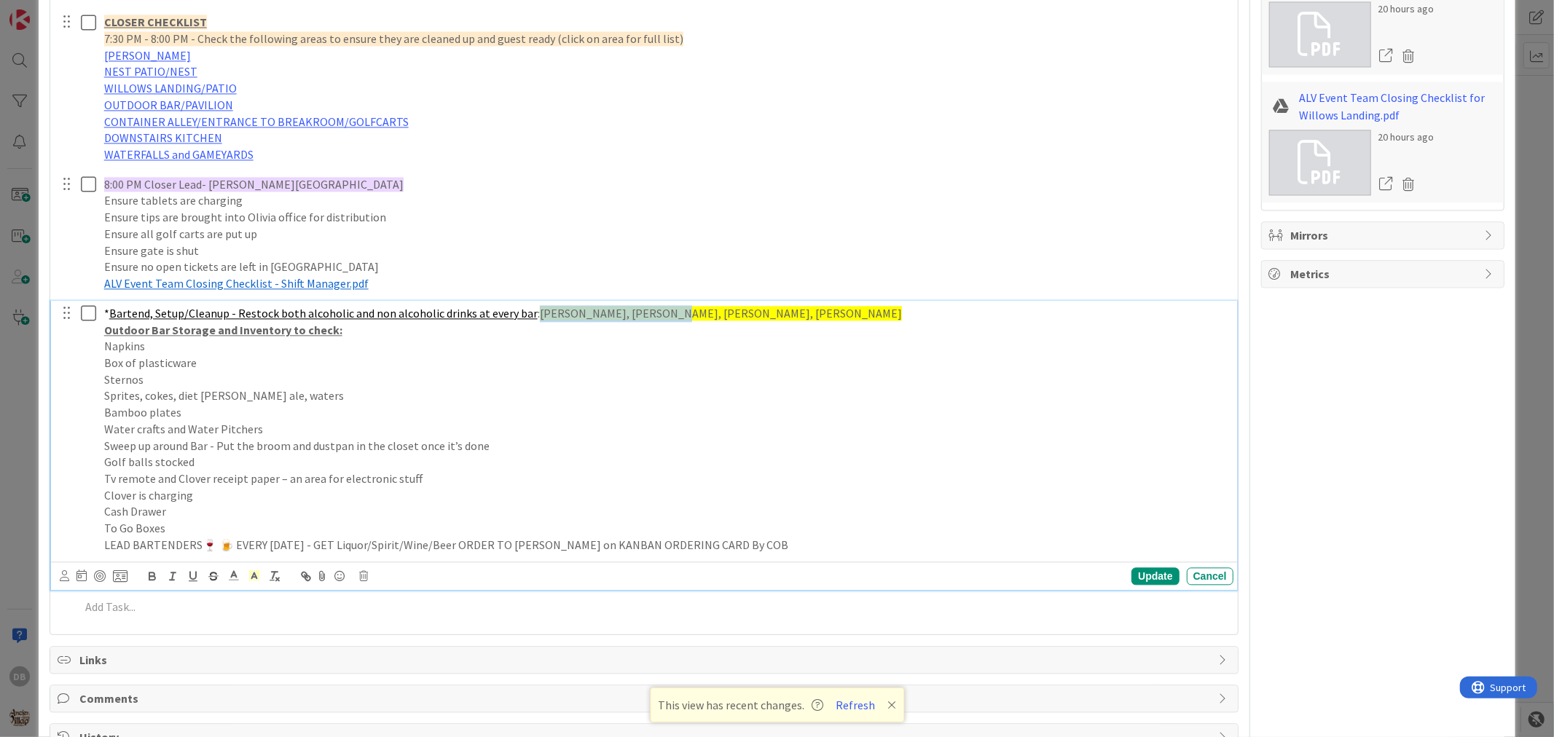
scroll to position [2481, 0]
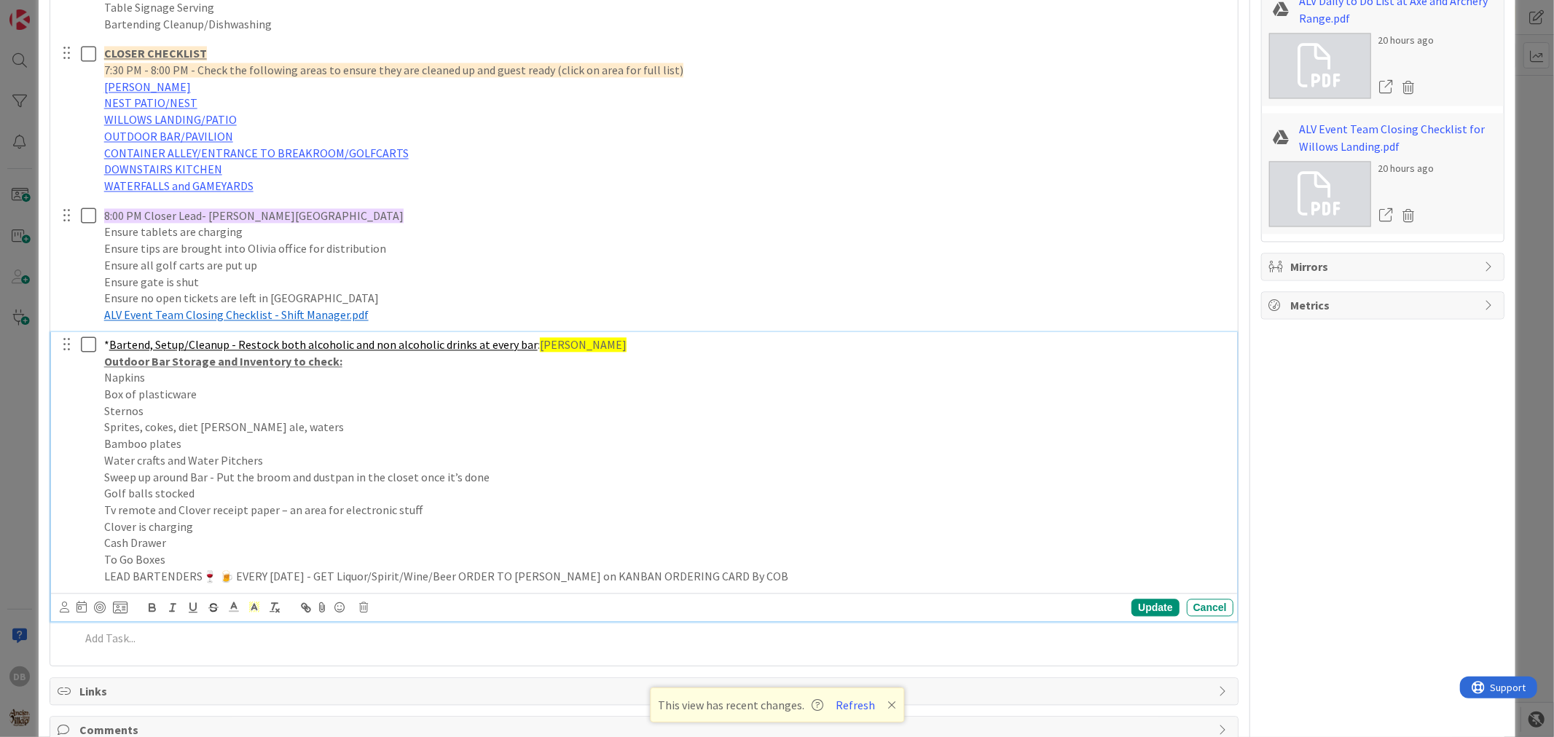
click at [1137, 616] on div "Update Cancel" at bounding box center [646, 608] width 1173 height 20
click at [1140, 610] on div "Update" at bounding box center [1155, 607] width 47 height 17
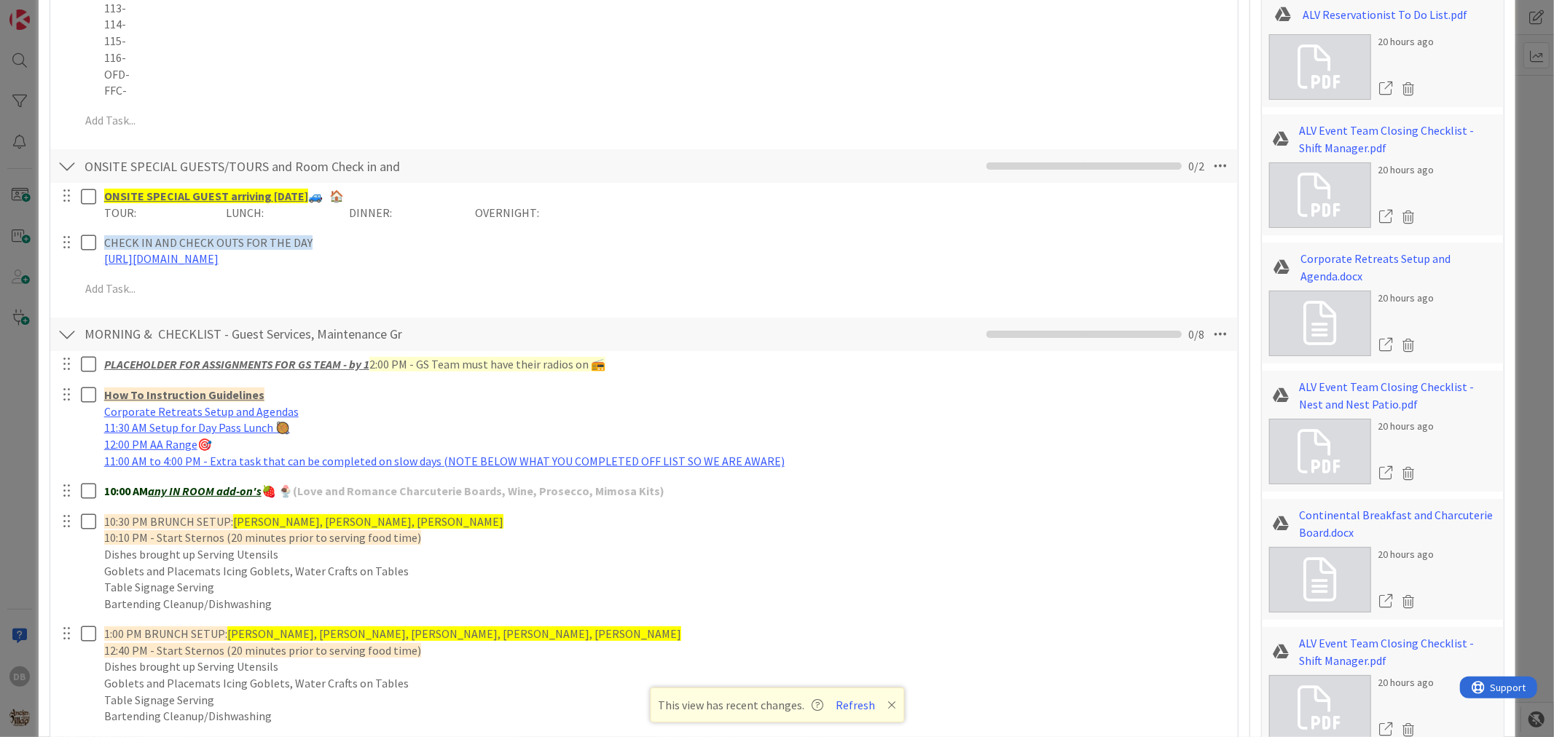
scroll to position [0, 0]
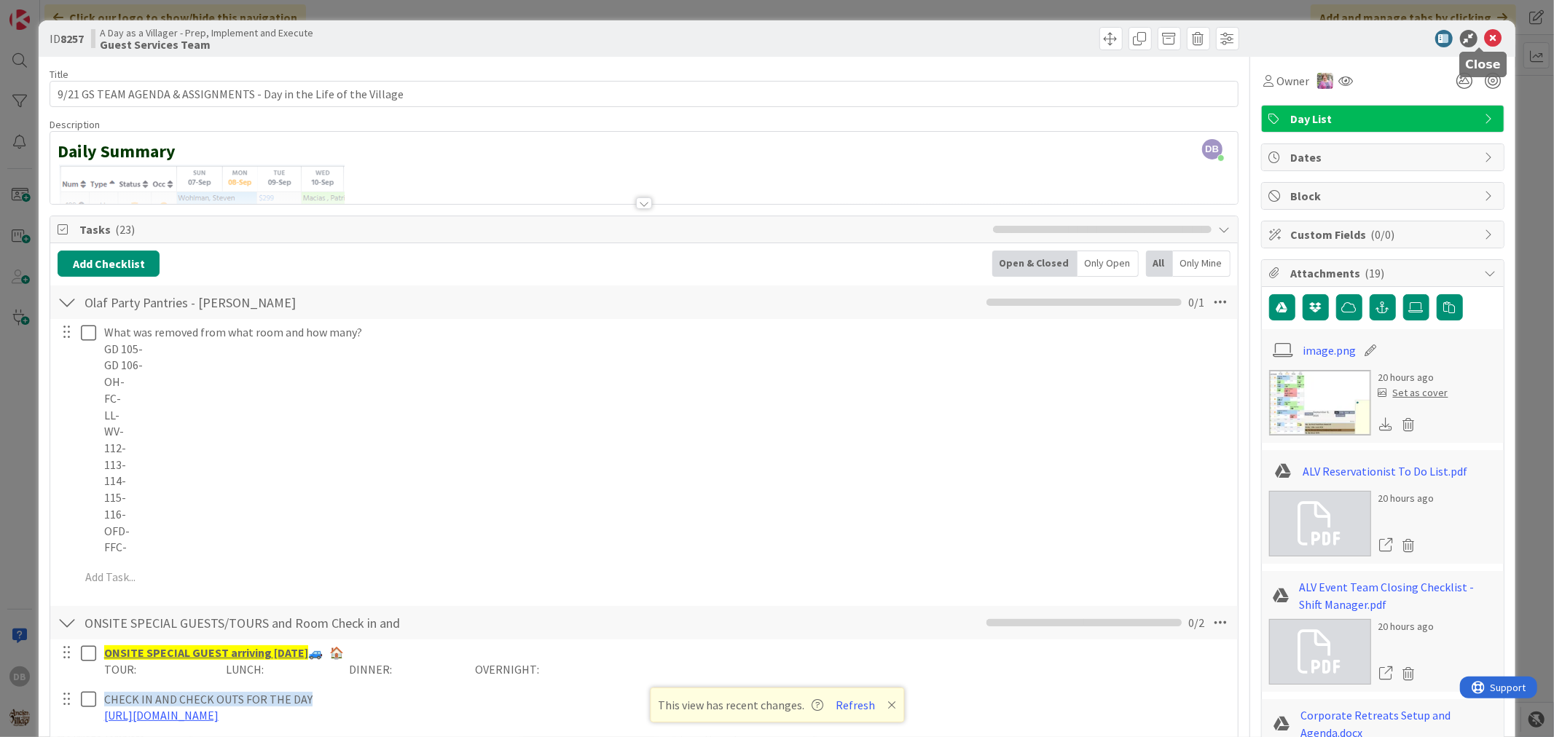
click at [1489, 39] on icon at bounding box center [1493, 38] width 17 height 17
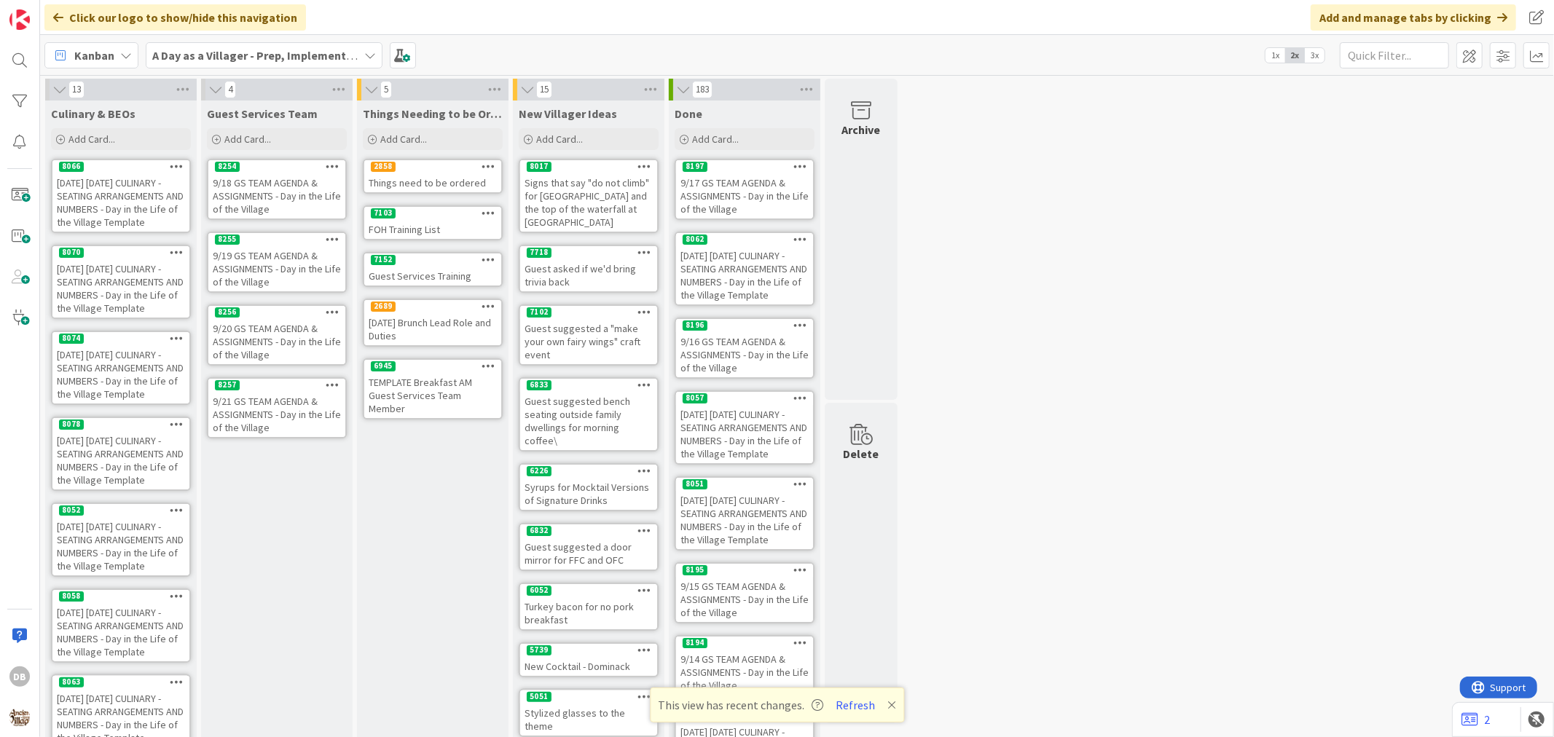
click at [331, 383] on icon at bounding box center [333, 385] width 14 height 10
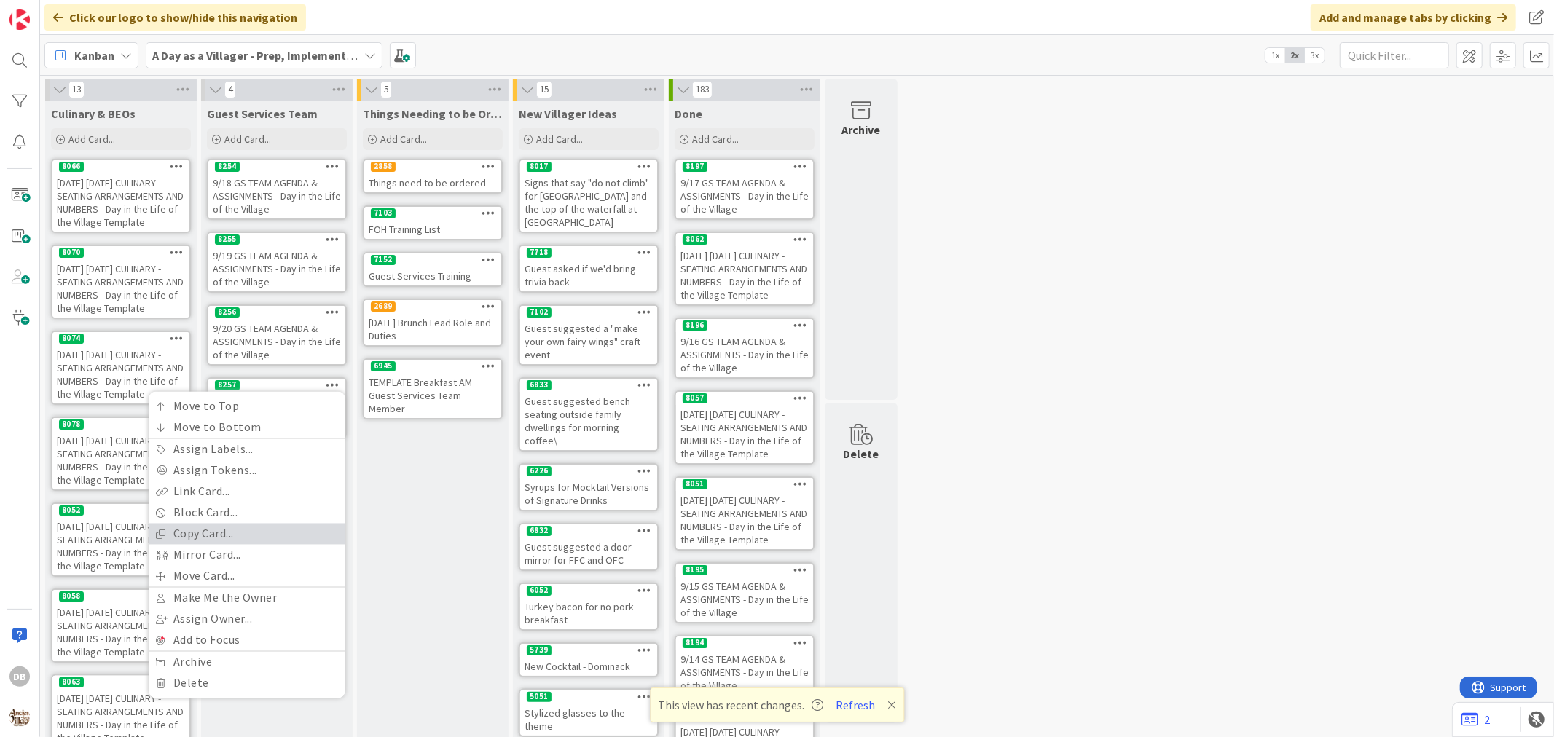
click at [238, 524] on link "Copy Card..." at bounding box center [247, 534] width 197 height 21
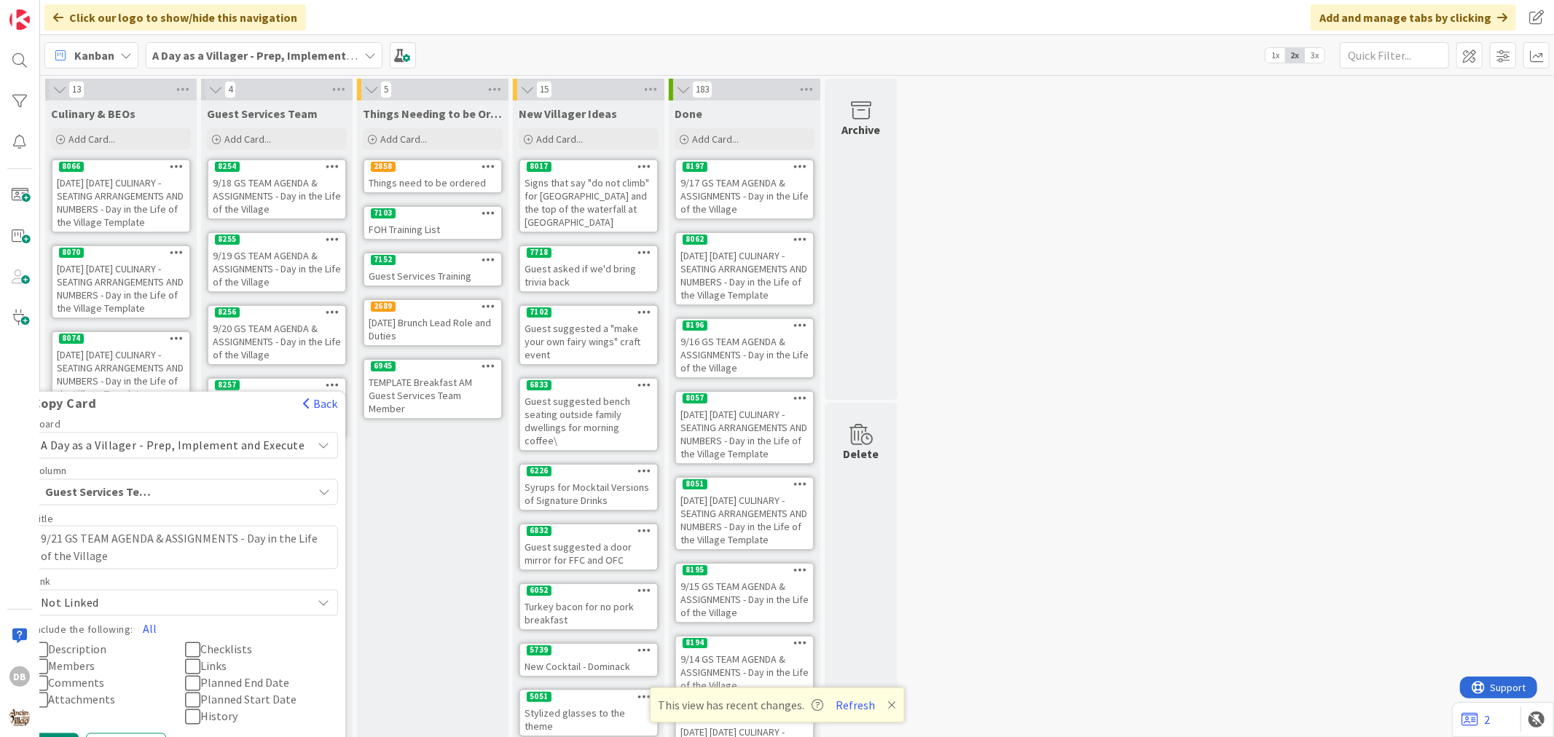
click at [70, 535] on textarea "9/21 GS TEAM AGENDA & ASSIGNMENTS - Day in the Life of the Village" at bounding box center [185, 548] width 305 height 44
type textarea "x"
type textarea "9/2 GS TEAM AGENDA & ASSIGNMENTS - Day in the Life of the Village"
type textarea "x"
click at [70, 535] on textarea "9/22 GS TEAM AGENDA & ASSIGNMENTS - Day in the Life of the Village" at bounding box center [185, 548] width 305 height 44
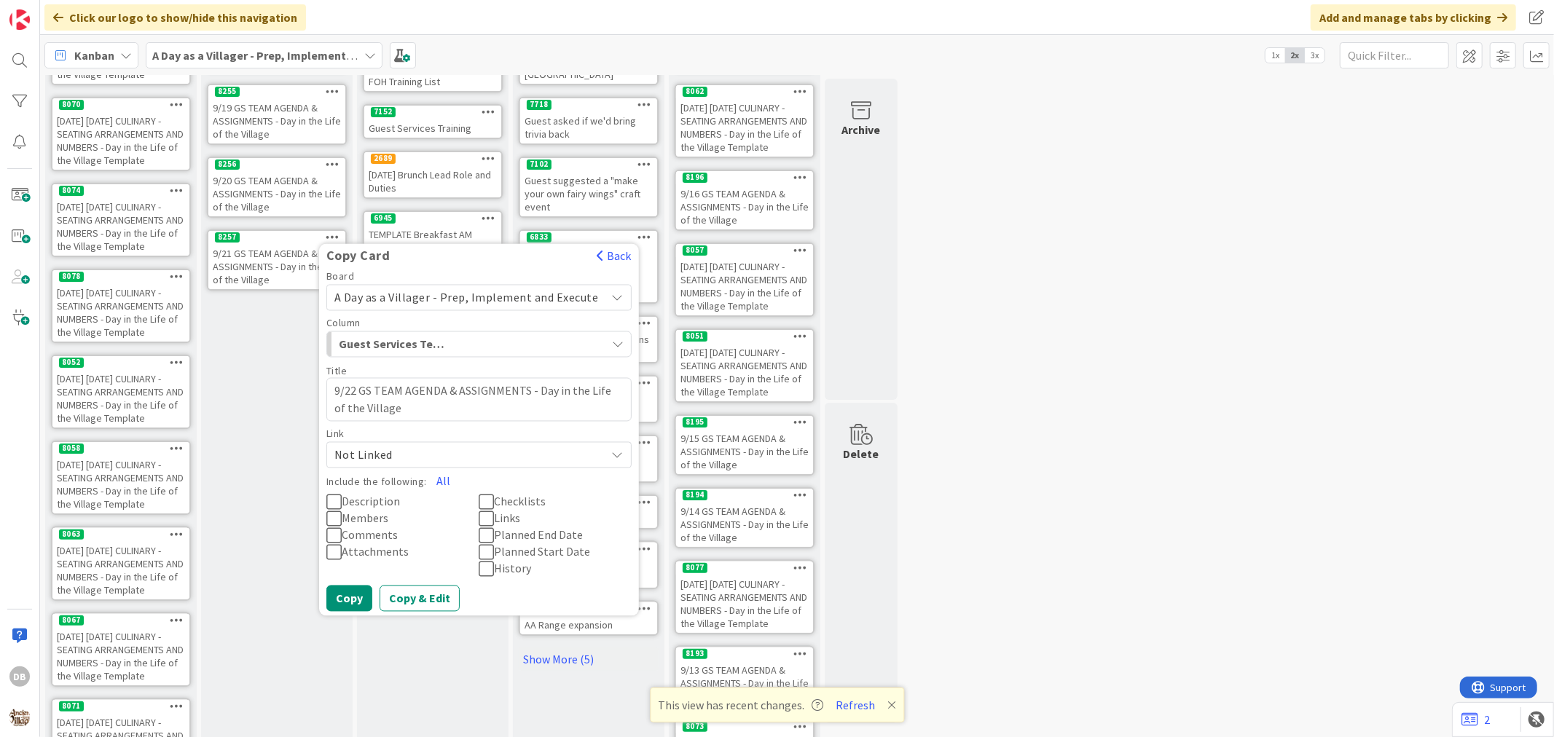
scroll to position [162, 0]
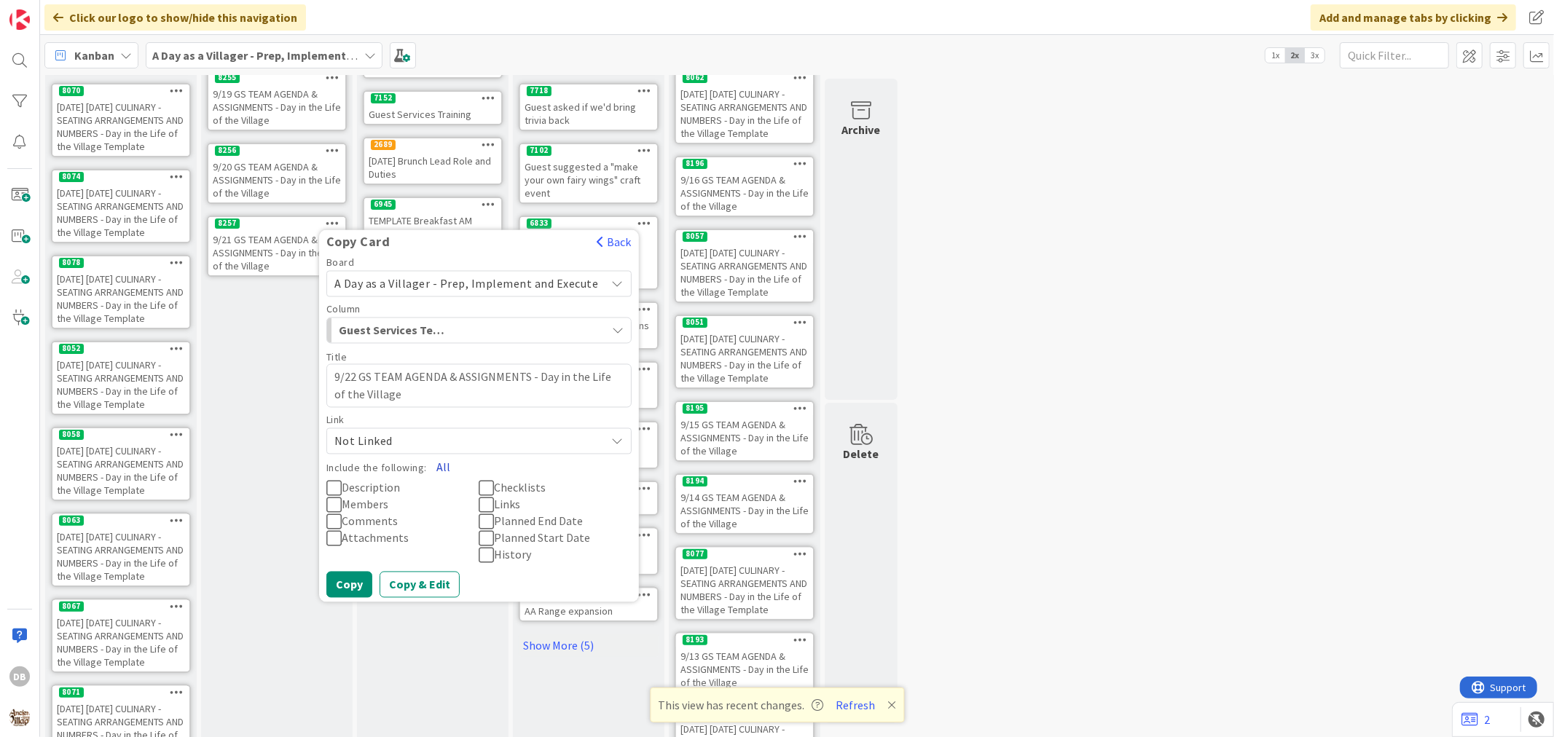
type textarea "9/22 GS TEAM AGENDA & ASSIGNMENTS - Day in the Life of the Village"
click at [443, 464] on button "All" at bounding box center [443, 468] width 33 height 26
click at [356, 581] on button "Copy" at bounding box center [349, 585] width 46 height 26
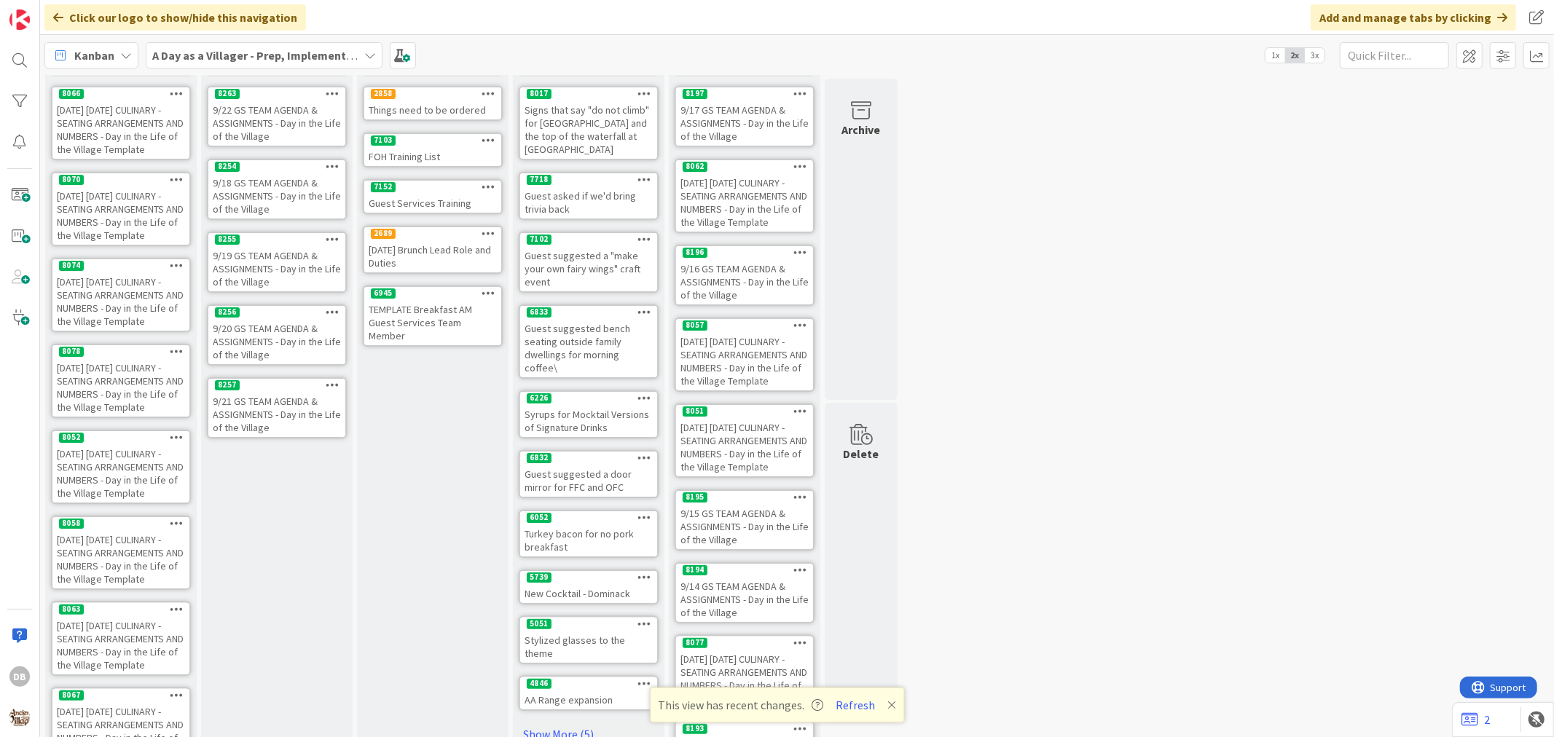
scroll to position [0, 0]
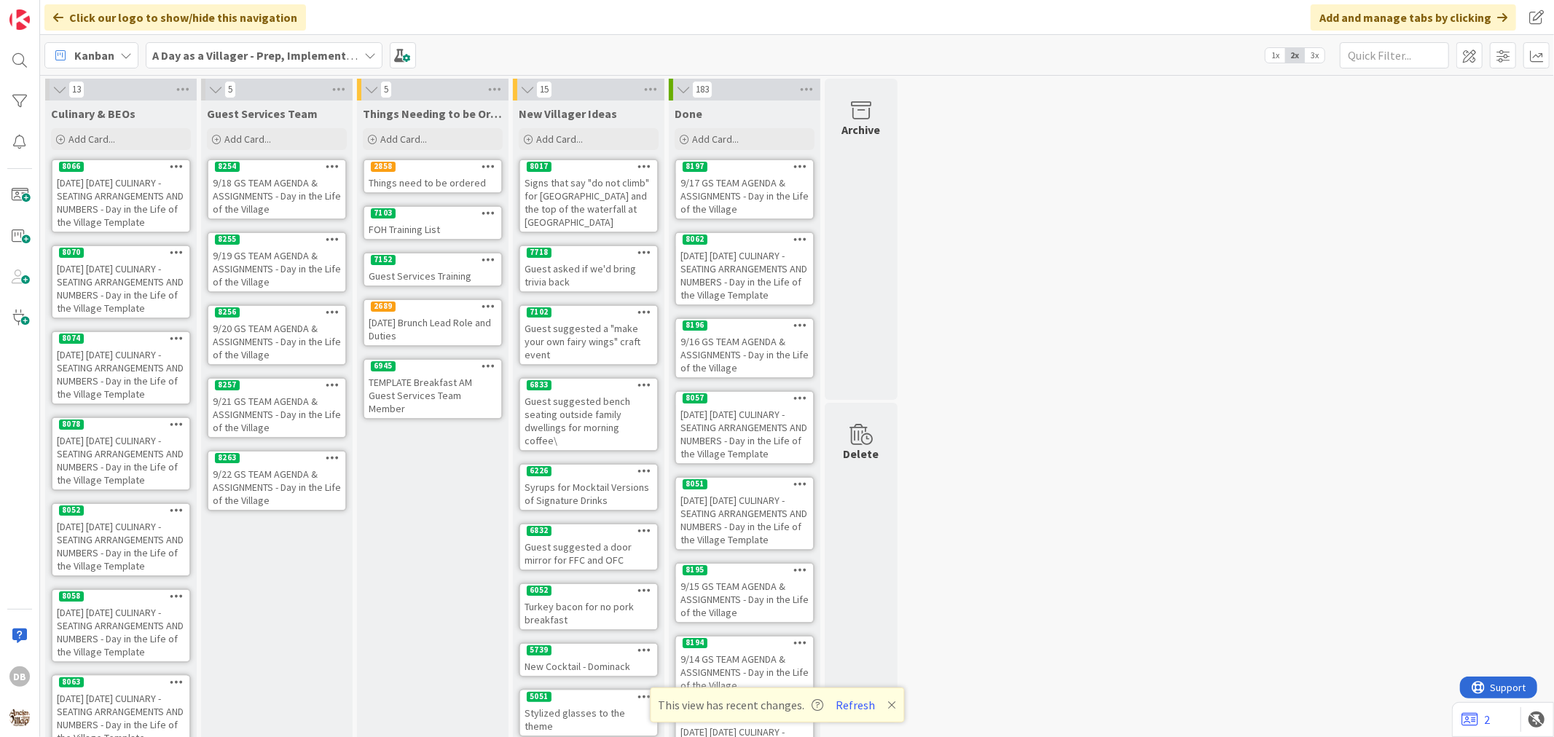
click at [265, 471] on div "9/22 GS TEAM AGENDA & ASSIGNMENTS - Day in the Life of the Village" at bounding box center [276, 487] width 137 height 45
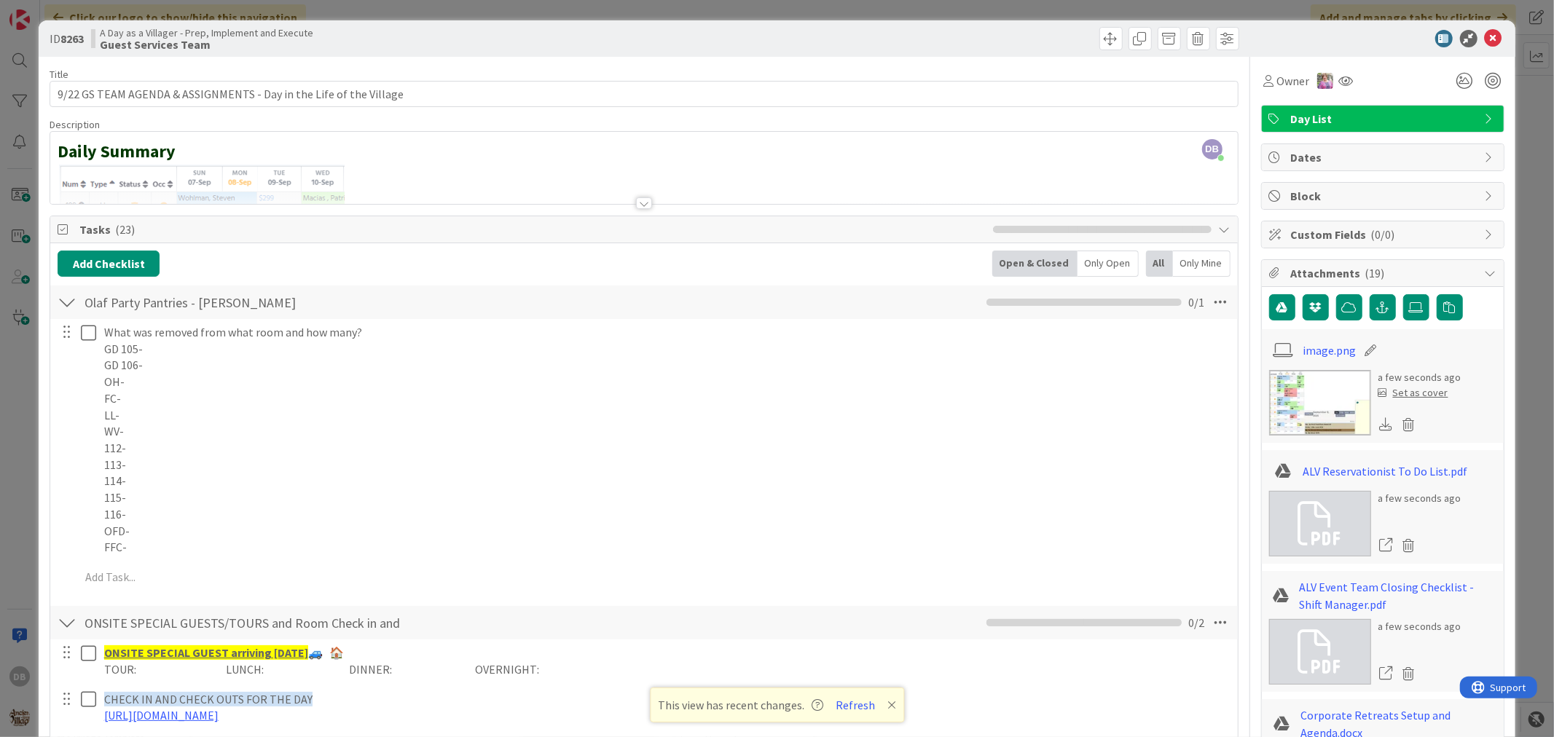
scroll to position [81, 0]
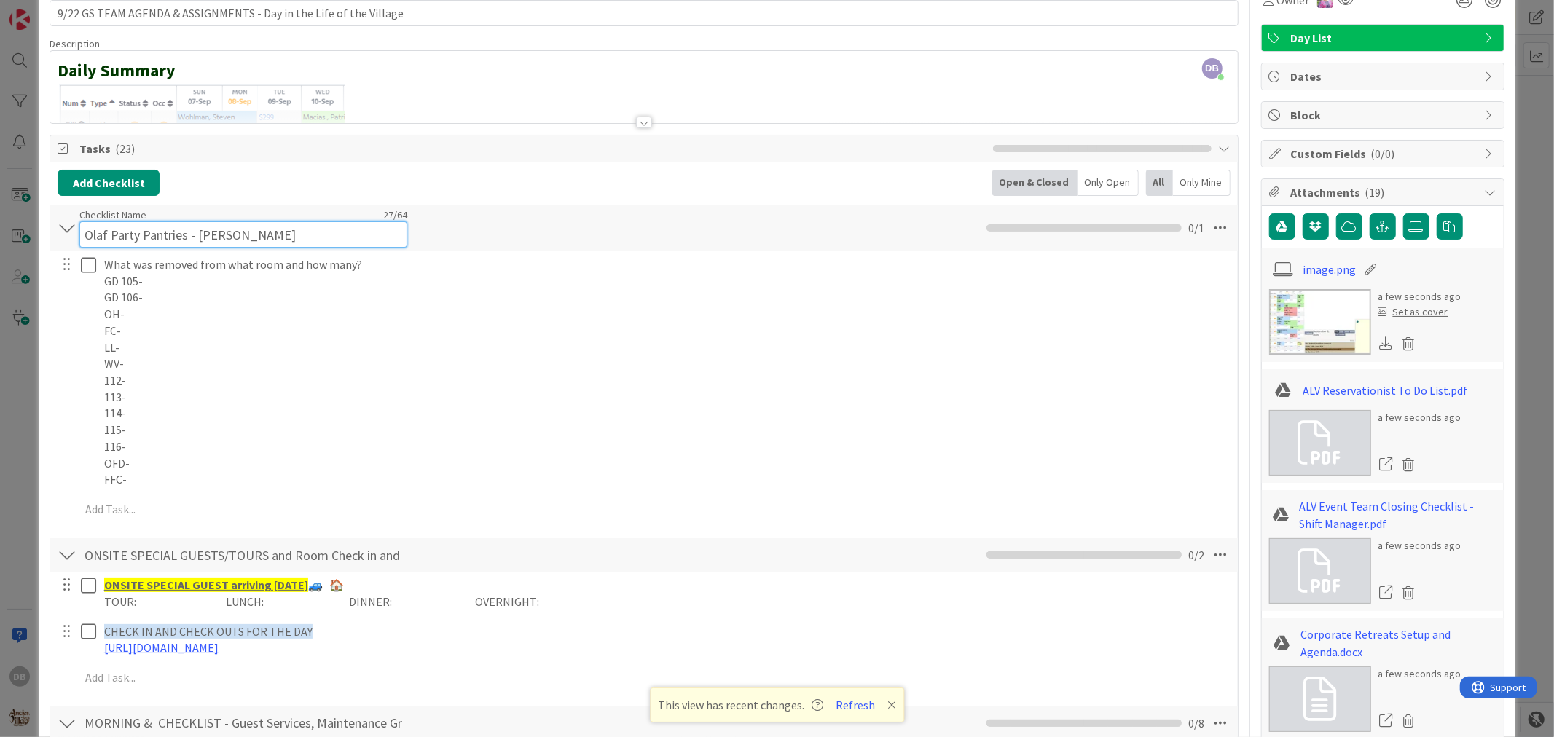
drag, startPoint x: 242, startPoint y: 227, endPoint x: 258, endPoint y: 235, distance: 17.9
click at [258, 235] on input "Olaf Party Pantries - [PERSON_NAME]" at bounding box center [243, 235] width 328 height 26
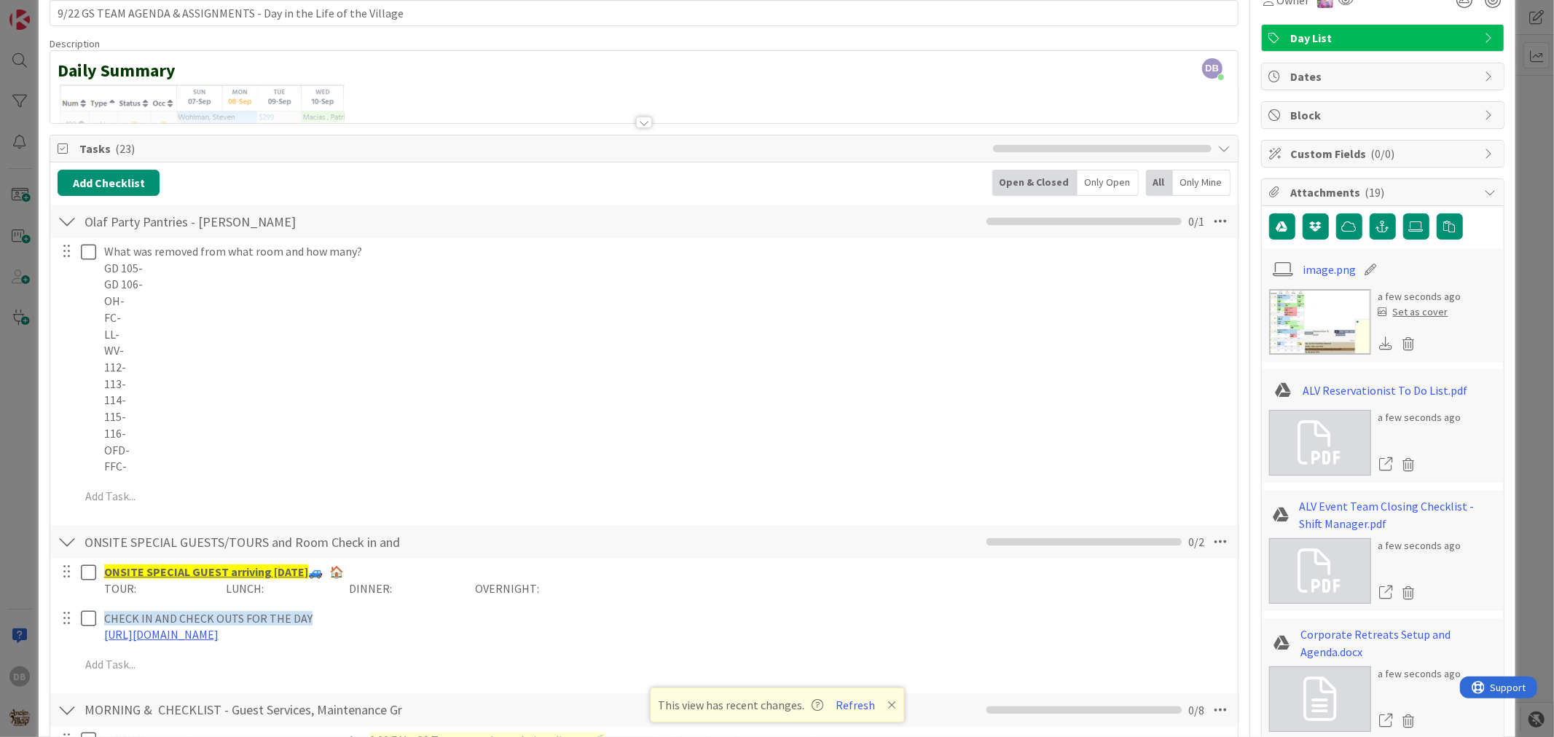
click at [380, 181] on div "Add Checklist Open & Closed Only Open All Only Mine" at bounding box center [644, 183] width 1172 height 26
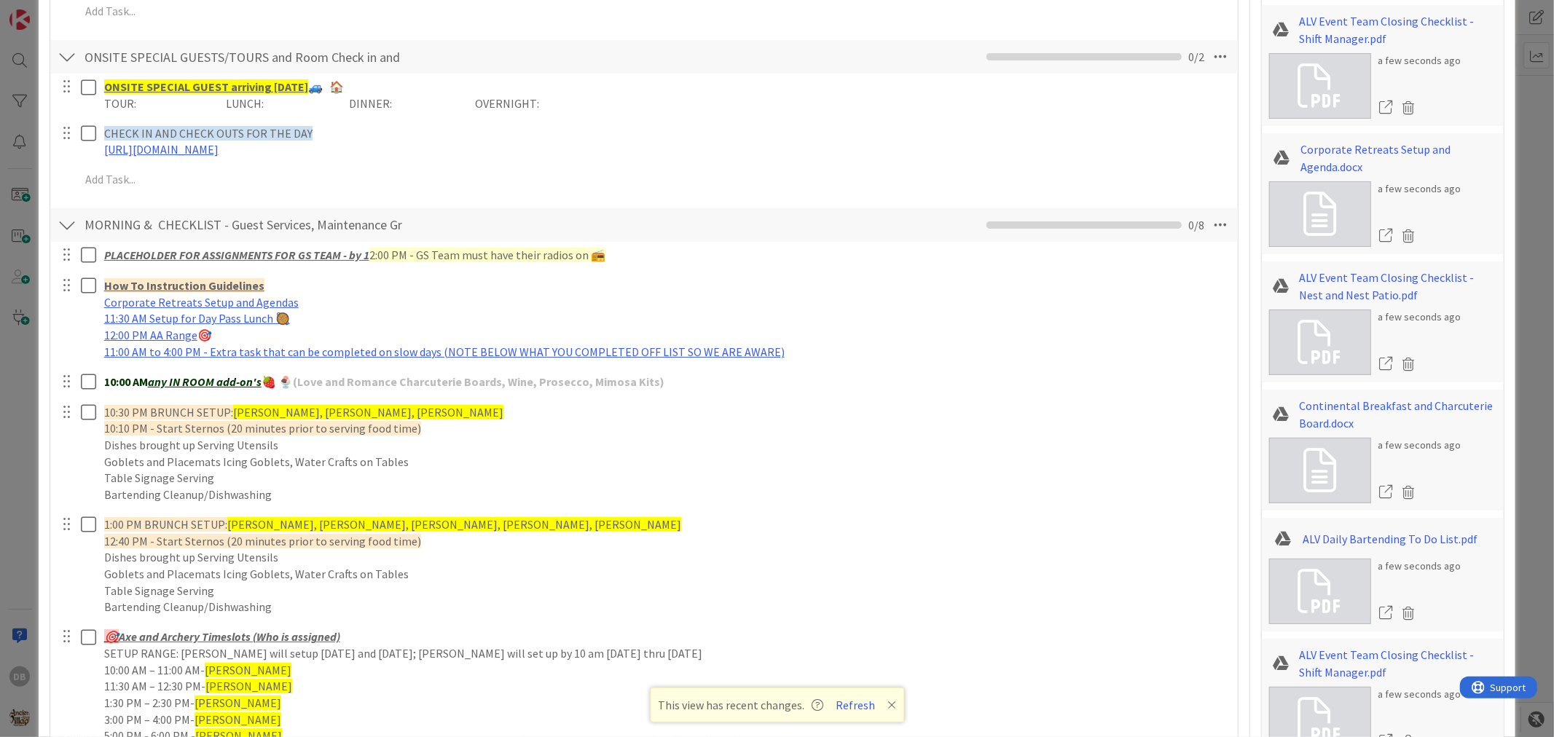
scroll to position [810, 0]
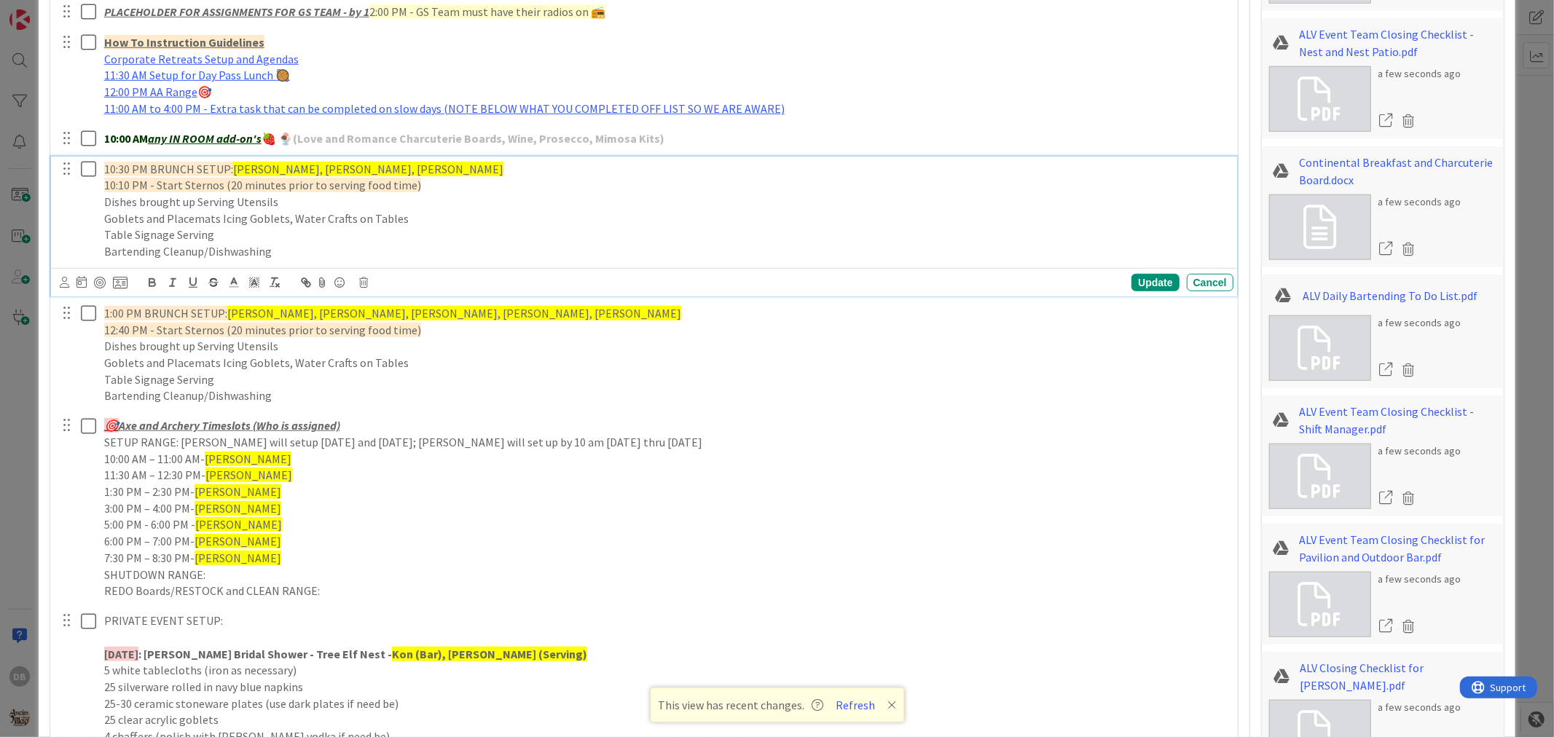
click at [388, 169] on p "10:30 PM BRUNCH SETUP: [PERSON_NAME], [PERSON_NAME], [PERSON_NAME]" at bounding box center [666, 169] width 1124 height 17
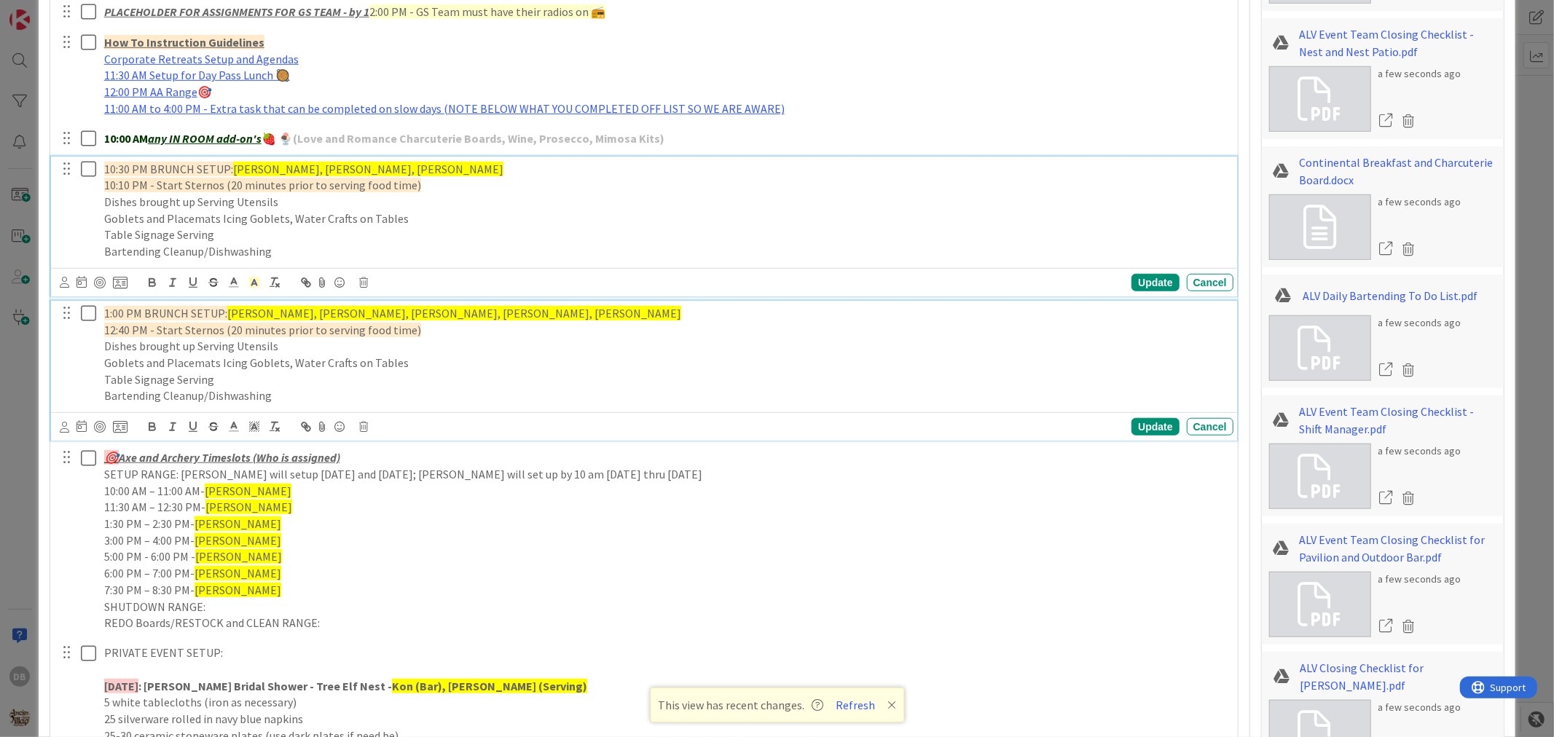
click at [507, 387] on p "Table Signage Serving" at bounding box center [666, 380] width 1124 height 17
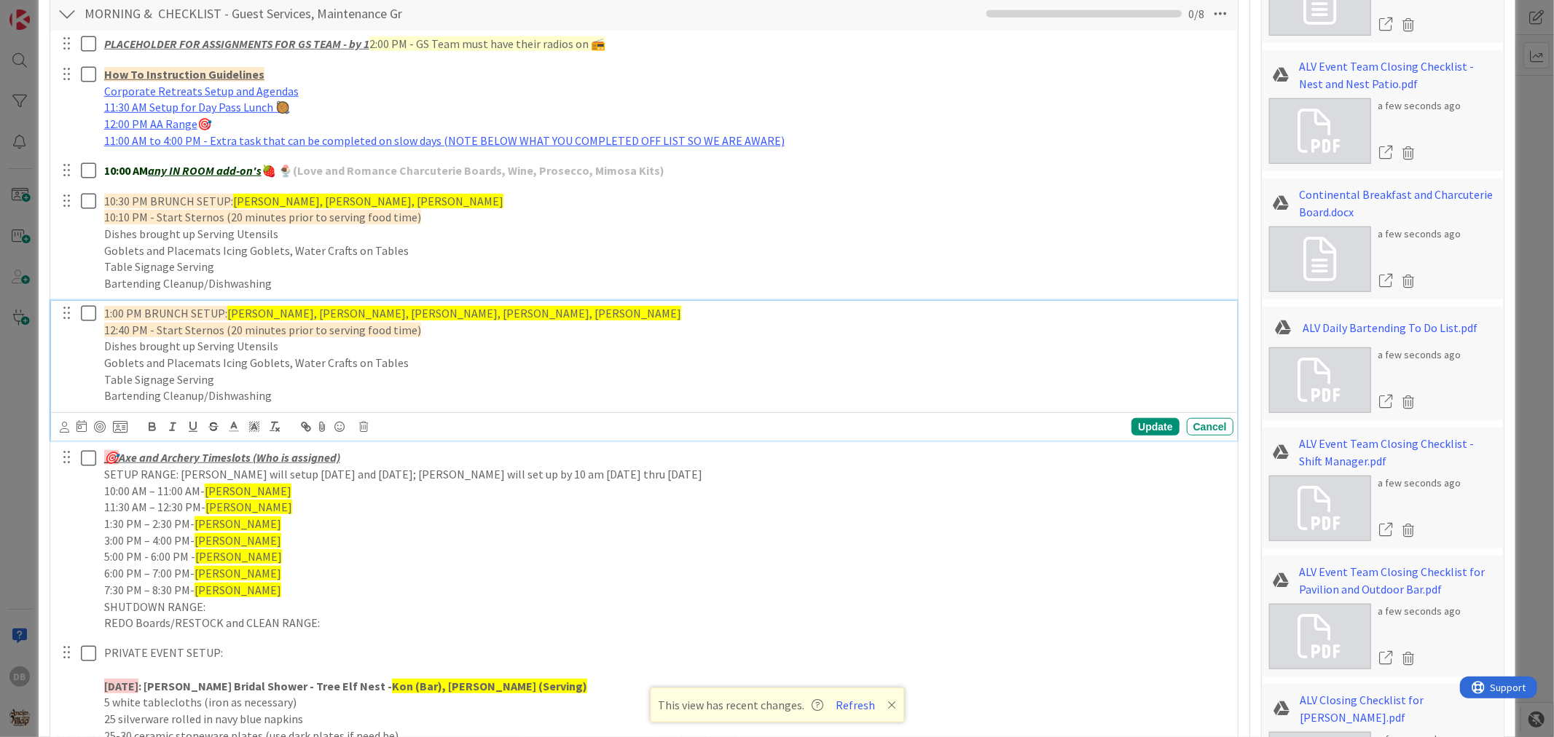
click at [365, 426] on icon at bounding box center [363, 427] width 9 height 10
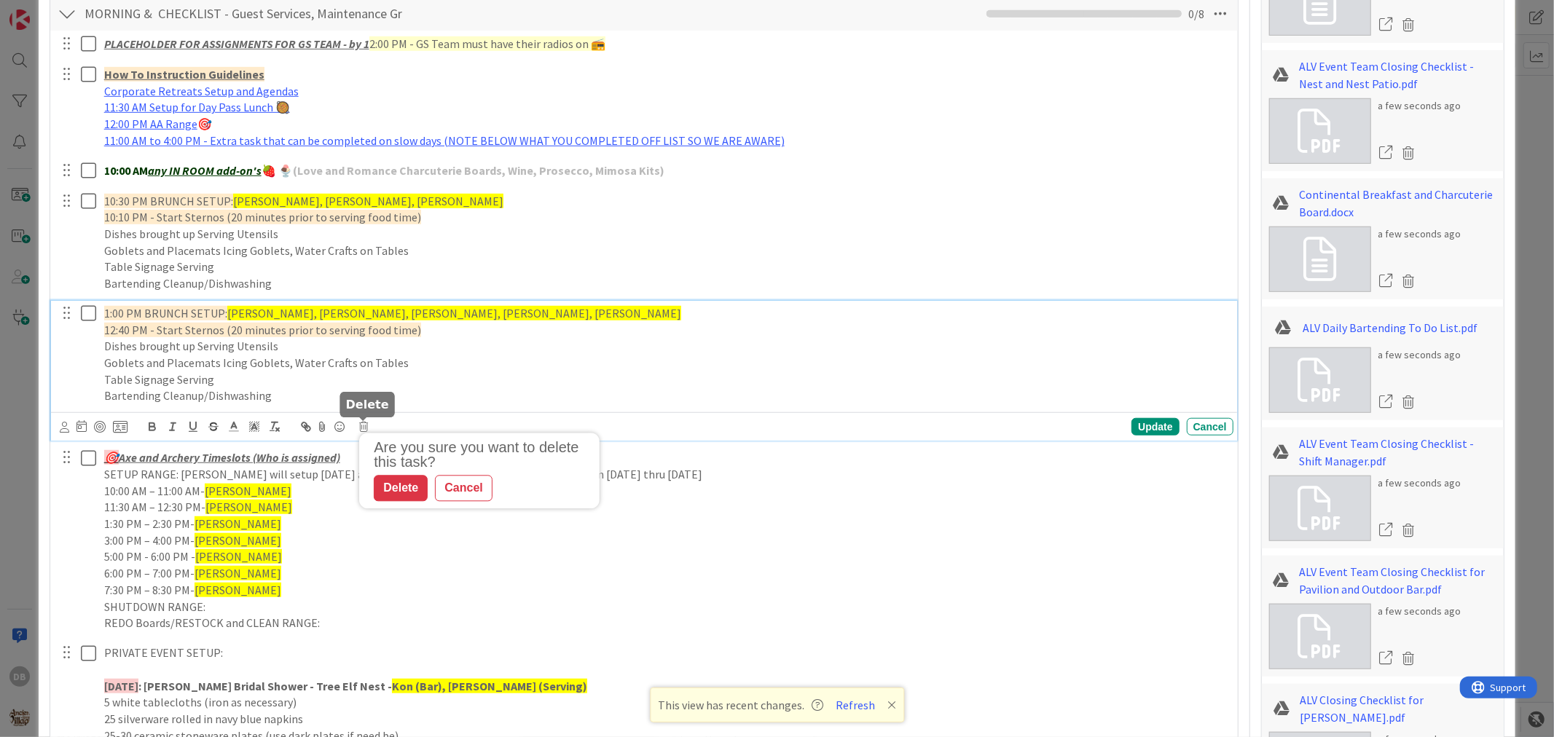
click at [401, 479] on div "Delete" at bounding box center [401, 489] width 54 height 26
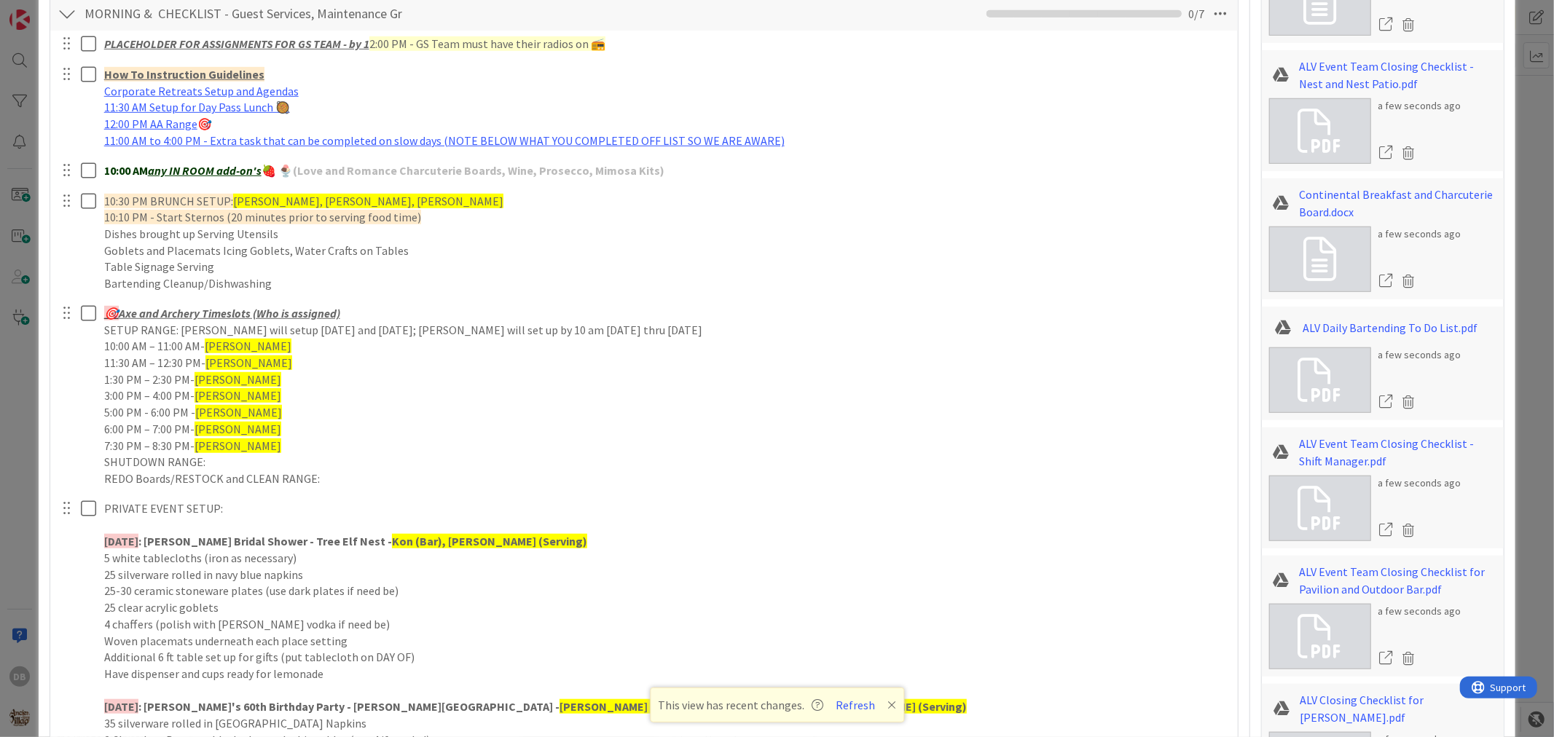
type textarea "x"
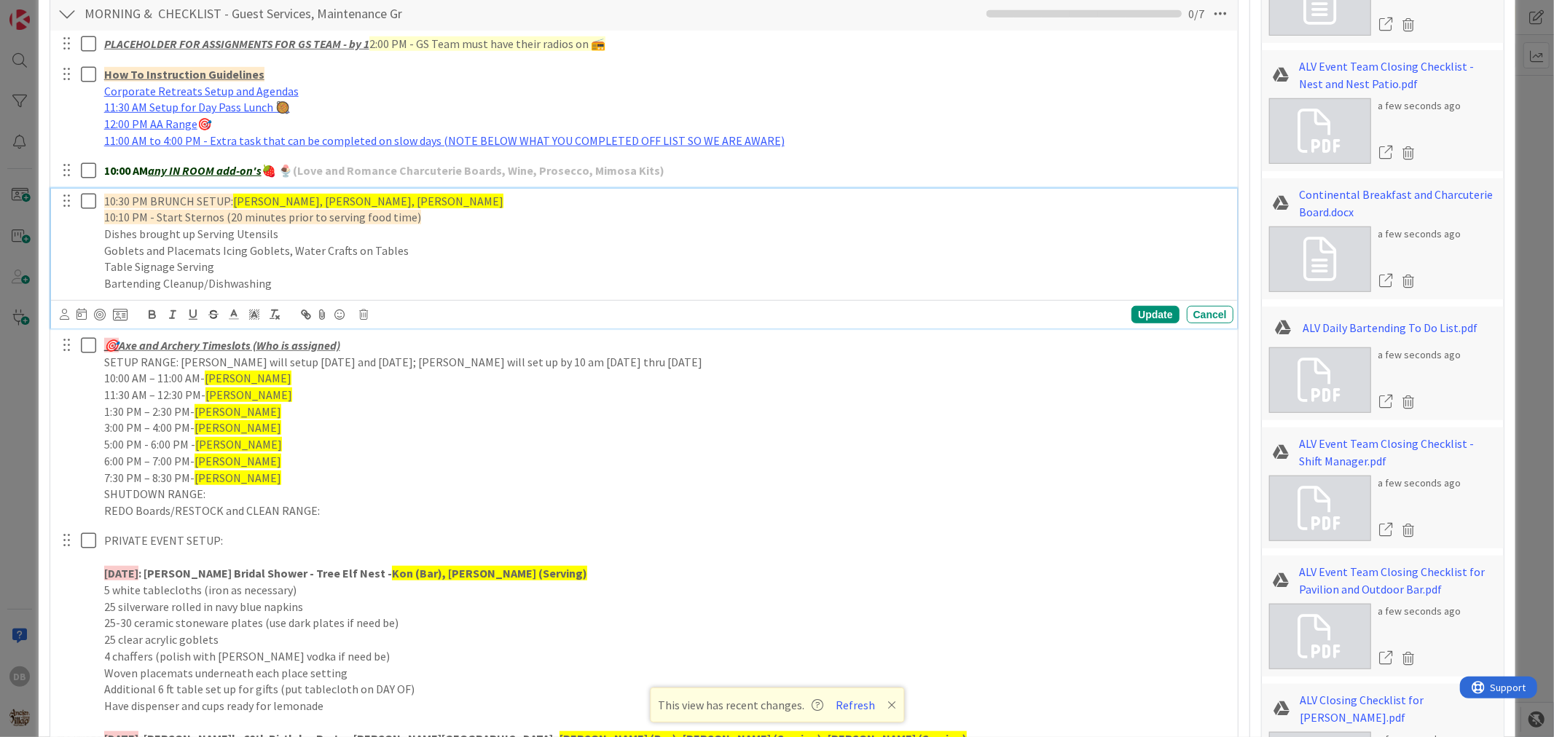
click at [117, 200] on span "10:30 PM BRUNCH SETUP:" at bounding box center [168, 201] width 129 height 15
click at [115, 221] on span "10:10 PM - Start Sternos (20 minutes prior to serving food time)" at bounding box center [262, 217] width 317 height 15
click at [162, 197] on span "12:30 PM BRUNCH SETUP:" at bounding box center [168, 201] width 129 height 15
drag, startPoint x: 380, startPoint y: 205, endPoint x: 226, endPoint y: 195, distance: 154.8
click at [226, 195] on p "12:30 PM LUNCH SETUP: [PERSON_NAME], [PERSON_NAME], [PERSON_NAME]" at bounding box center [666, 201] width 1124 height 17
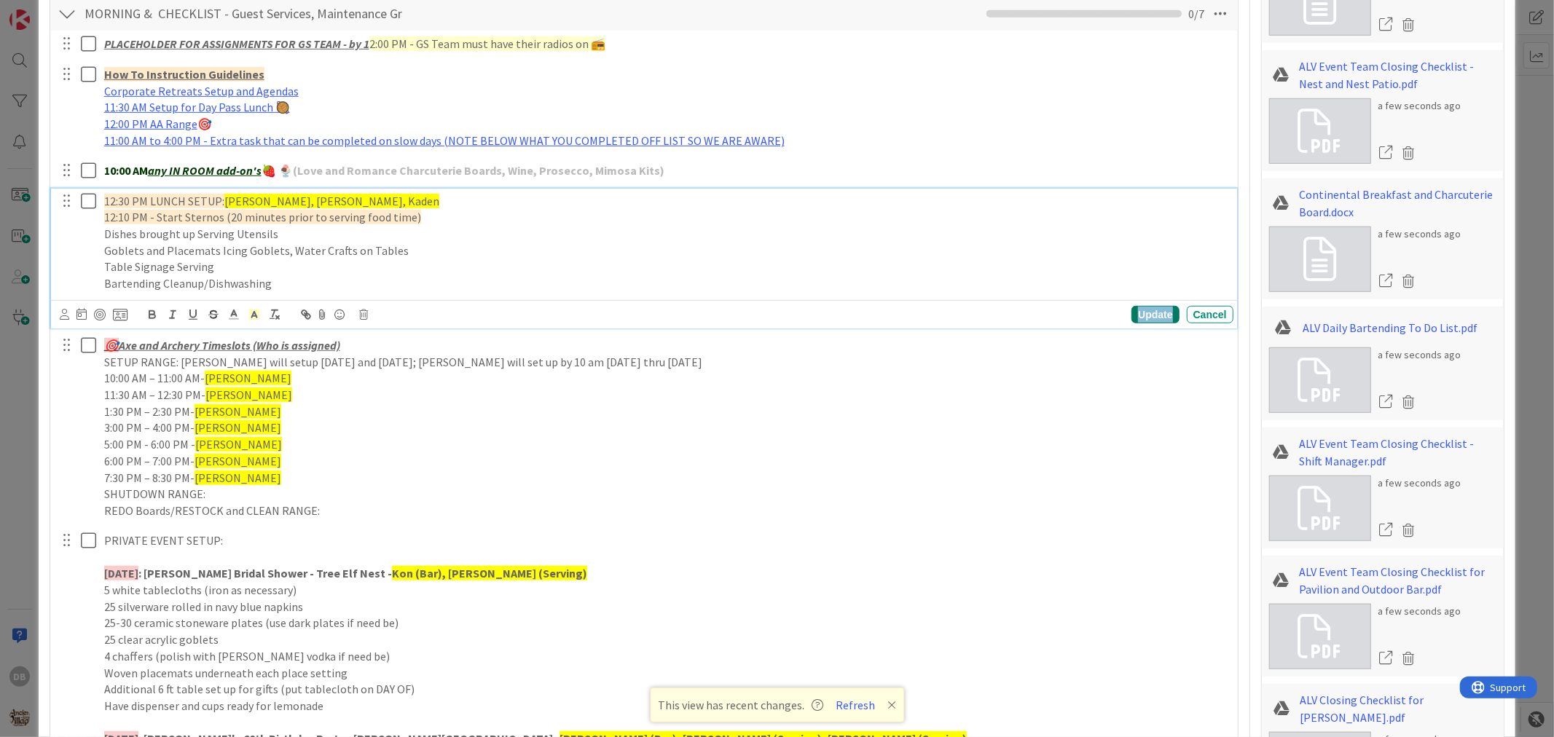
click at [1137, 314] on div "Update" at bounding box center [1155, 314] width 47 height 17
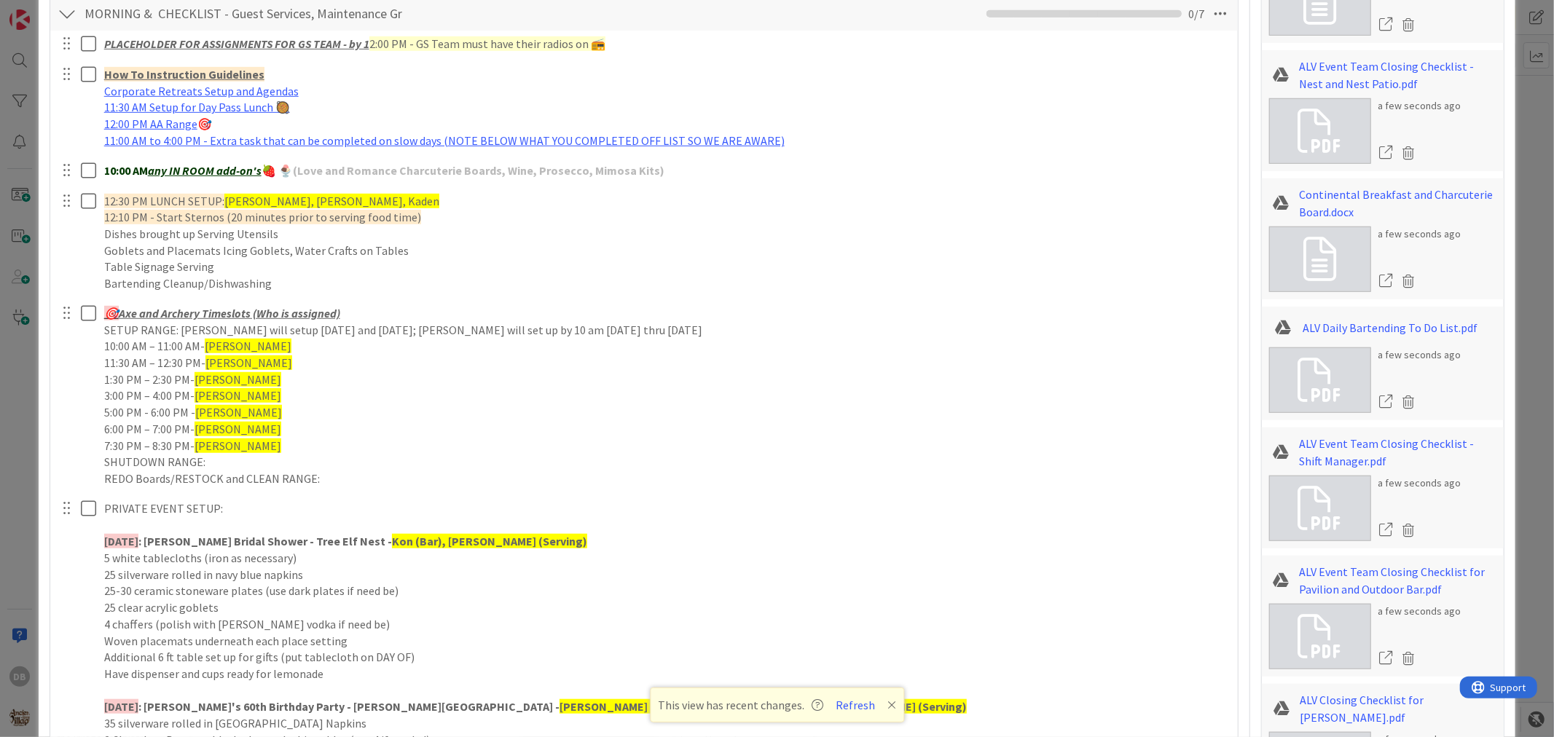
type textarea "x"
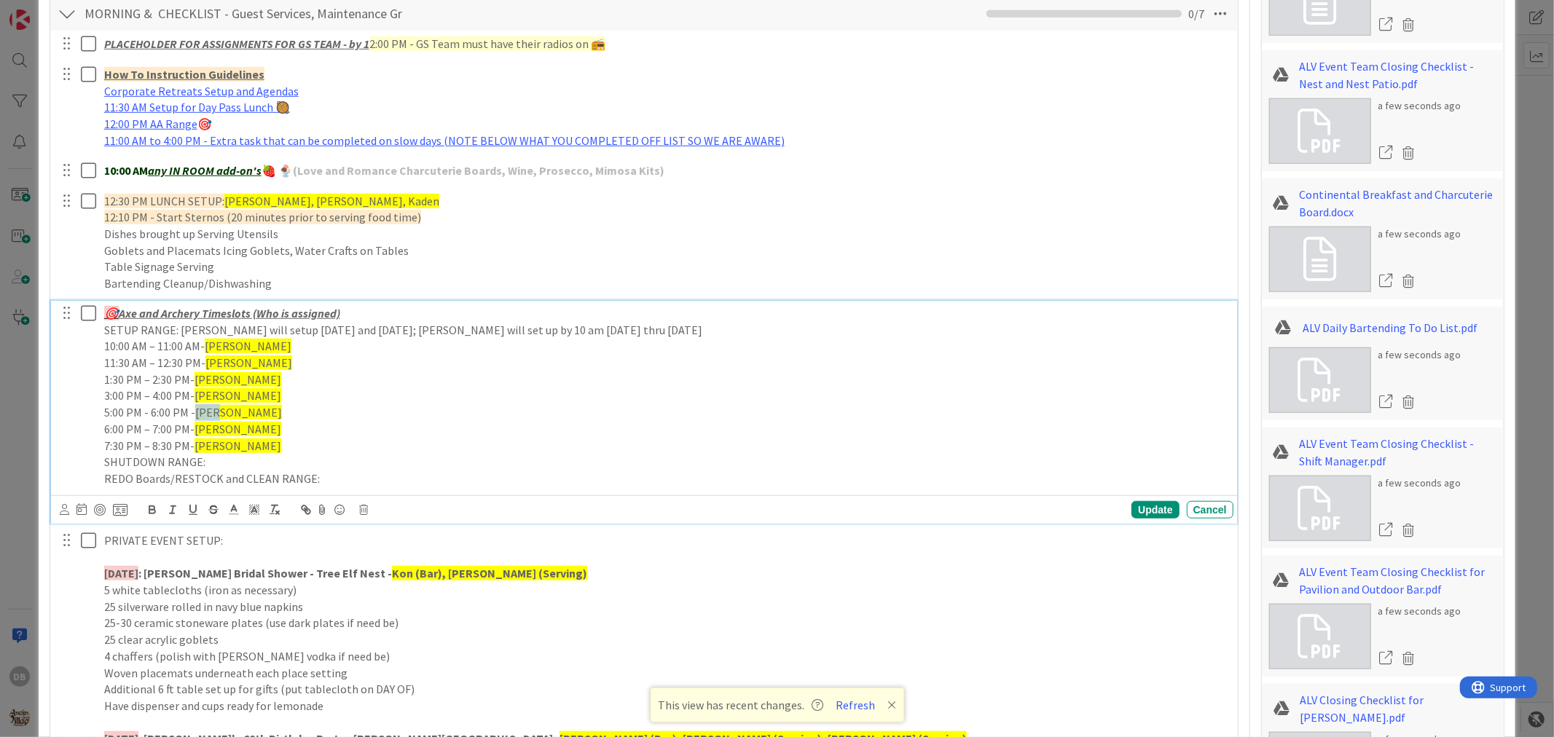
drag, startPoint x: 214, startPoint y: 412, endPoint x: 195, endPoint y: 415, distance: 19.3
click at [195, 415] on span "[PERSON_NAME]" at bounding box center [238, 412] width 87 height 15
click at [230, 418] on p "5:00 PM - 6:00 PM - [PERSON_NAME]" at bounding box center [666, 412] width 1124 height 17
click at [1145, 514] on div "Update" at bounding box center [1155, 509] width 47 height 17
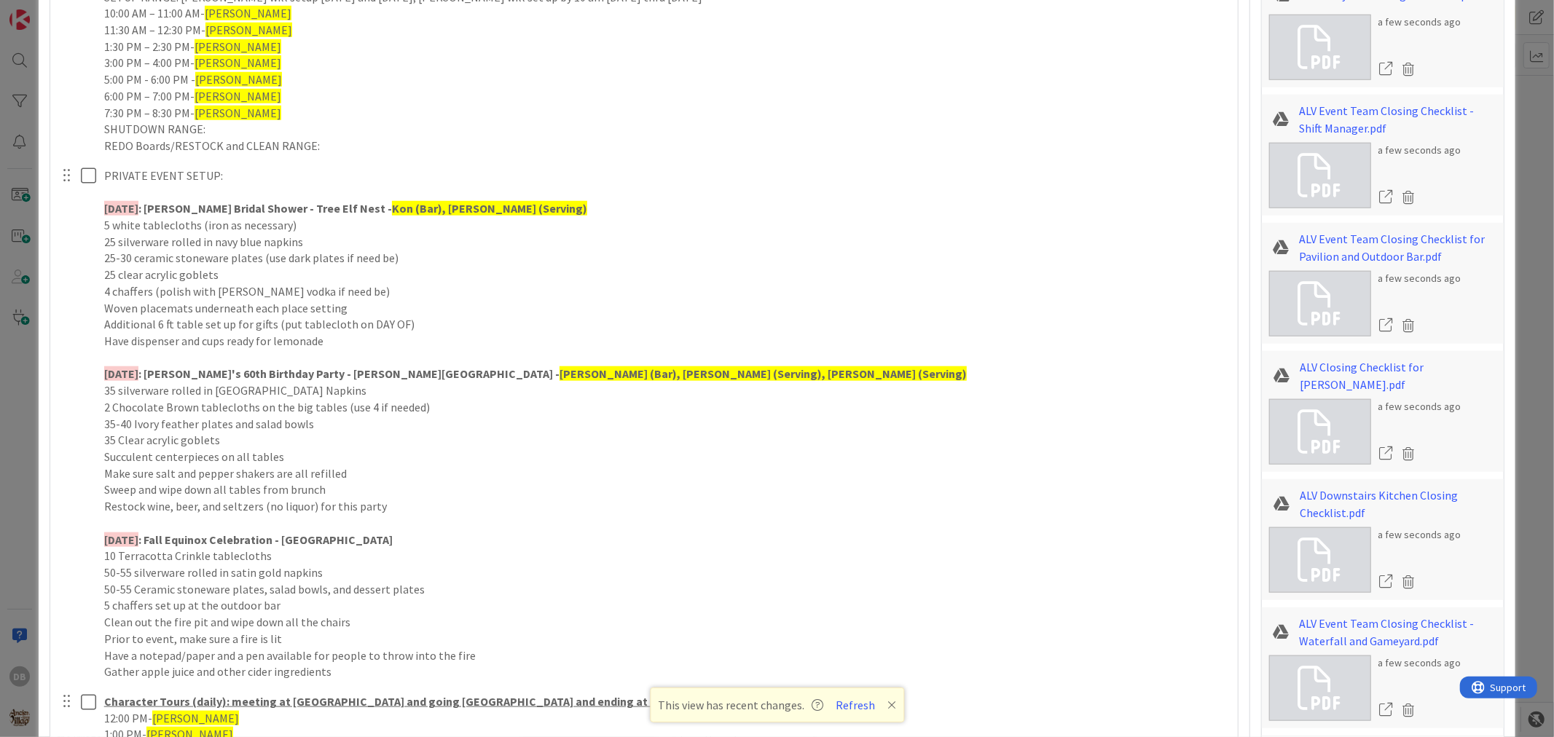
scroll to position [1183, 0]
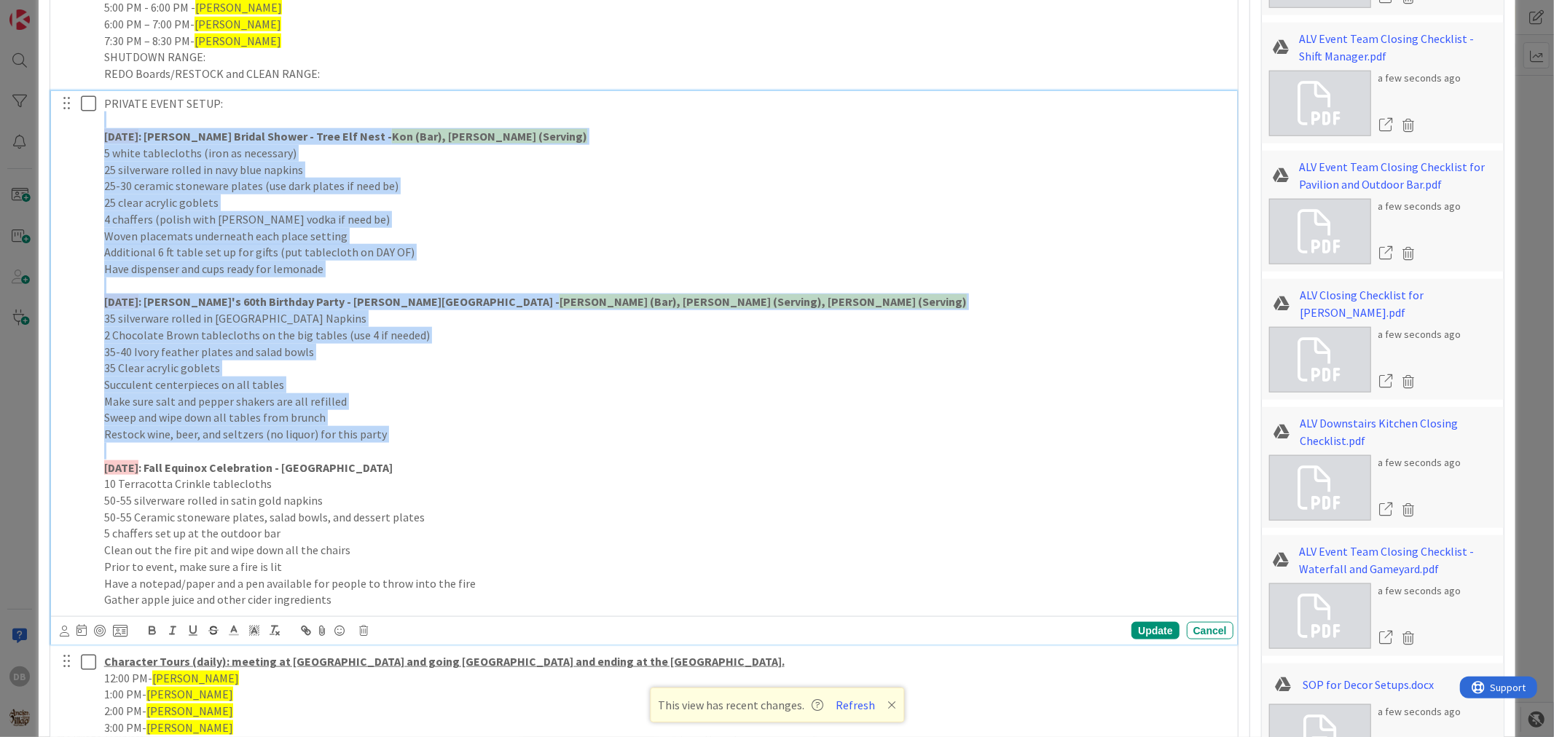
drag, startPoint x: 150, startPoint y: 448, endPoint x: 96, endPoint y: 125, distance: 327.3
click at [96, 125] on div "PRIVATE EVENT SETUP: [DATE] : [PERSON_NAME] Bridal Shower - Tree Elf Nest - Kon…" at bounding box center [645, 352] width 1176 height 522
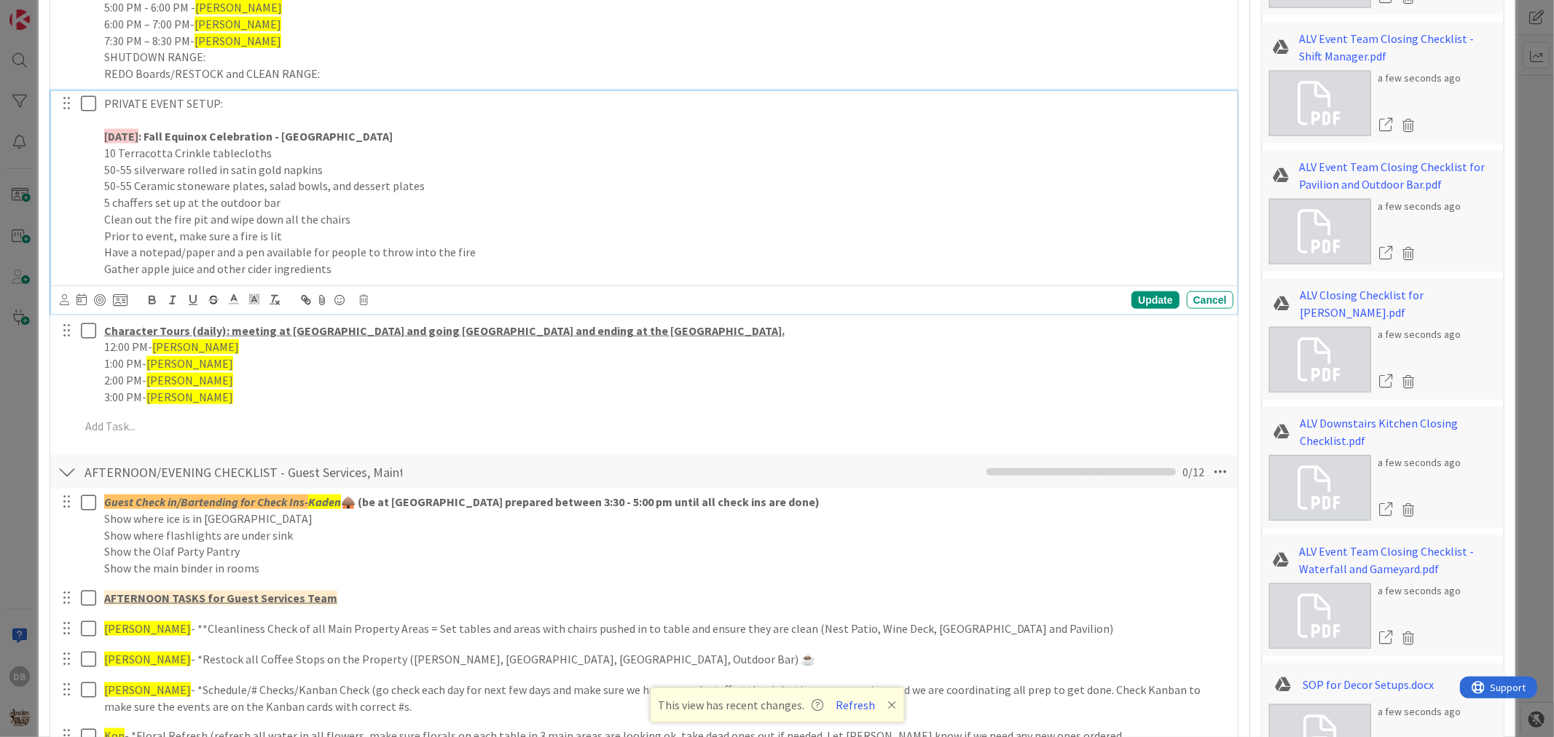
drag, startPoint x: 164, startPoint y: 135, endPoint x: 121, endPoint y: 130, distance: 43.3
click at [121, 130] on strong "[DATE]" at bounding box center [121, 136] width 34 height 15
click at [1126, 284] on div "PRIVATE EVENT SETUP: [DATE] : Fall Equinox Celebration - [GEOGRAPHIC_DATA] 10 T…" at bounding box center [644, 202] width 1186 height 223
click at [1141, 301] on div "Update" at bounding box center [1155, 299] width 47 height 17
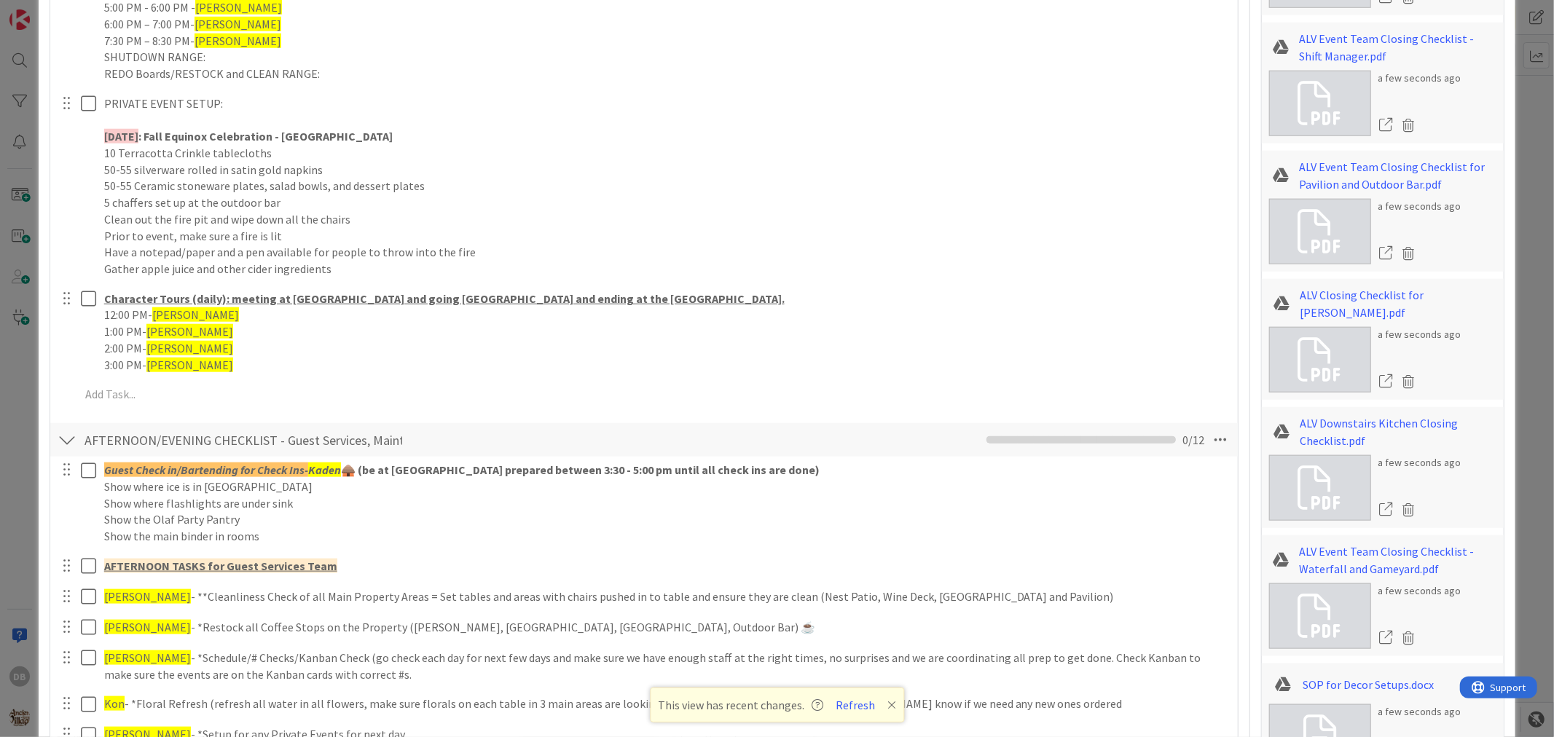
type textarea "x"
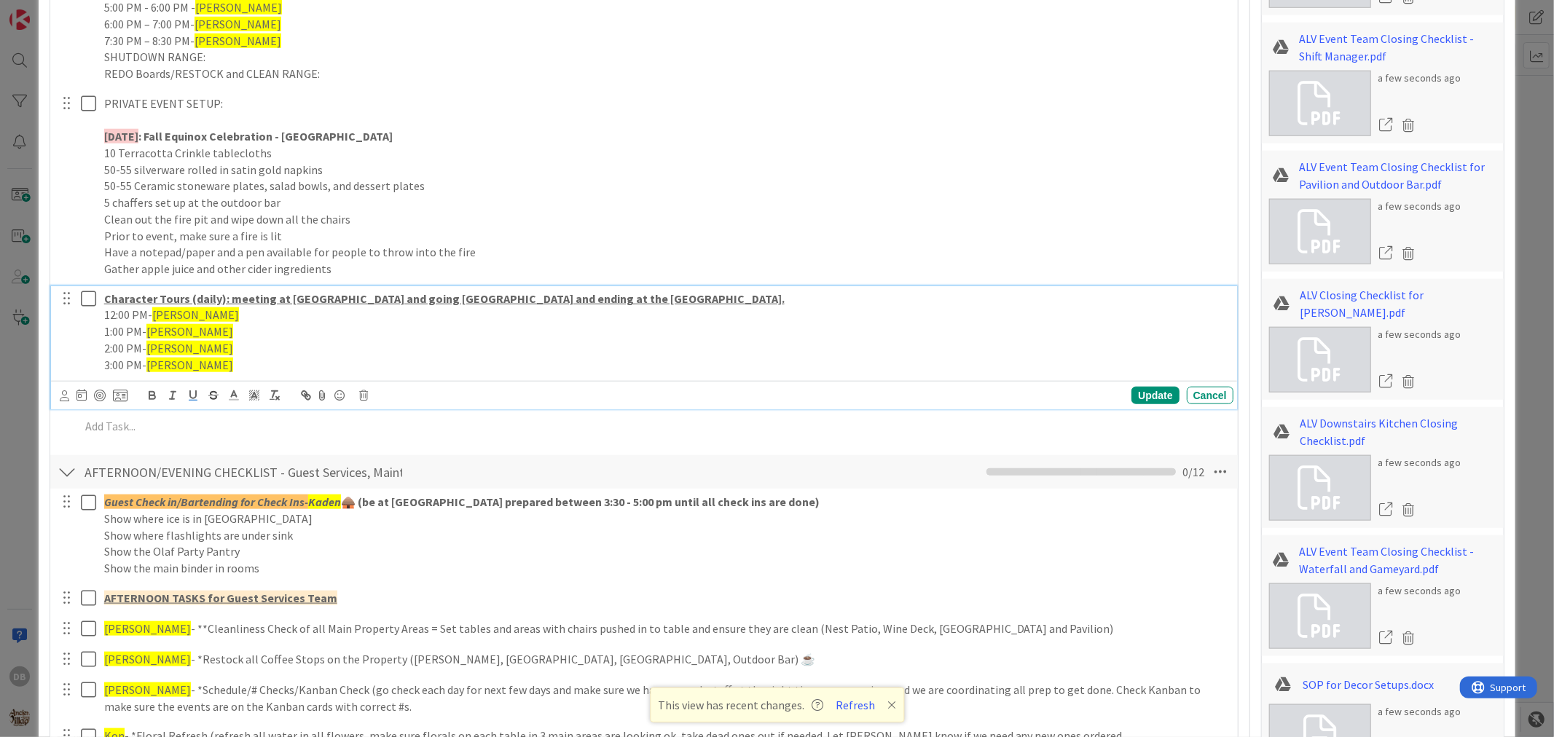
drag, startPoint x: 1141, startPoint y: 301, endPoint x: 833, endPoint y: 471, distance: 351.9
click at [833, 471] on div "AFTERNOON/EVENING CHECKLIST - Guest Services, Maintenance and Grounds Team Chec…" at bounding box center [643, 472] width 1187 height 34
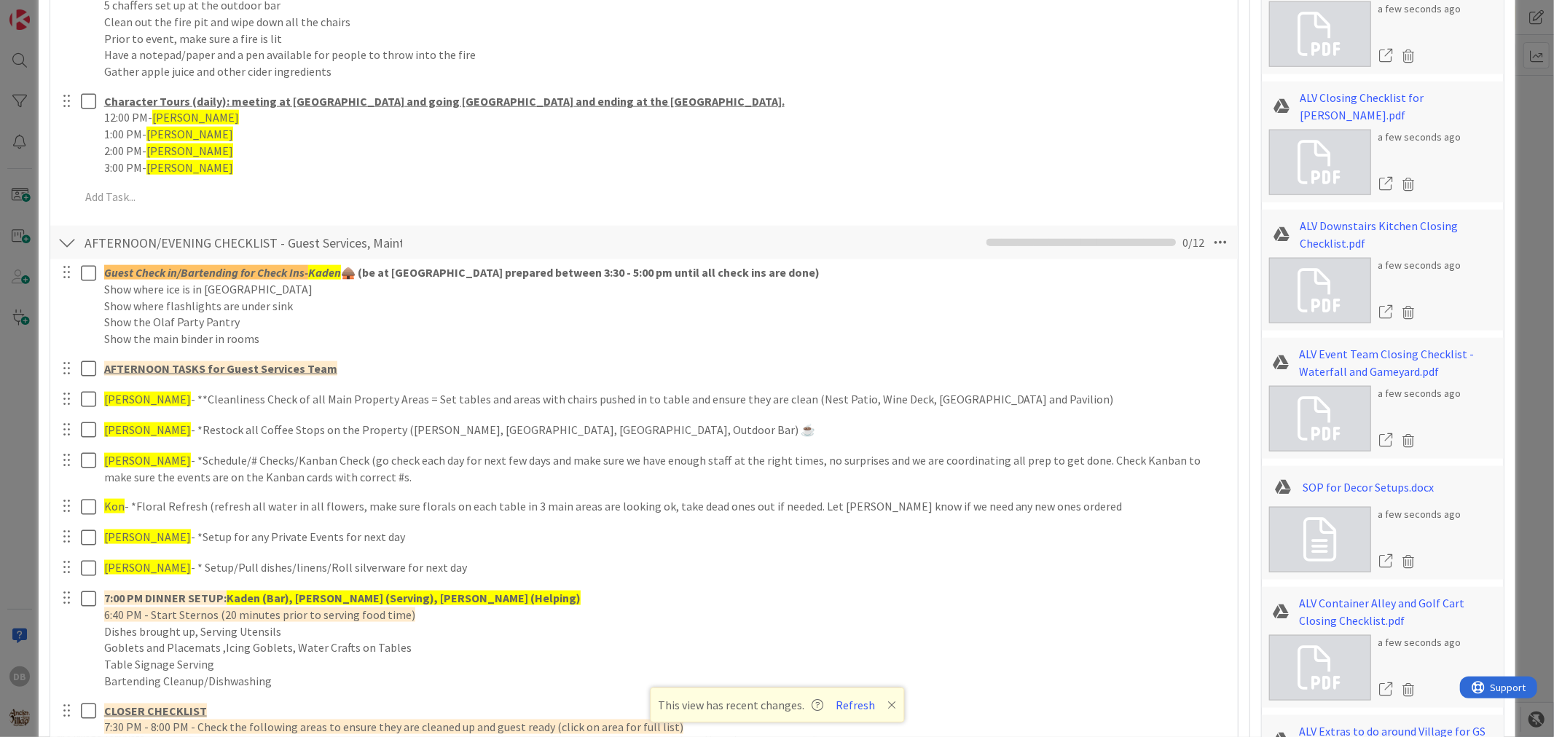
scroll to position [1425, 0]
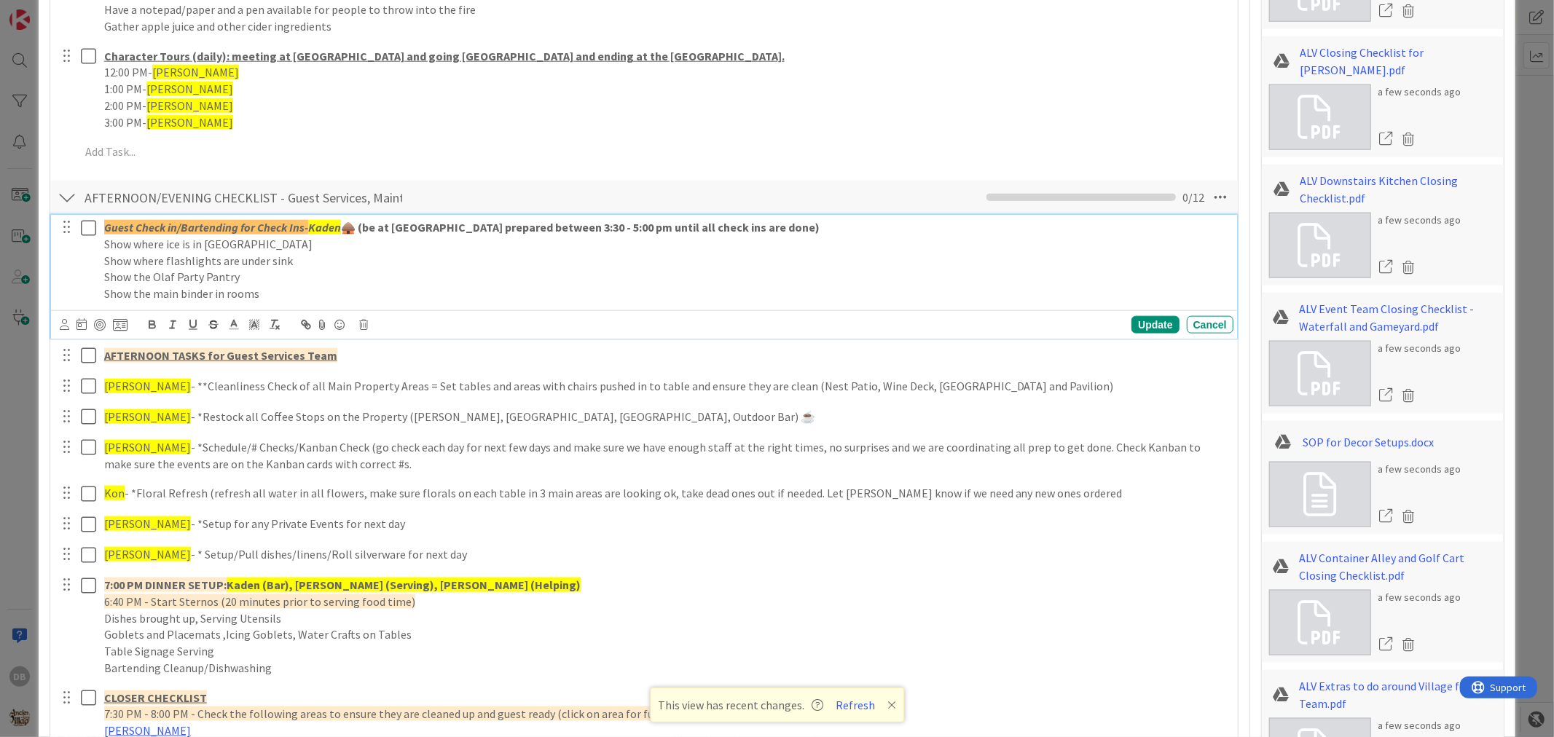
click at [341, 231] on strong "🛖 (be at [GEOGRAPHIC_DATA] prepared between 3:30 - 5:00 pm until all check ins …" at bounding box center [580, 227] width 479 height 15
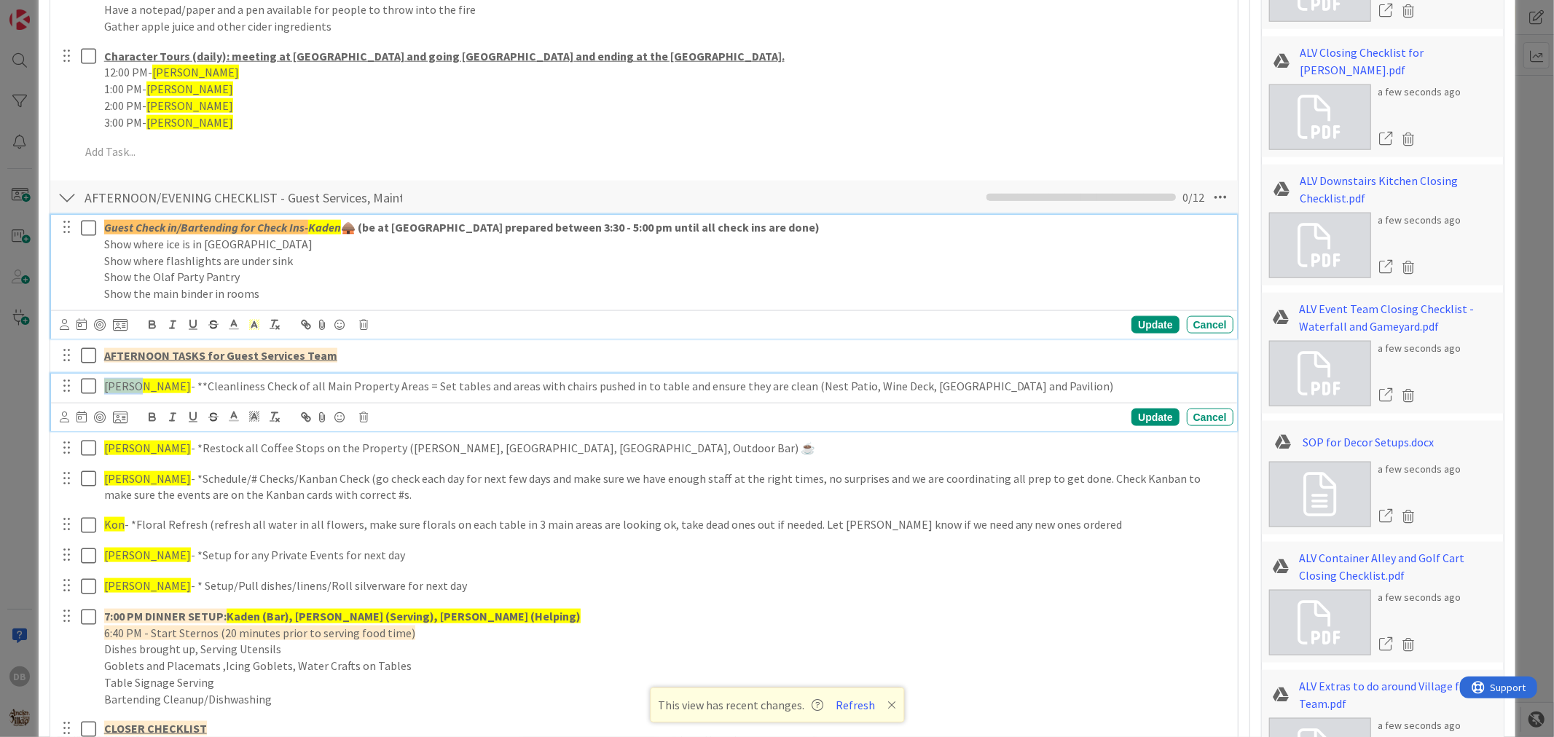
drag, startPoint x: 134, startPoint y: 386, endPoint x: 103, endPoint y: 387, distance: 30.6
click at [104, 387] on span "[PERSON_NAME]" at bounding box center [147, 386] width 87 height 15
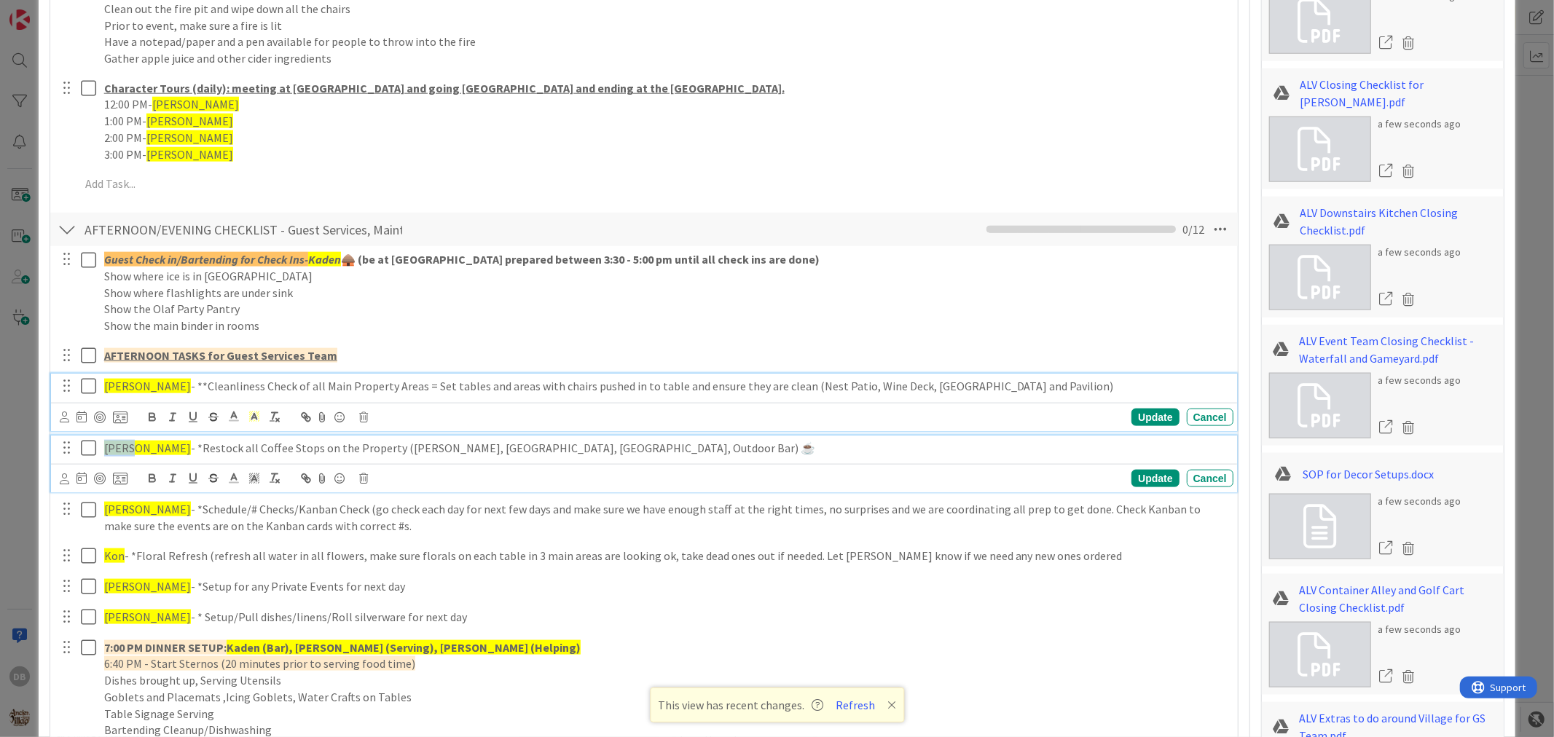
drag, startPoint x: 130, startPoint y: 448, endPoint x: 103, endPoint y: 446, distance: 27.0
click at [103, 446] on div "[PERSON_NAME] - *Restock all Coffee Stops on the Property ([PERSON_NAME], [GEOG…" at bounding box center [665, 449] width 1135 height 26
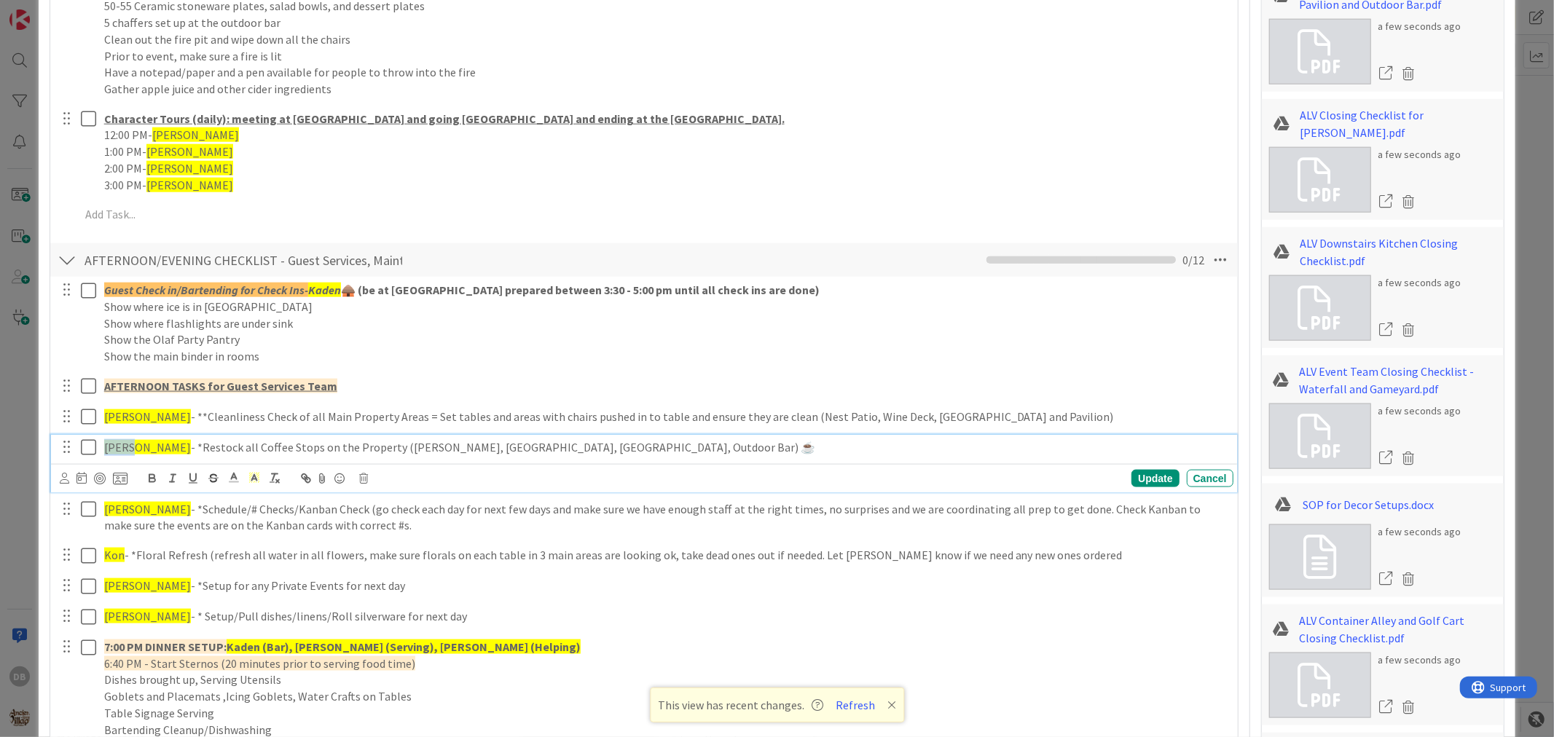
type textarea "x"
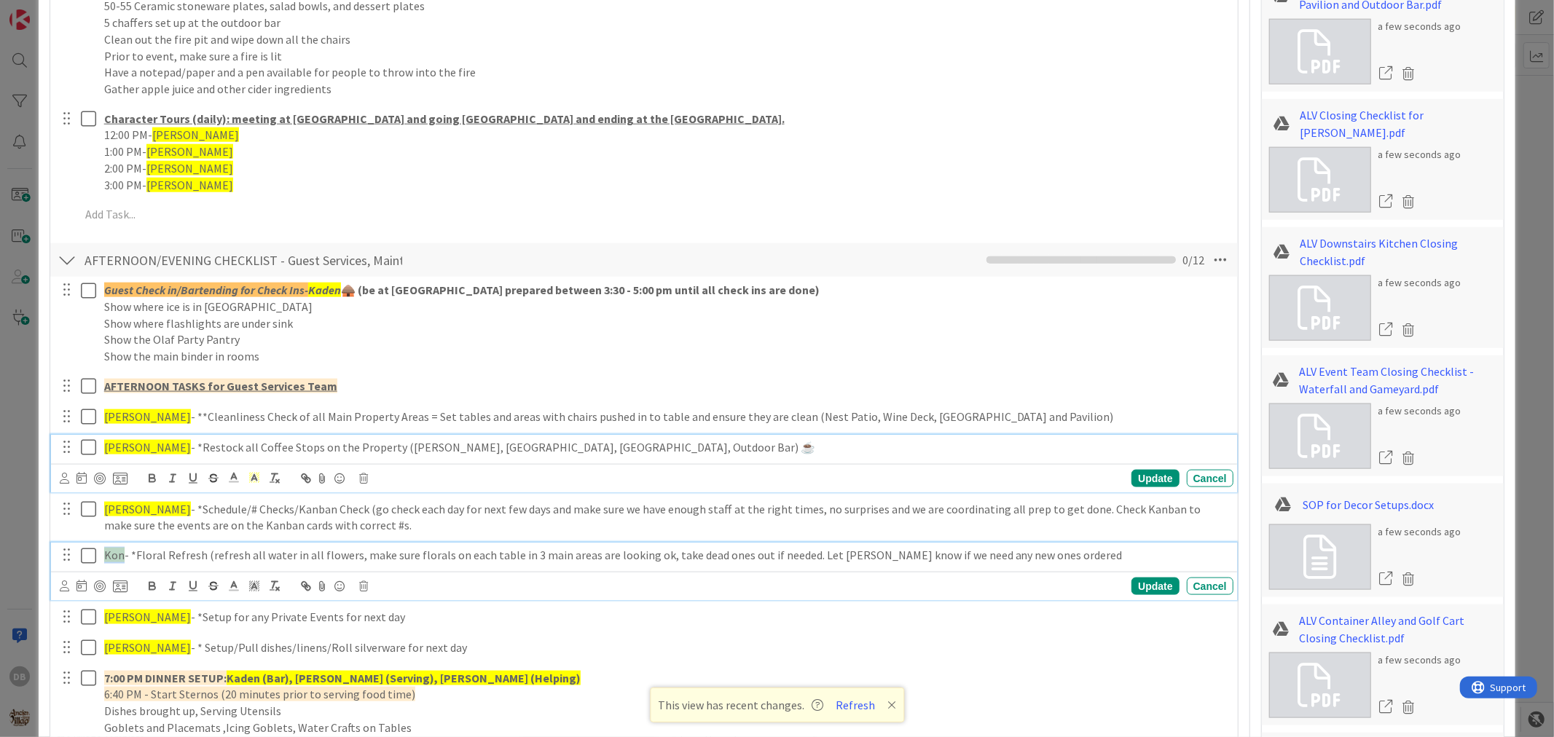
drag, startPoint x: 121, startPoint y: 550, endPoint x: 103, endPoint y: 552, distance: 17.6
click at [104, 552] on span "Kon" at bounding box center [114, 555] width 20 height 15
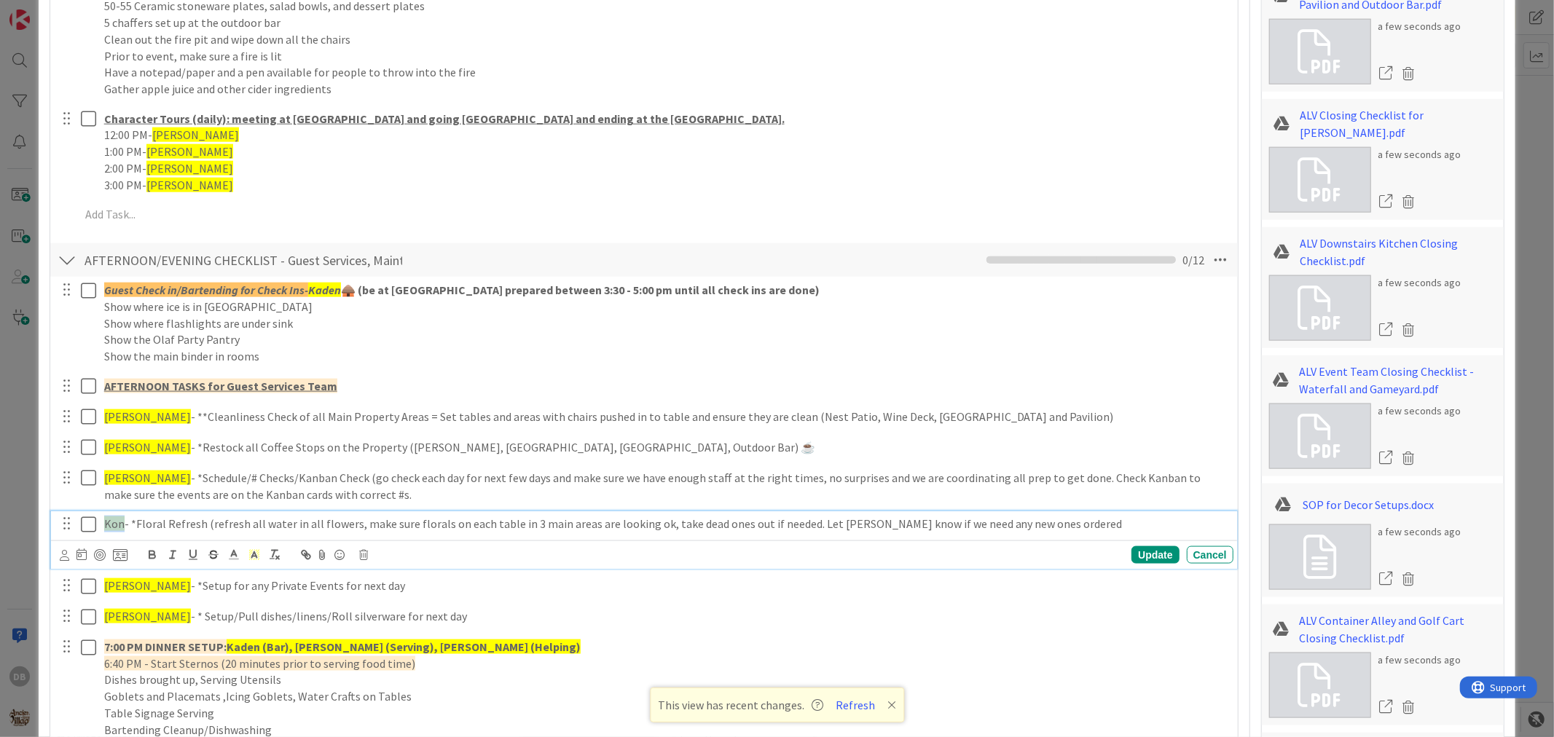
scroll to position [1331, 0]
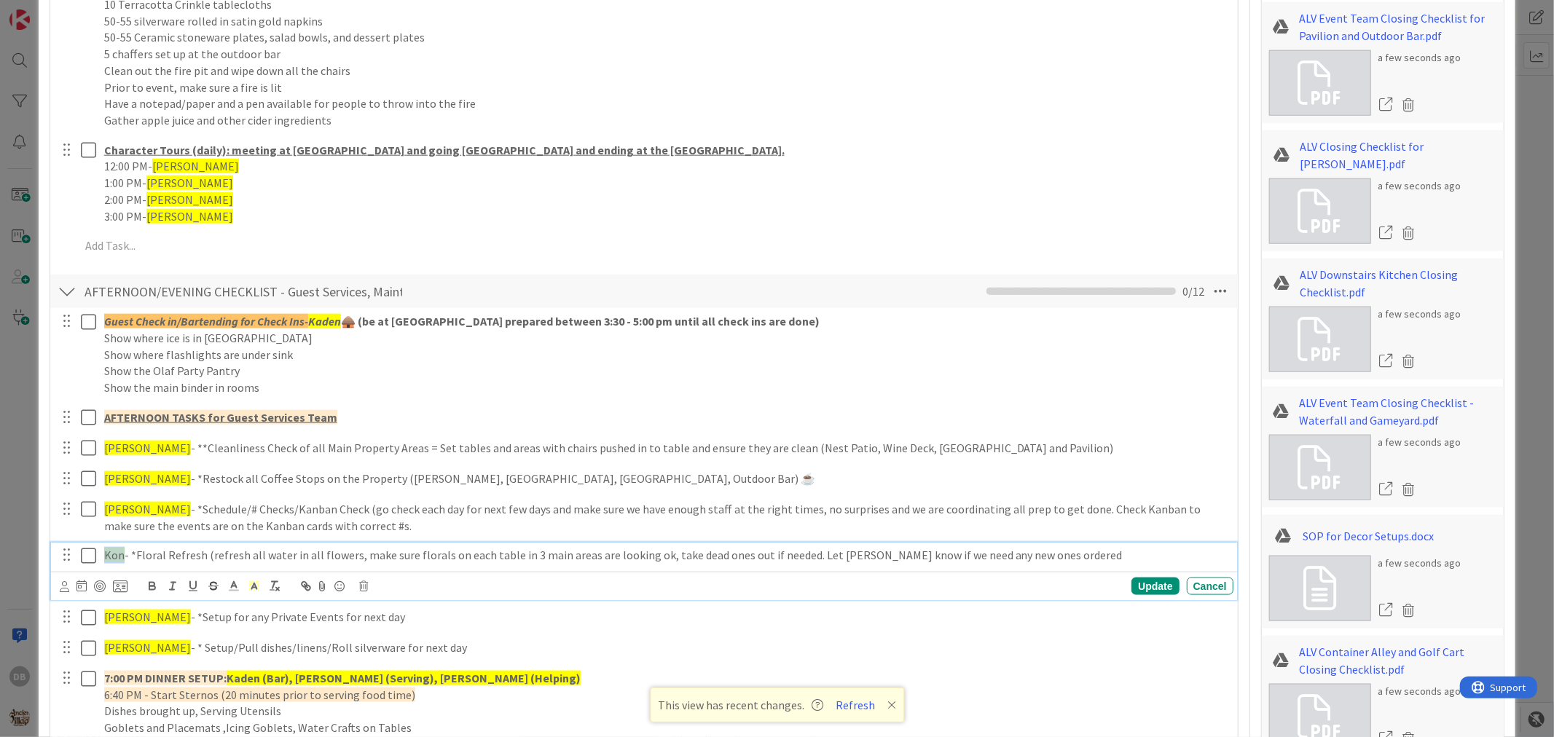
type textarea "x"
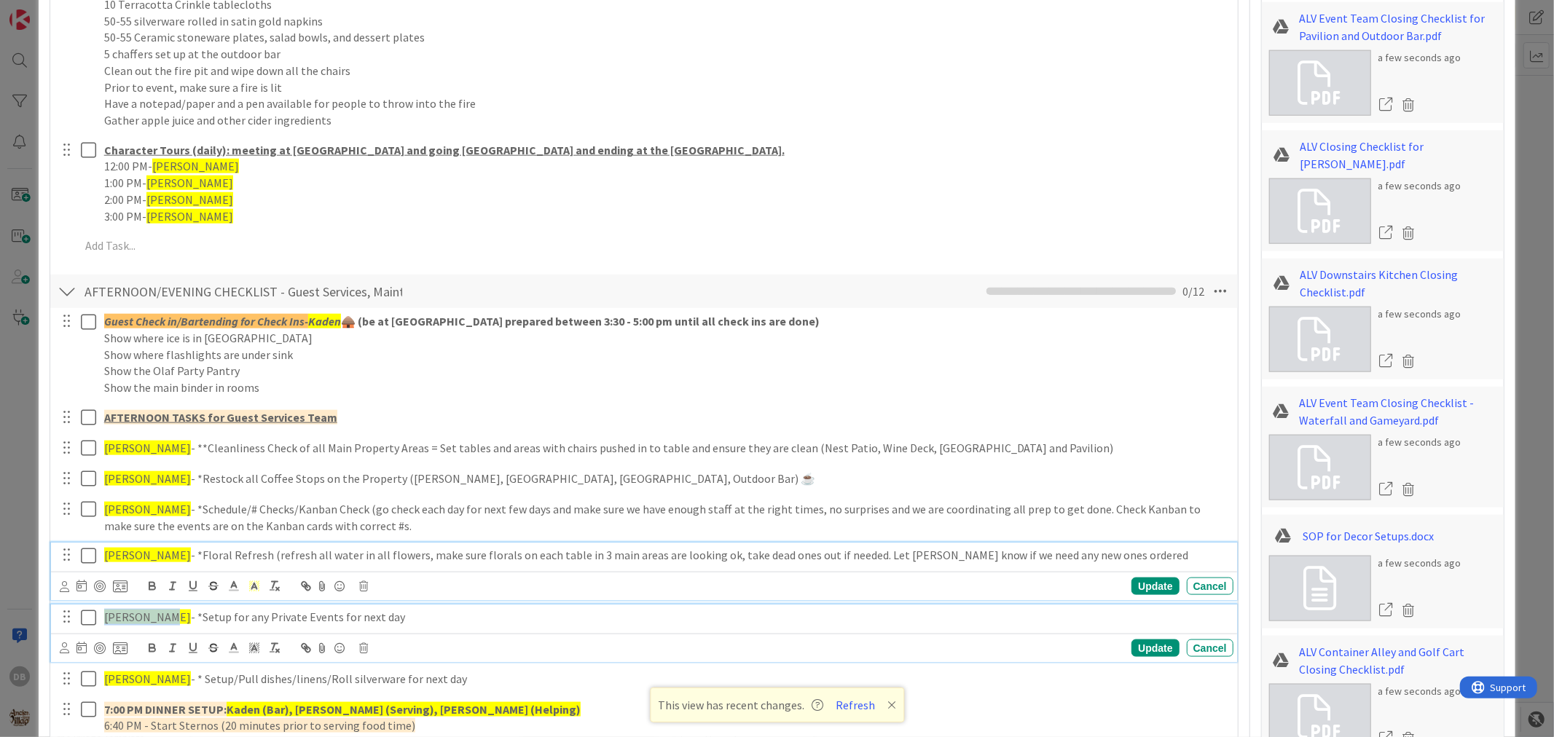
drag, startPoint x: 163, startPoint y: 616, endPoint x: 101, endPoint y: 623, distance: 63.0
click at [101, 623] on div "[PERSON_NAME] - *Setup for any Private Events for next day" at bounding box center [665, 618] width 1135 height 26
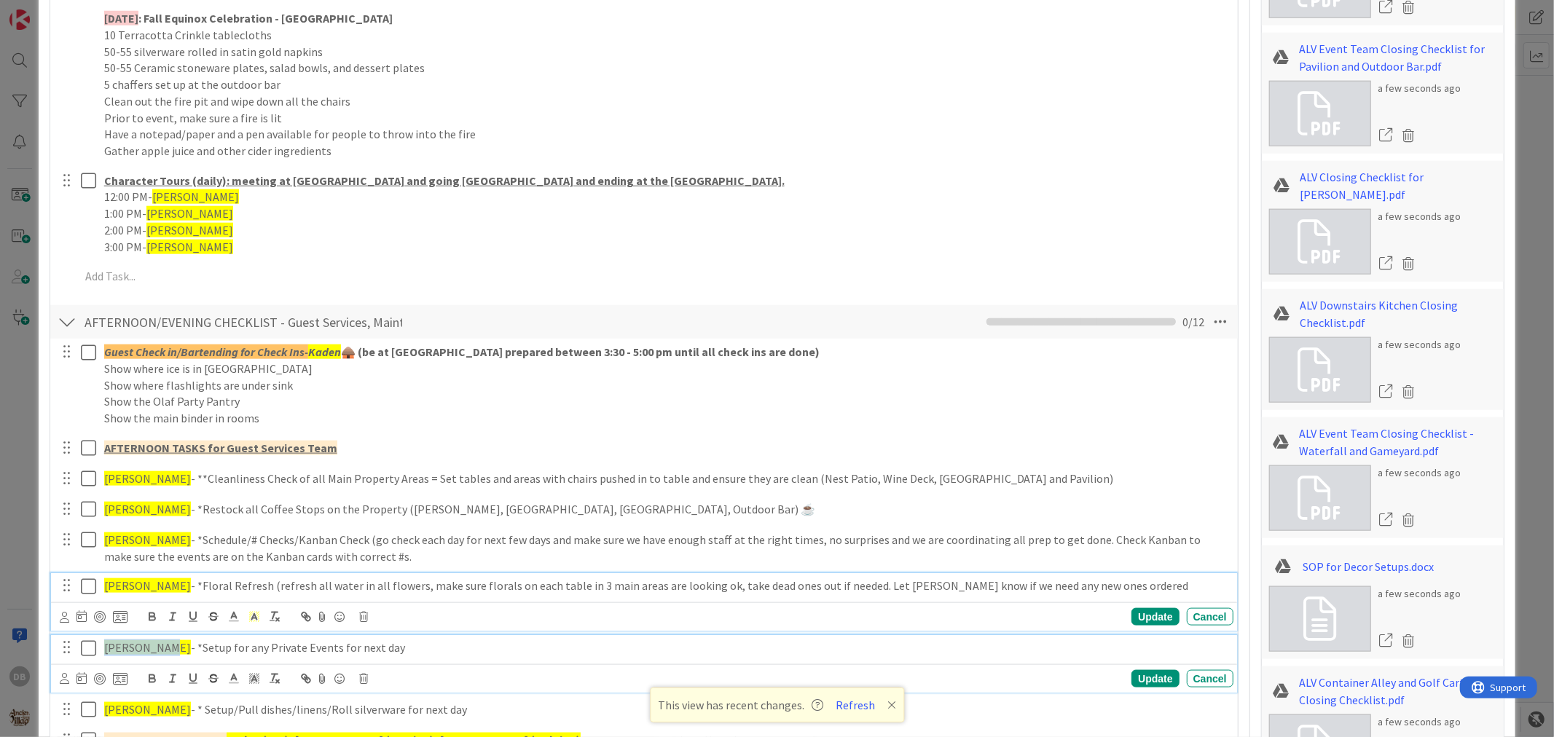
type textarea "x"
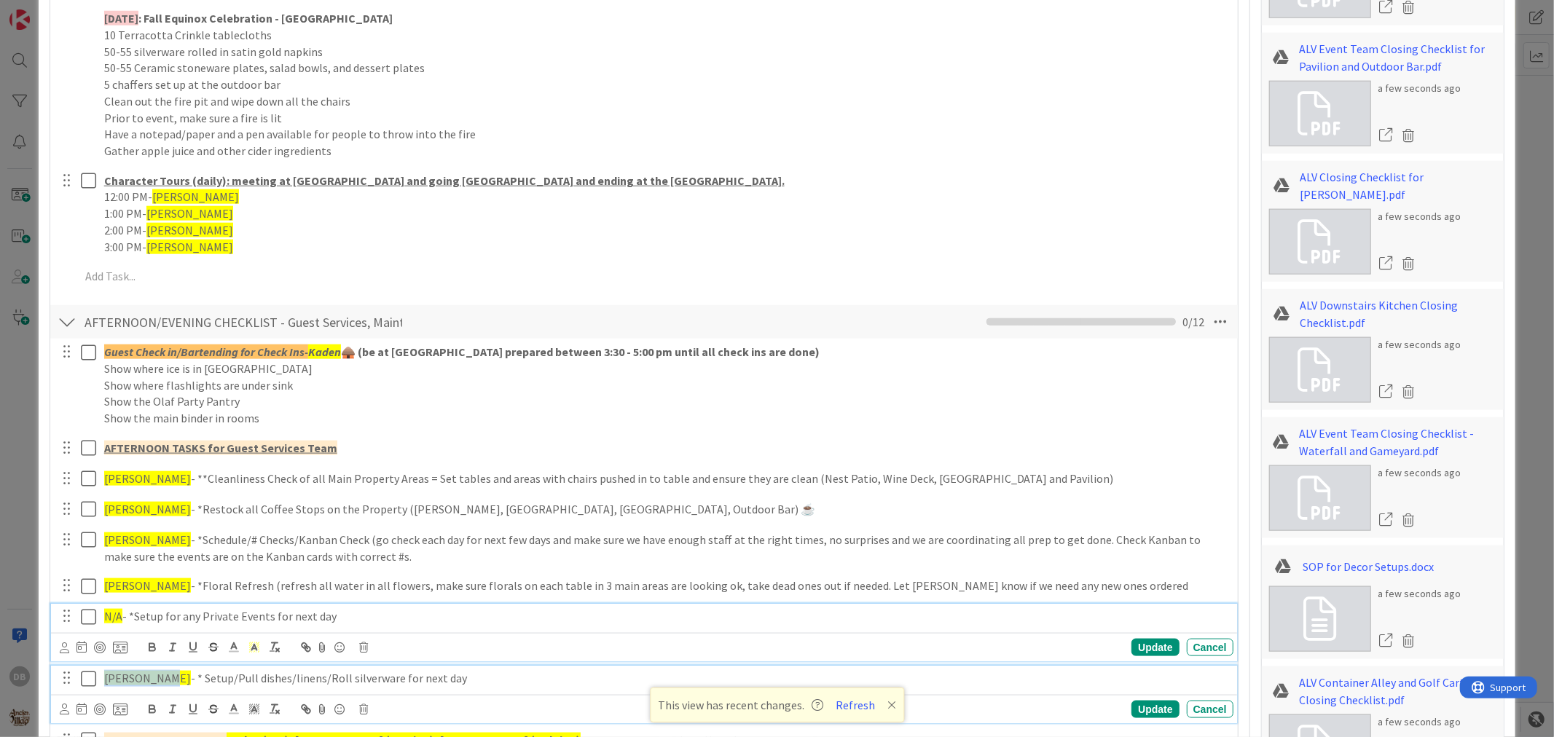
drag, startPoint x: 160, startPoint y: 675, endPoint x: 102, endPoint y: 673, distance: 58.3
click at [102, 673] on div "[PERSON_NAME] - * Setup/Pull dishes/linens/Roll silverware for next day" at bounding box center [665, 679] width 1135 height 26
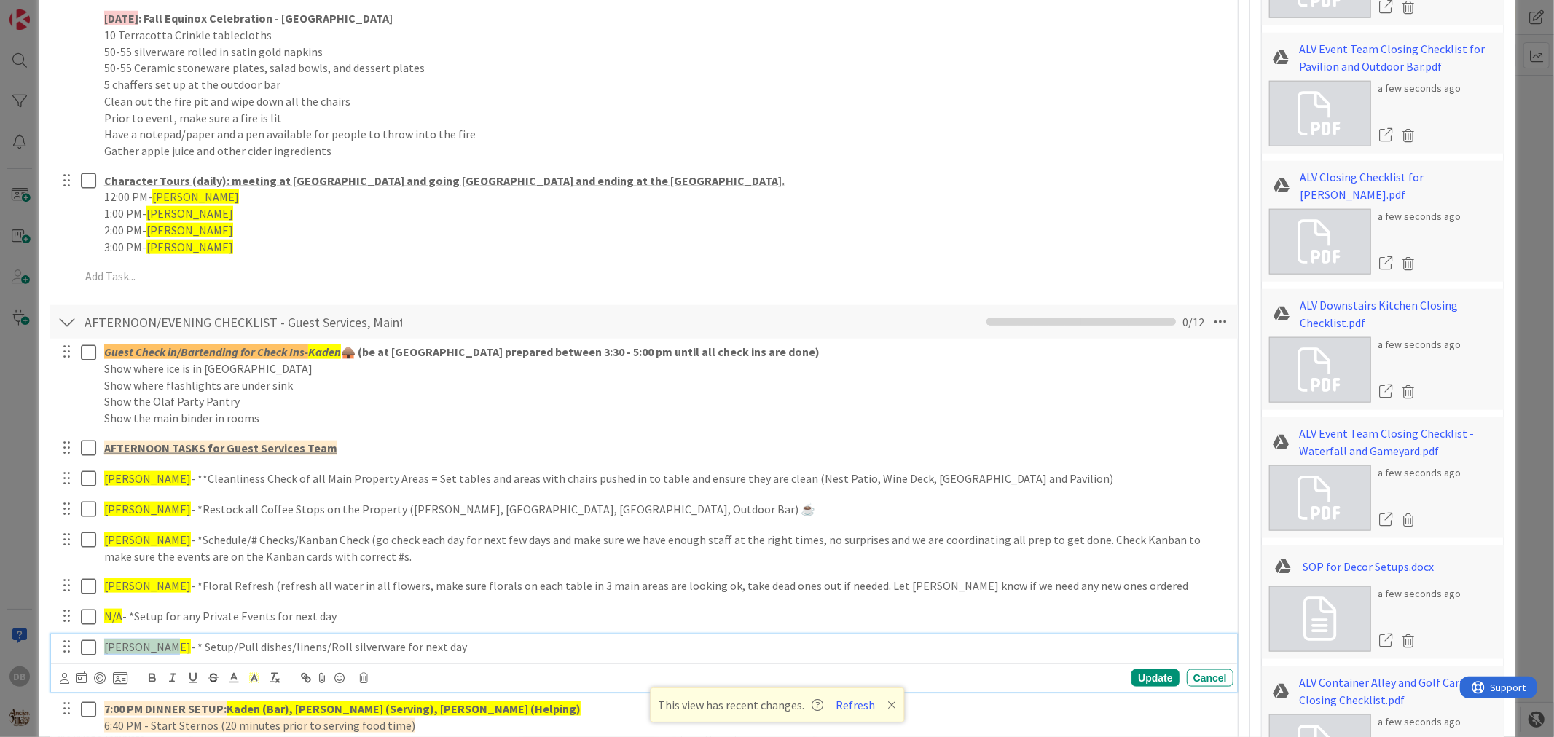
scroll to position [1269, 0]
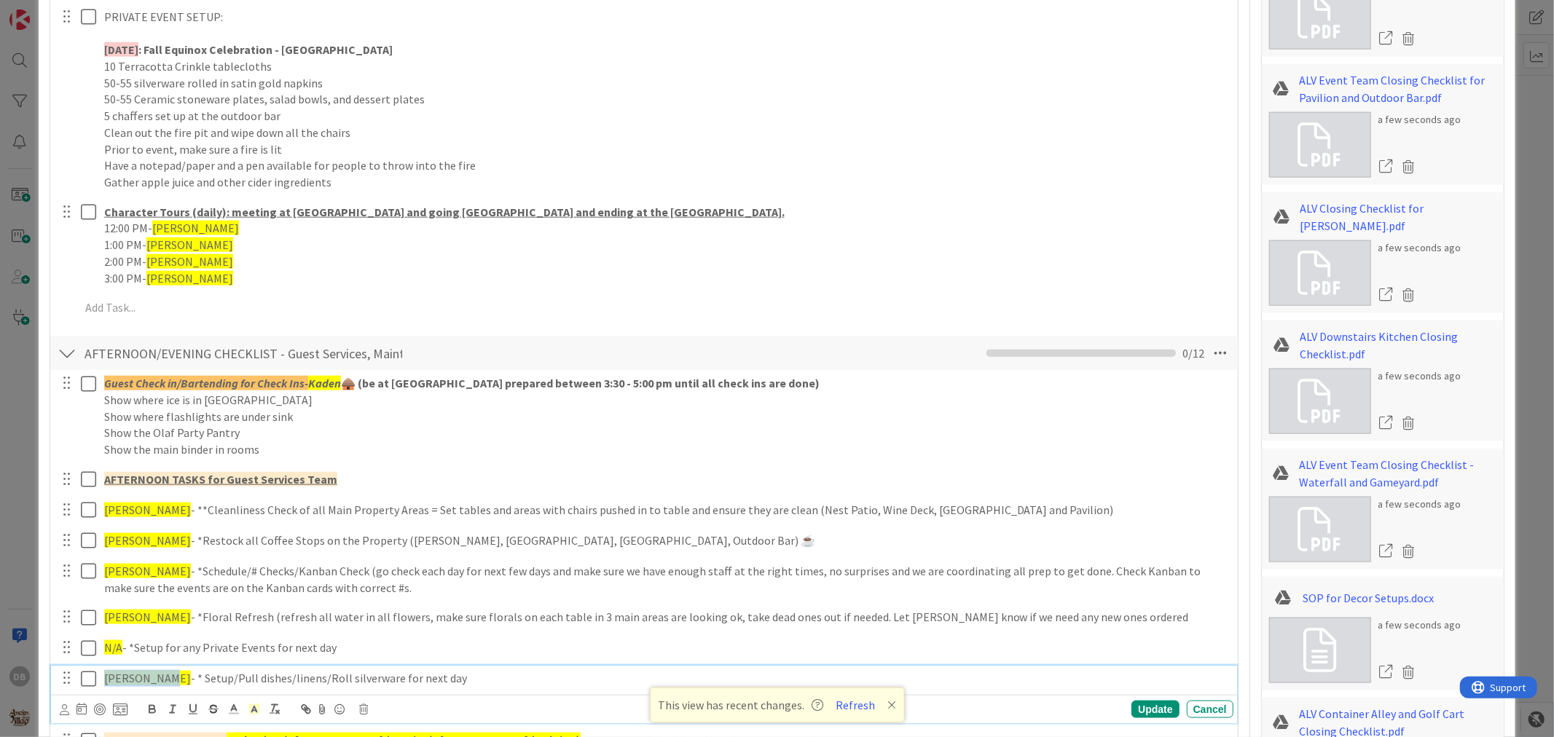
type textarea "x"
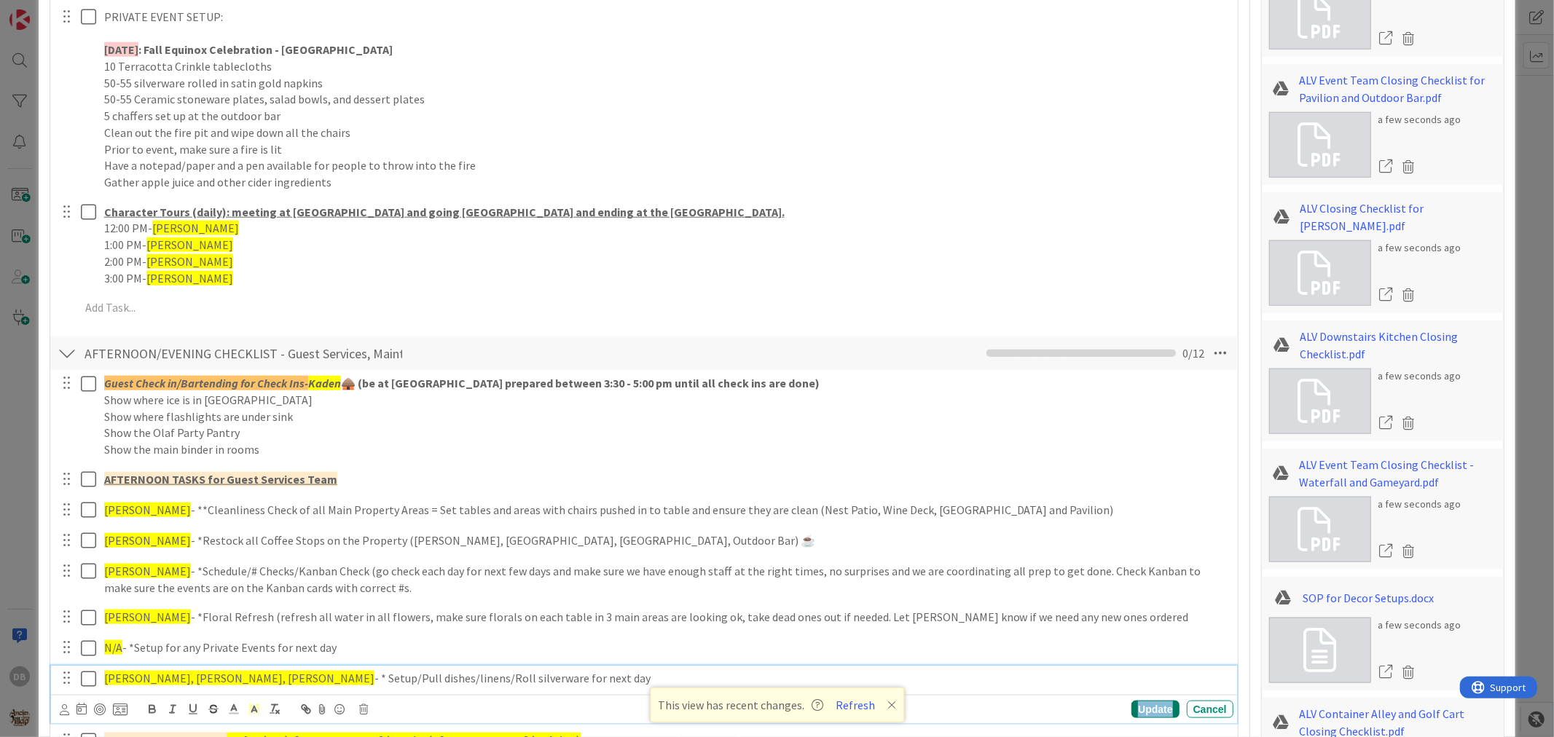
click at [1159, 710] on div "Update" at bounding box center [1155, 709] width 47 height 17
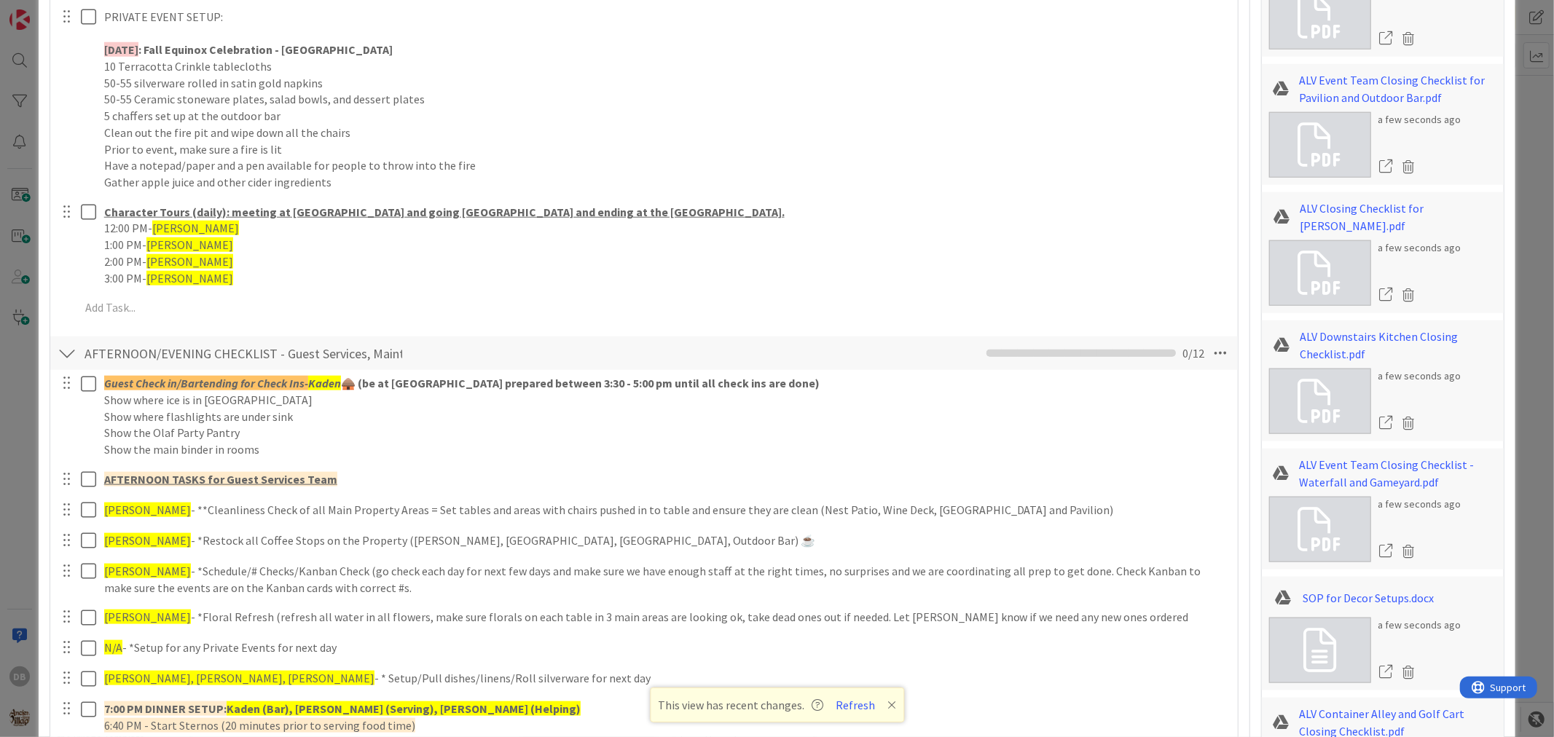
type textarea "x"
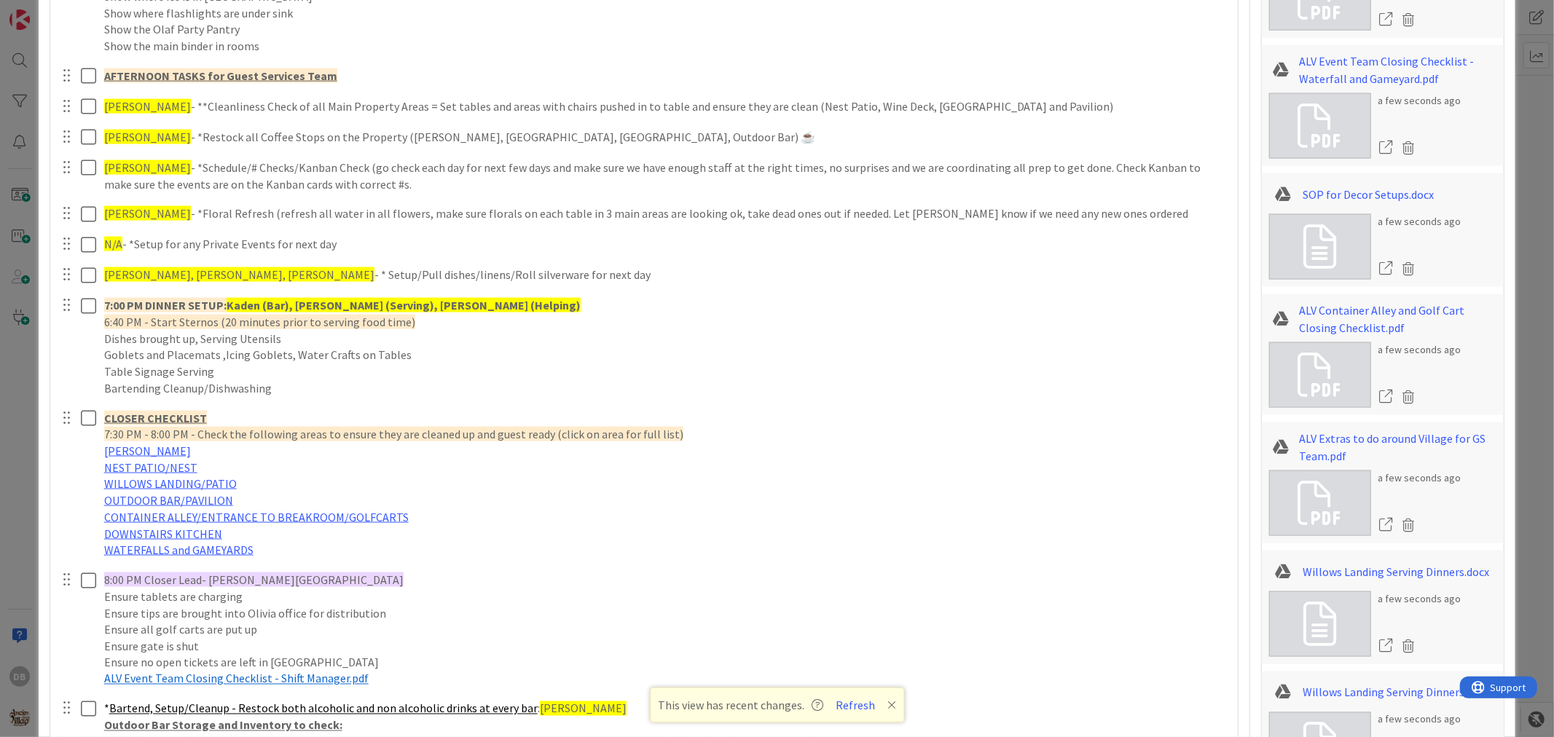
scroll to position [1674, 0]
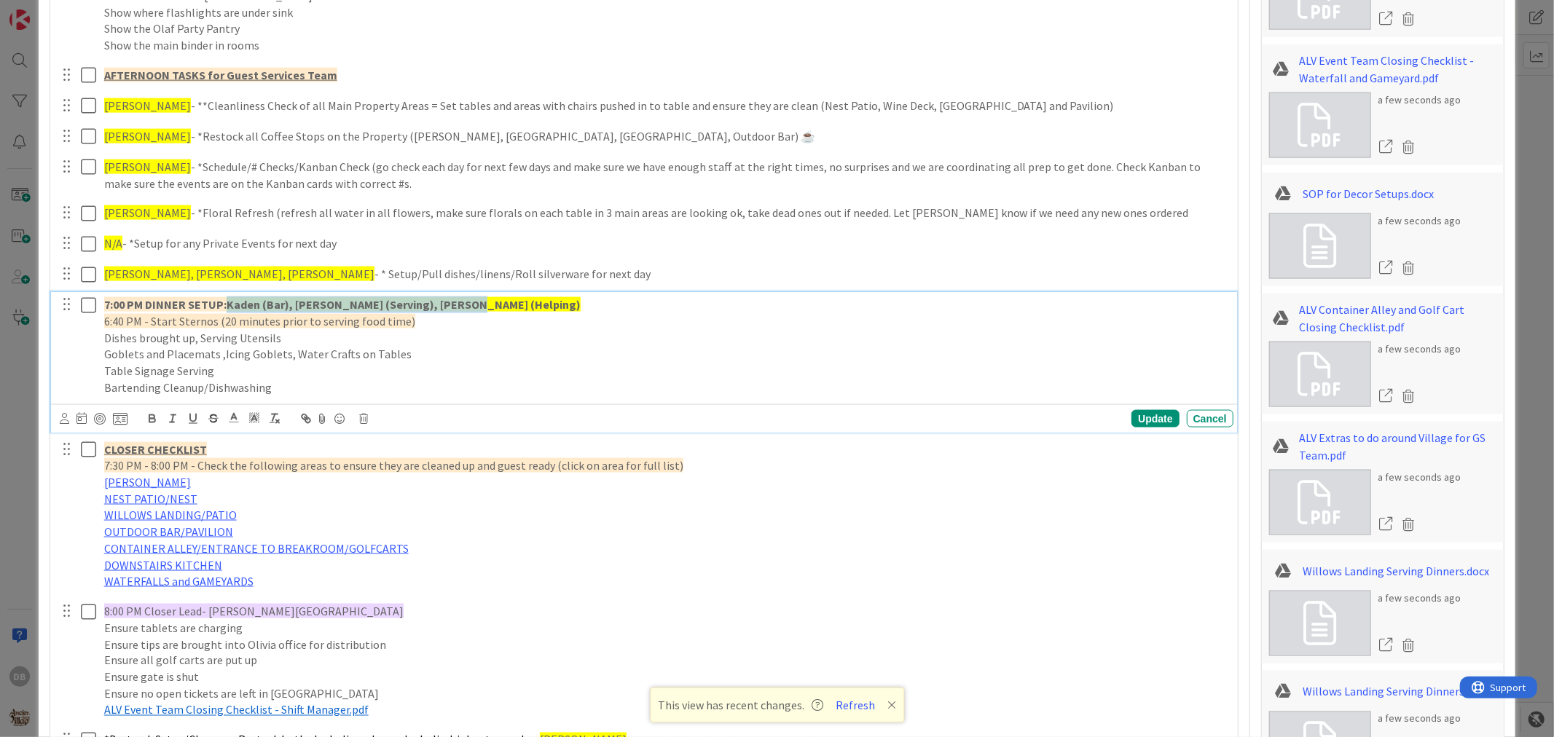
drag, startPoint x: 459, startPoint y: 309, endPoint x: 230, endPoint y: 284, distance: 230.9
click at [230, 284] on div "Guest Check in/Bartending for Check Ins- Kaden 🛖 (be at [GEOGRAPHIC_DATA] prepa…" at bounding box center [644, 493] width 1172 height 1055
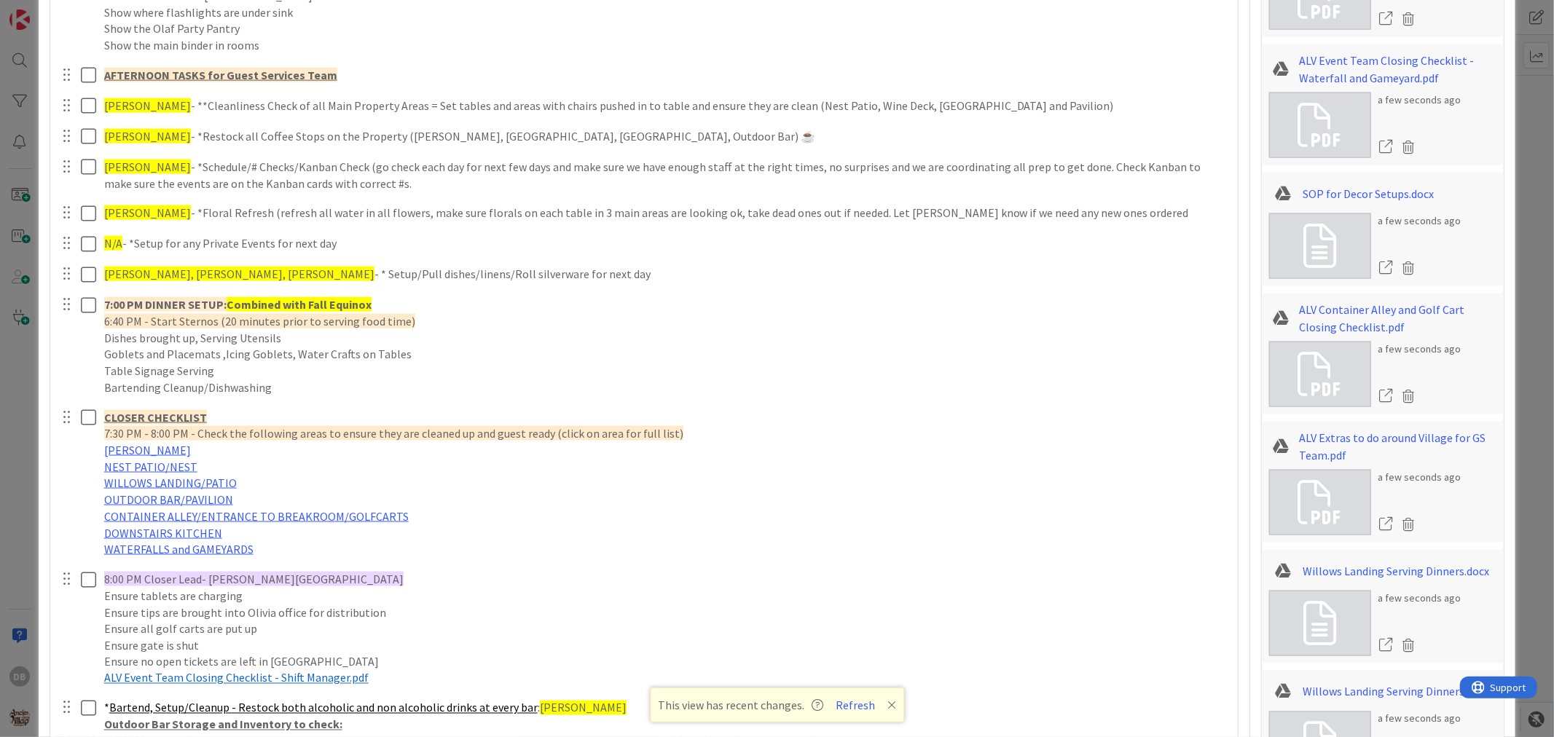
click at [1145, 412] on div "Guest Check in/Bartending for Check Ins- Kaden 🛖 (be at [GEOGRAPHIC_DATA] prepa…" at bounding box center [644, 477] width 1172 height 1023
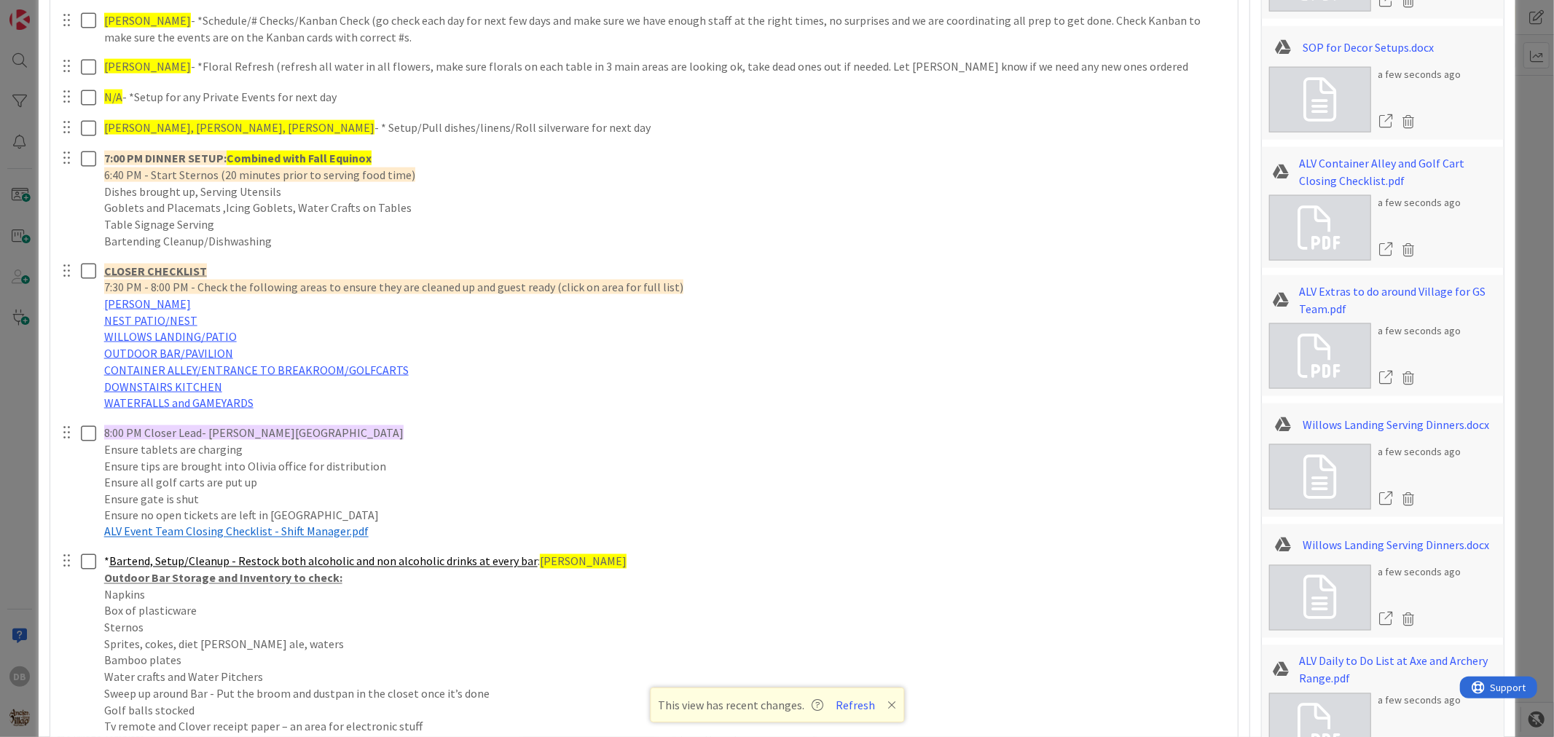
scroll to position [1836, 0]
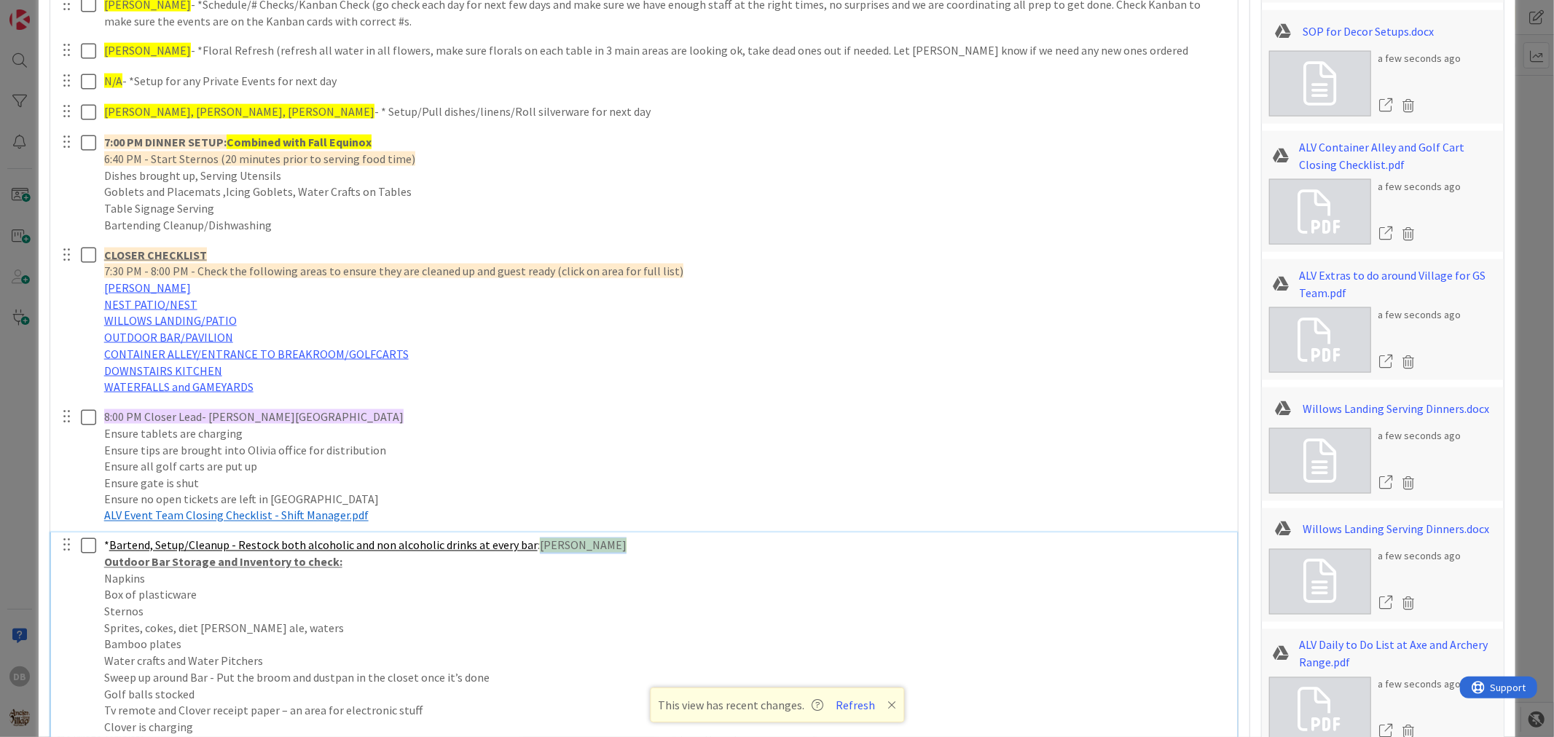
drag, startPoint x: 598, startPoint y: 544, endPoint x: 532, endPoint y: 533, distance: 66.5
click at [532, 533] on div "Guest Check in/Bartending for Check Ins- Kaden 🛖 (be at [GEOGRAPHIC_DATA] prepa…" at bounding box center [644, 330] width 1172 height 1055
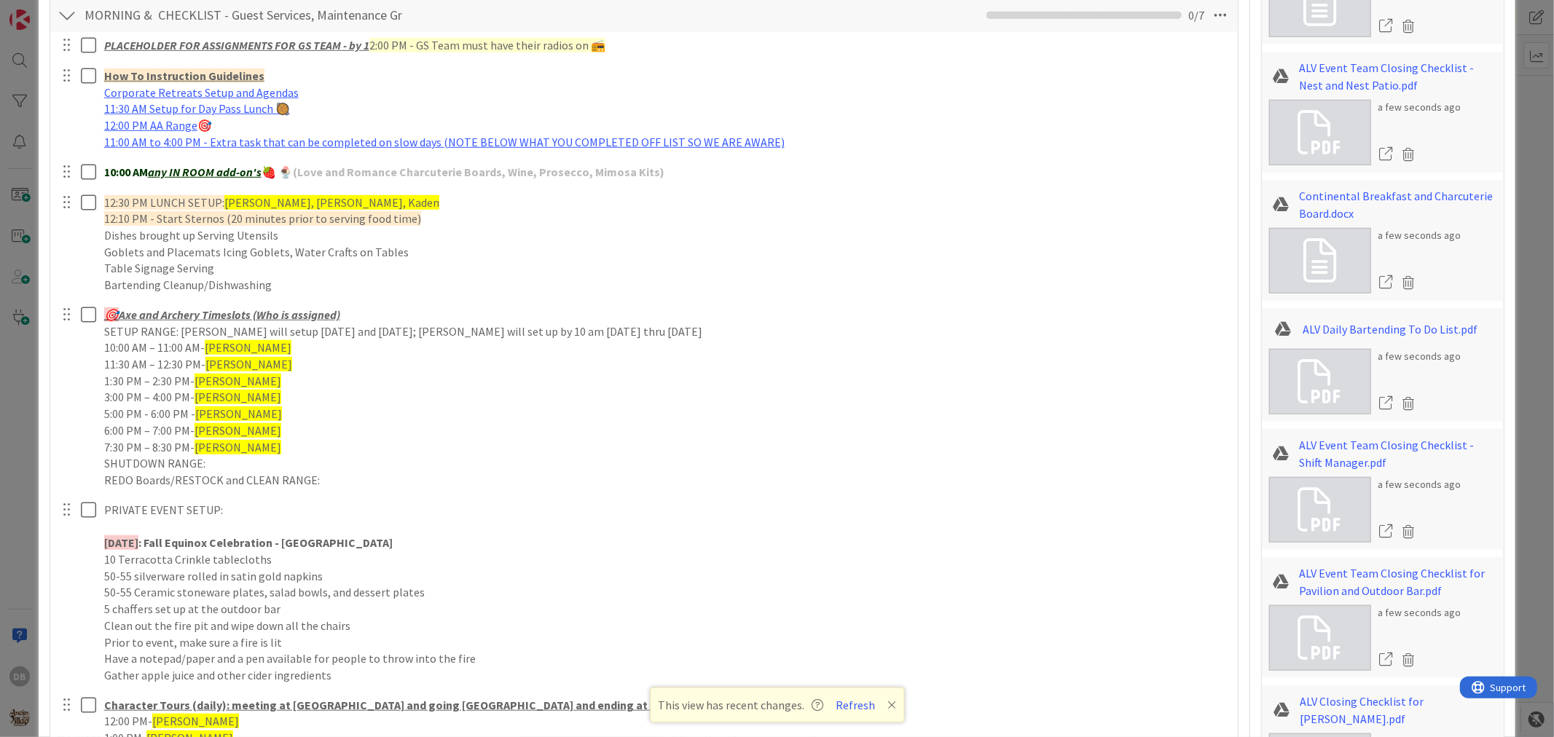
scroll to position [945, 0]
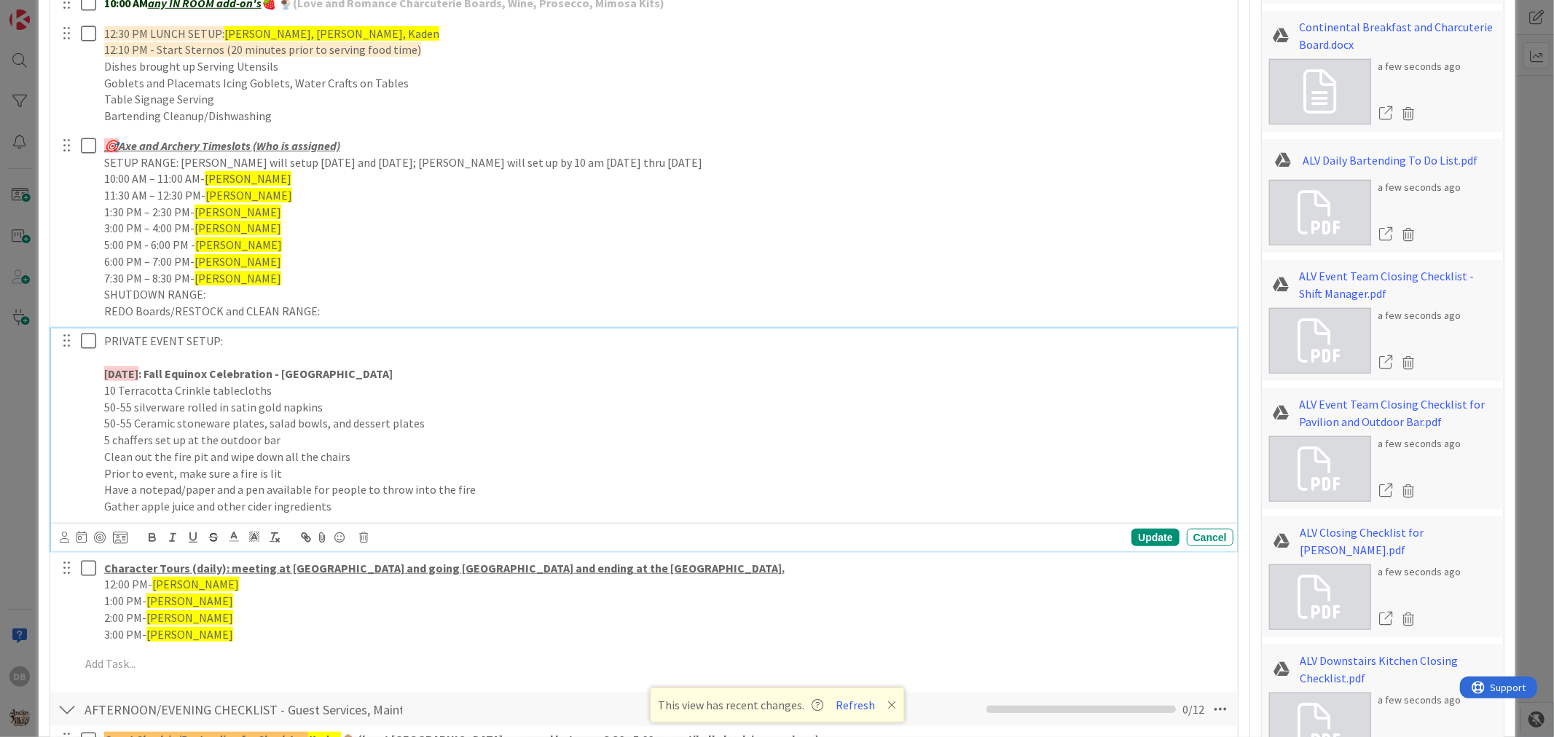
click at [374, 376] on p "[DATE] : Fall Equinox Celebration - [GEOGRAPHIC_DATA]" at bounding box center [666, 374] width 1124 height 17
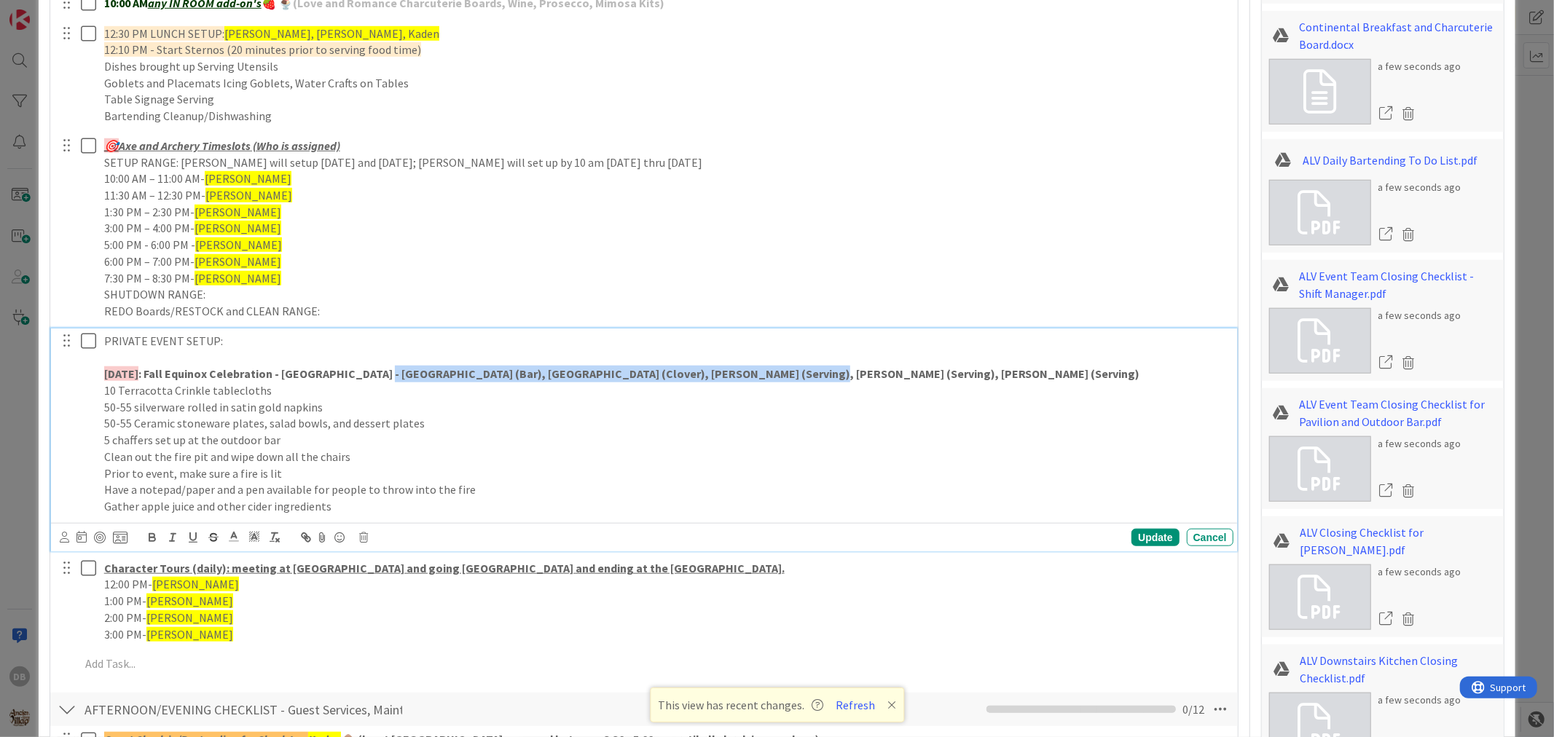
drag, startPoint x: 766, startPoint y: 379, endPoint x: 365, endPoint y: 367, distance: 400.9
click at [365, 367] on p "[DATE] : Fall Equinox Celebration - [GEOGRAPHIC_DATA] - [GEOGRAPHIC_DATA] (Bar)…" at bounding box center [666, 374] width 1124 height 17
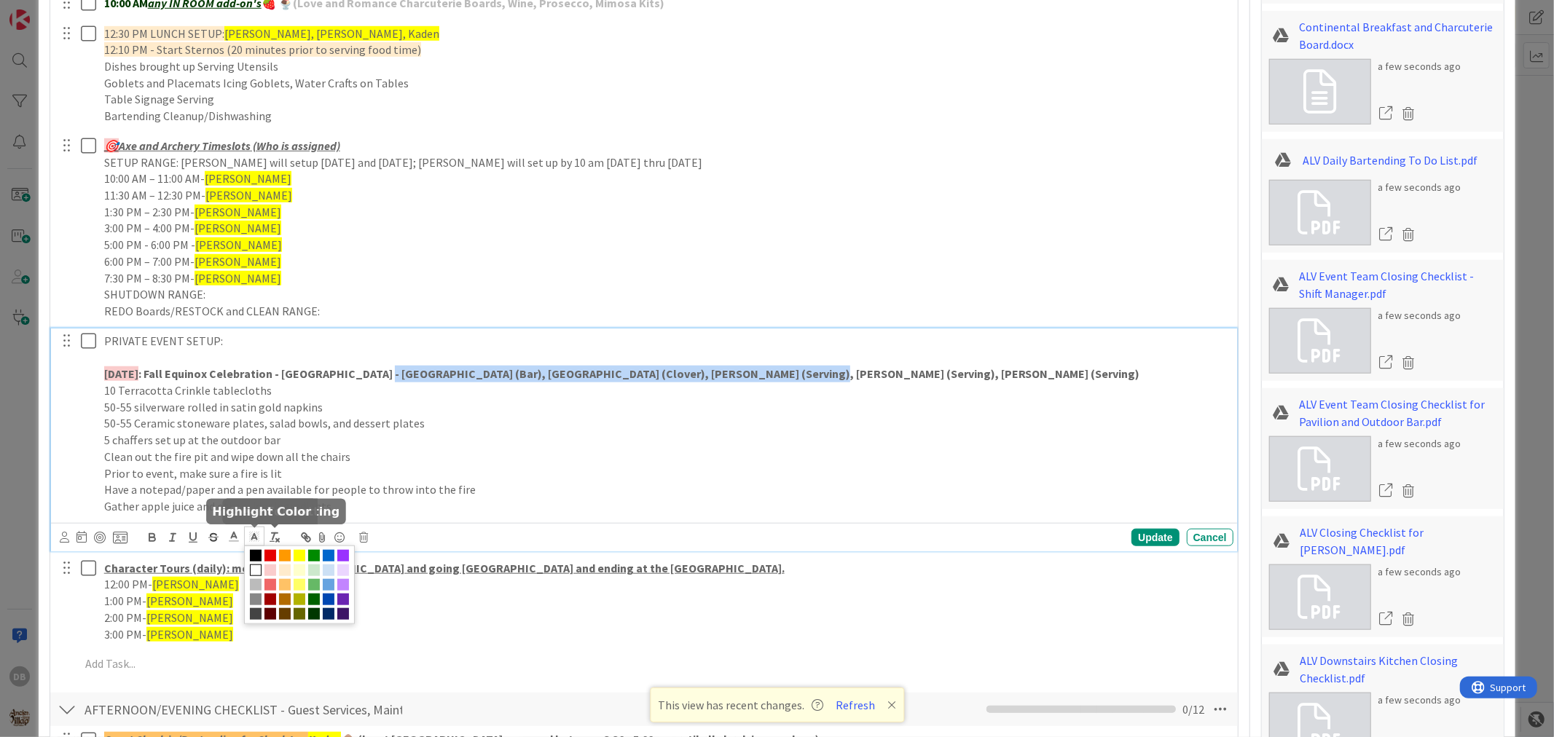
click at [256, 534] on icon at bounding box center [254, 536] width 13 height 13
click at [297, 555] on span at bounding box center [300, 556] width 12 height 12
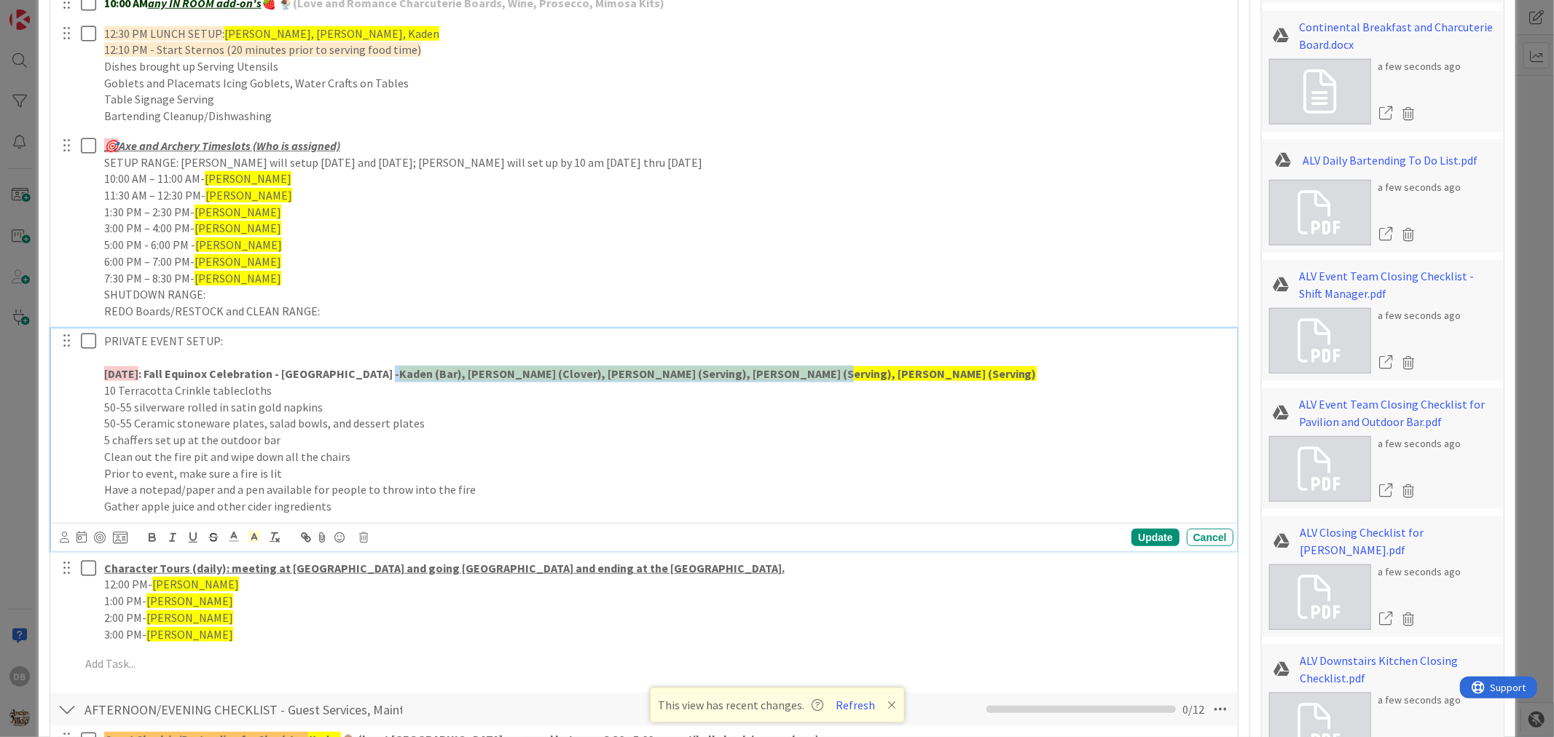
click at [804, 375] on p "[DATE] : Fall Equinox Celebration - [GEOGRAPHIC_DATA] - [GEOGRAPHIC_DATA] (Bar)…" at bounding box center [666, 374] width 1124 height 17
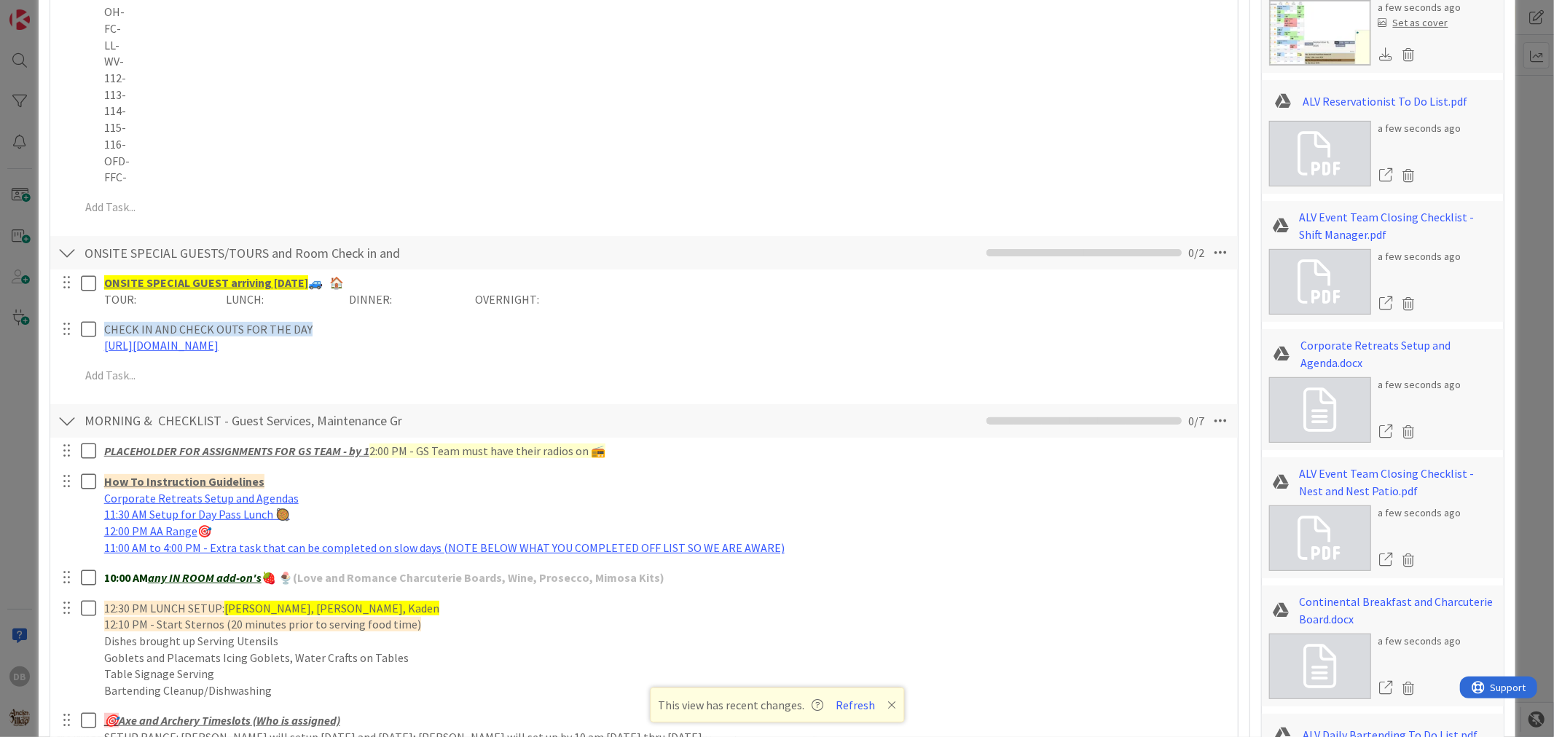
scroll to position [0, 0]
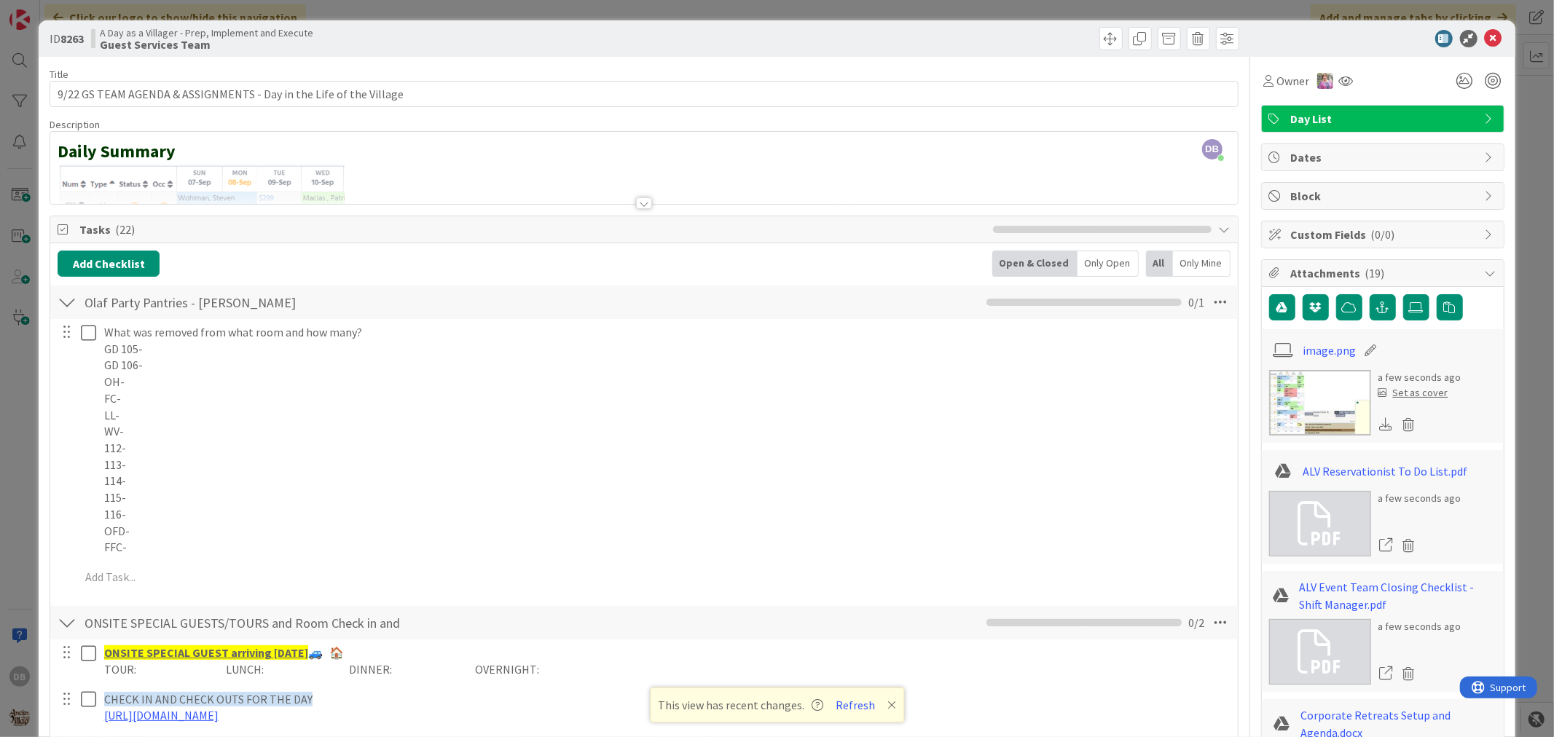
click at [1485, 34] on icon at bounding box center [1493, 38] width 17 height 17
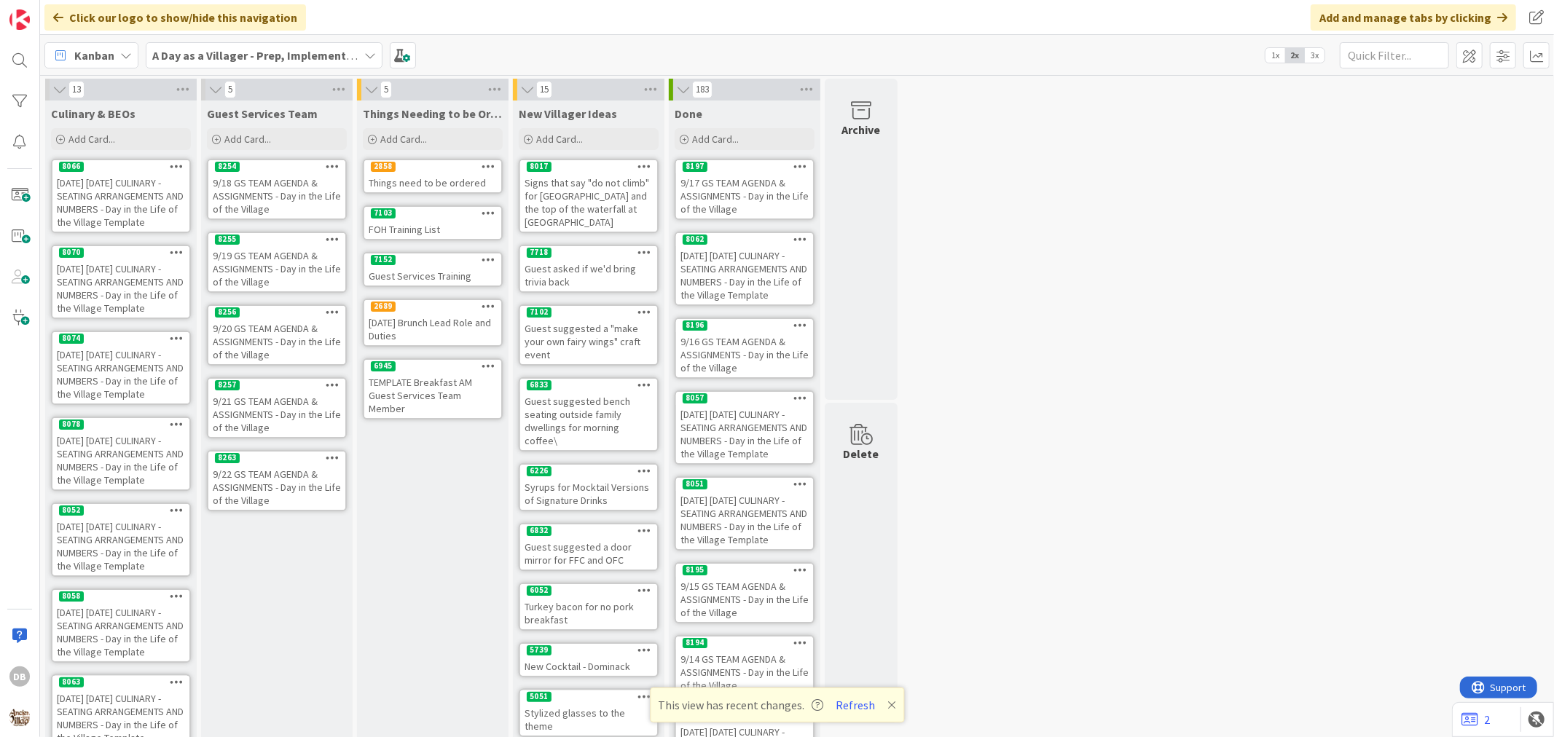
click at [274, 477] on div "9/22 GS TEAM AGENDA & ASSIGNMENTS - Day in the Life of the Village" at bounding box center [276, 487] width 137 height 45
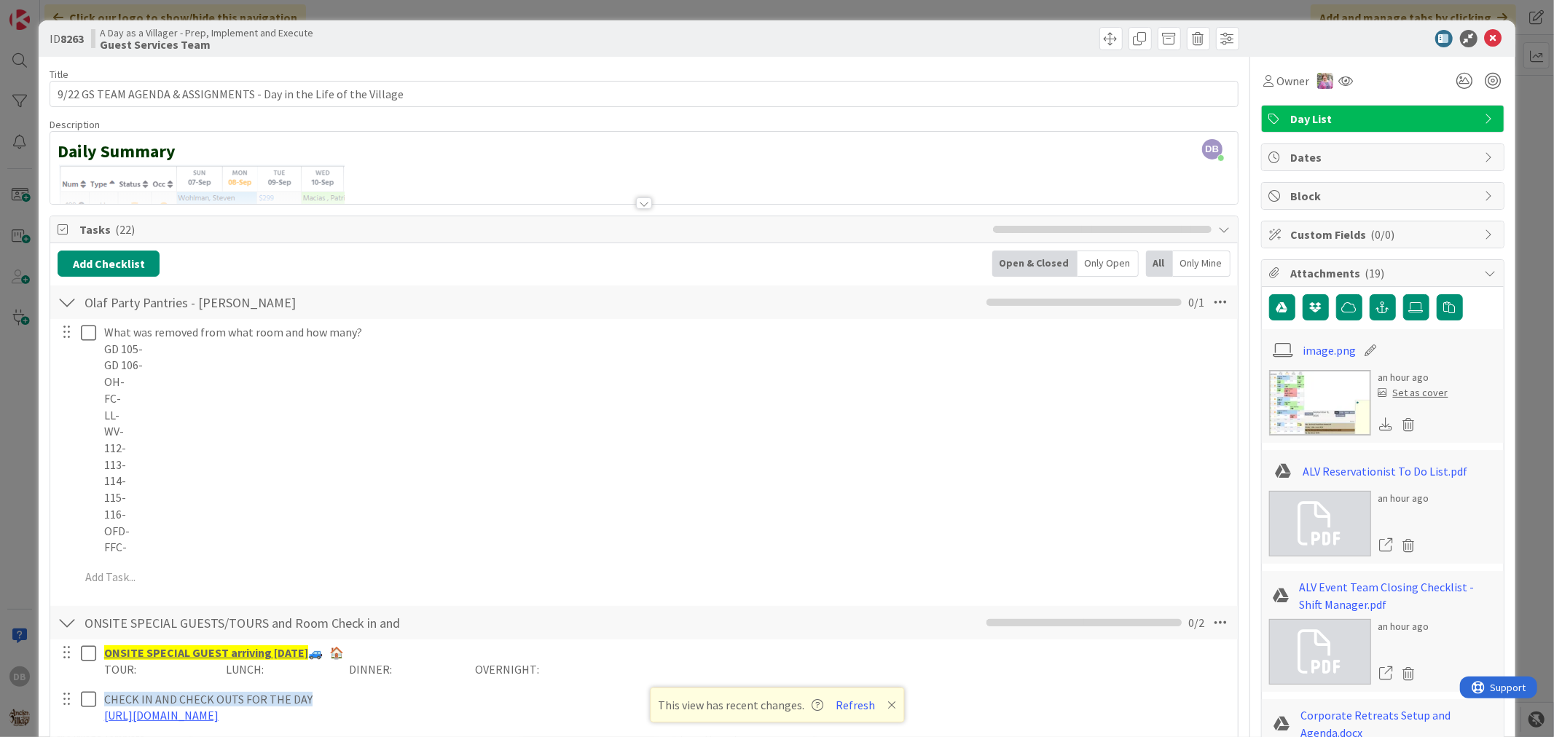
type textarea "x"
